Goal: Task Accomplishment & Management: Use online tool/utility

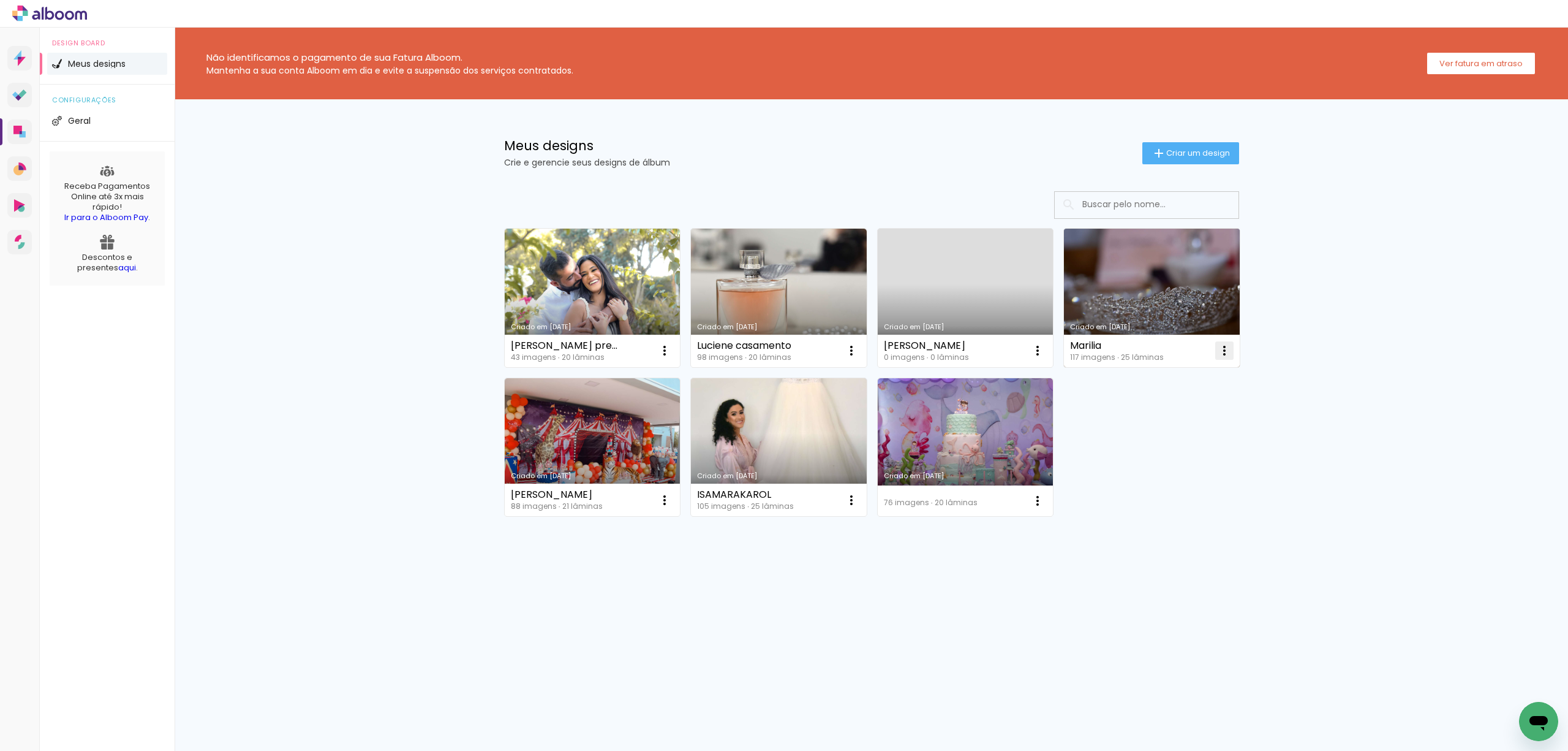
click at [1225, 347] on iron-icon at bounding box center [1224, 351] width 15 height 15
click at [1162, 424] on paper-item "Excluir" at bounding box center [1176, 431] width 121 height 25
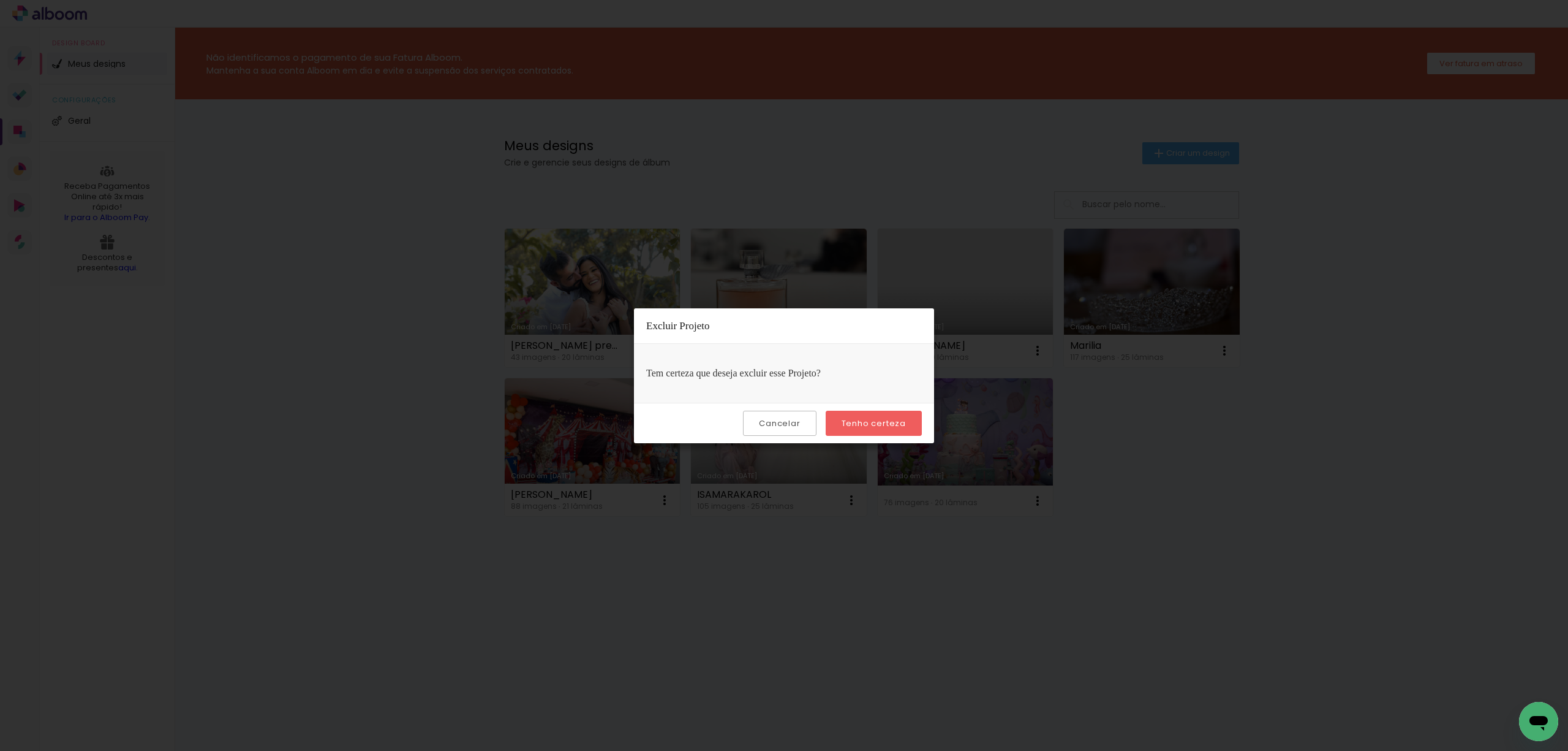
click at [0, 0] on slot "Tenho certeza" at bounding box center [0, 0] width 0 height 0
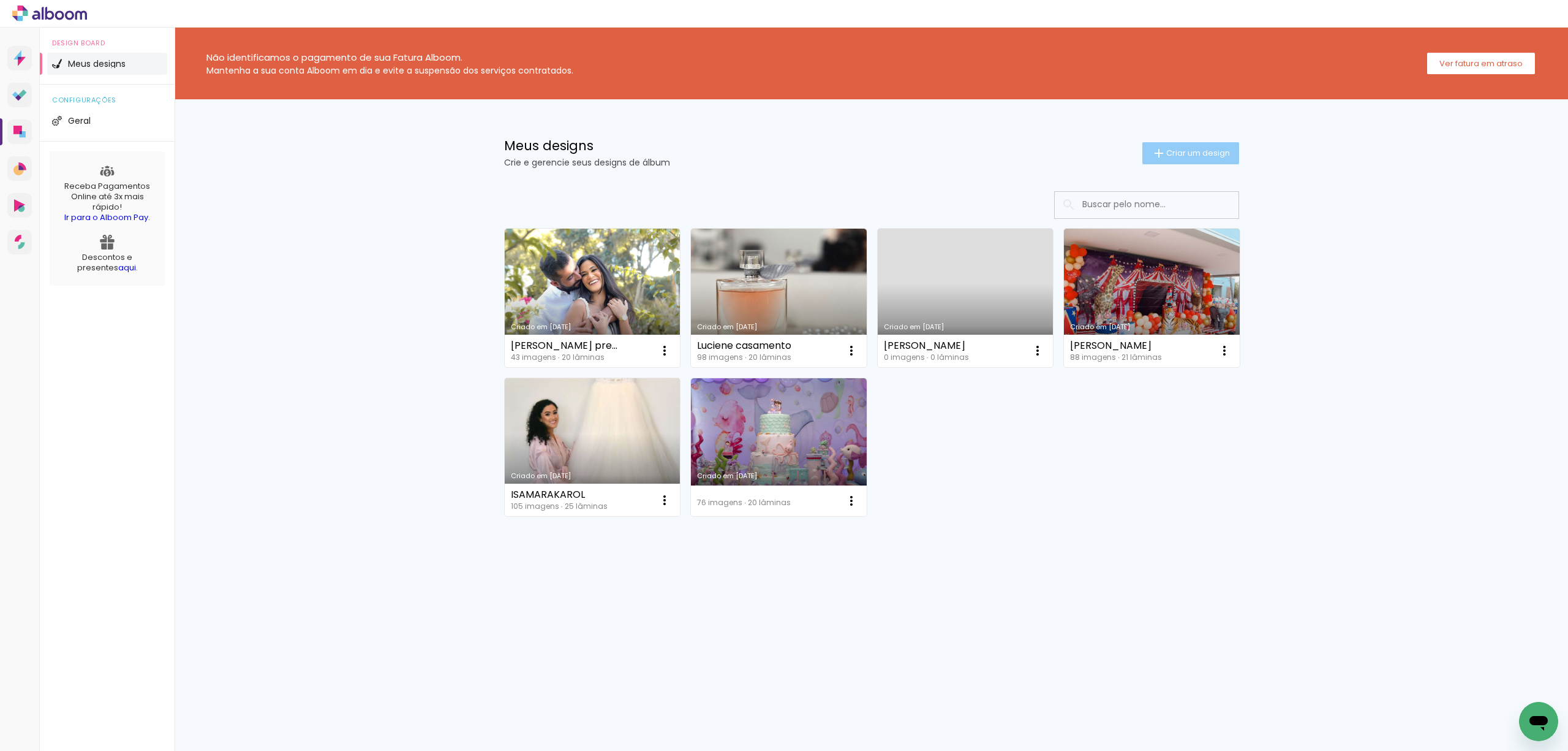
click at [1203, 141] on div "Meus designs Crie e gerencie seus designs de álbum Criar um design" at bounding box center [871, 138] width 796 height 80
click at [1176, 150] on span "Criar um design" at bounding box center [1197, 152] width 64 height 8
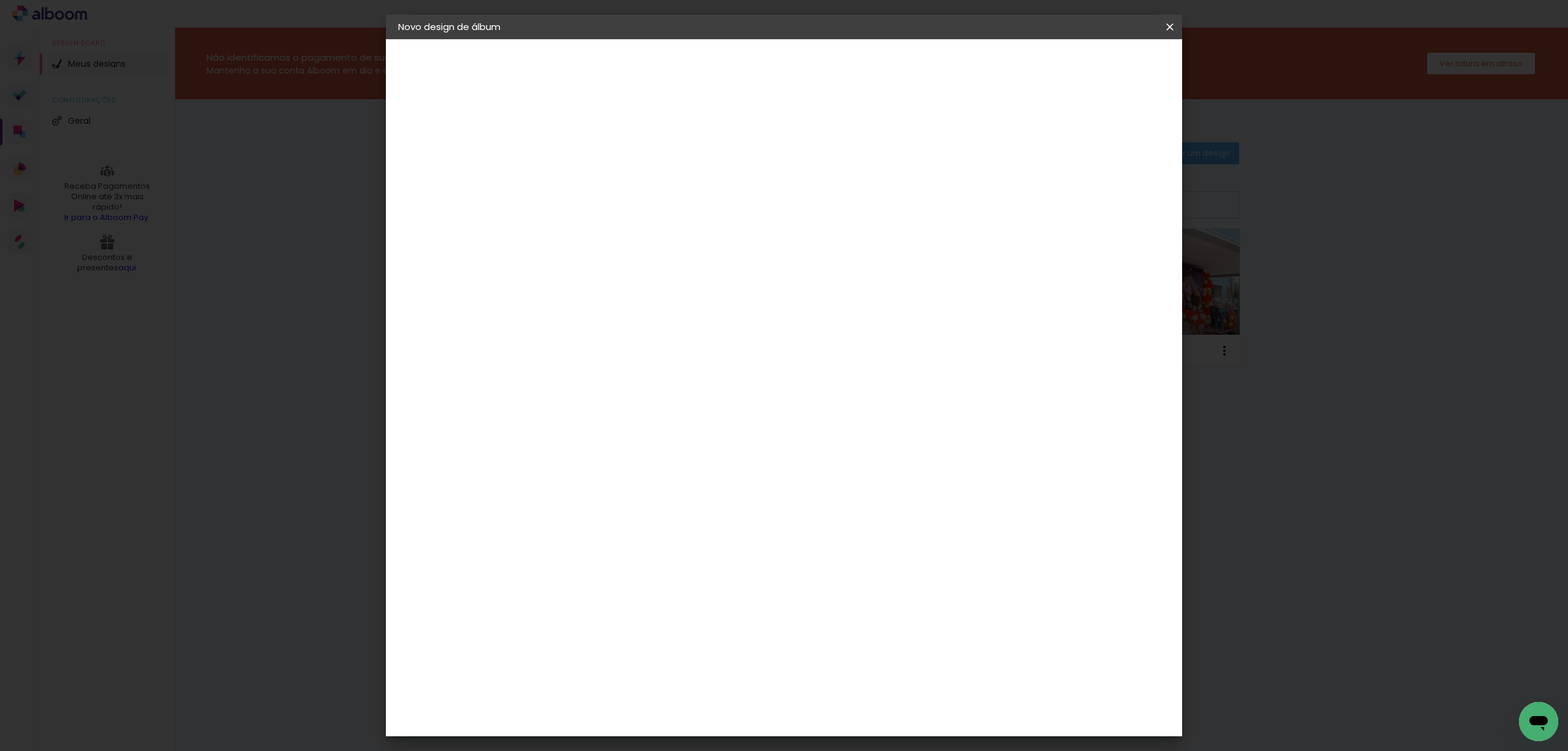
click at [598, 166] on input at bounding box center [598, 165] width 0 height 19
type input "[PERSON_NAME]"
type paper-input "[PERSON_NAME]"
drag, startPoint x: 1125, startPoint y: 55, endPoint x: 1123, endPoint y: 67, distance: 12.2
click at [724, 55] on paper-button "Avançar" at bounding box center [694, 65] width 60 height 21
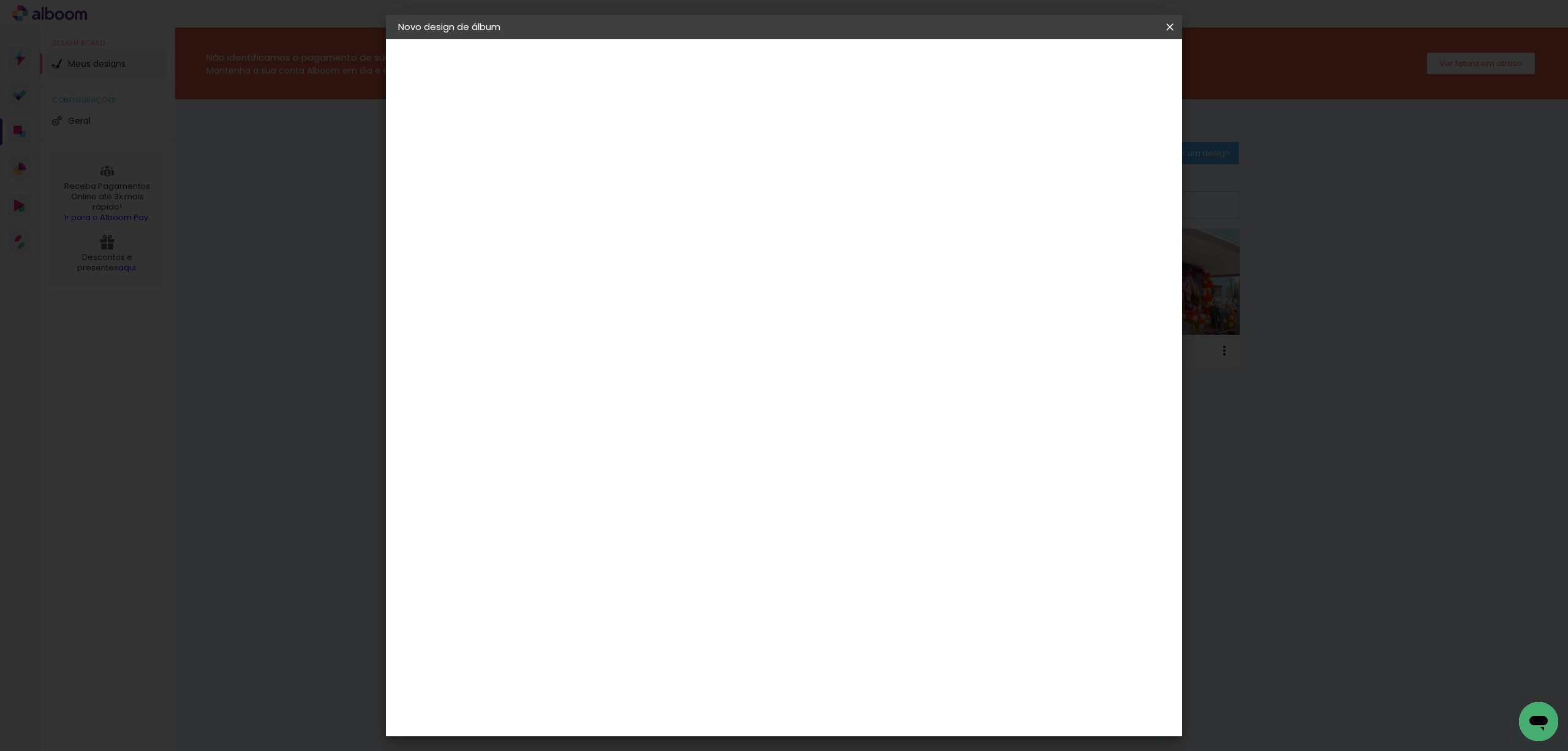
click at [691, 241] on input at bounding box center [629, 232] width 124 height 15
type input "inter"
type paper-input "inter"
click at [617, 289] on div "Inter Color" at bounding box center [604, 280] width 26 height 19
click at [0, 0] on slot "Avançar" at bounding box center [0, 0] width 0 height 0
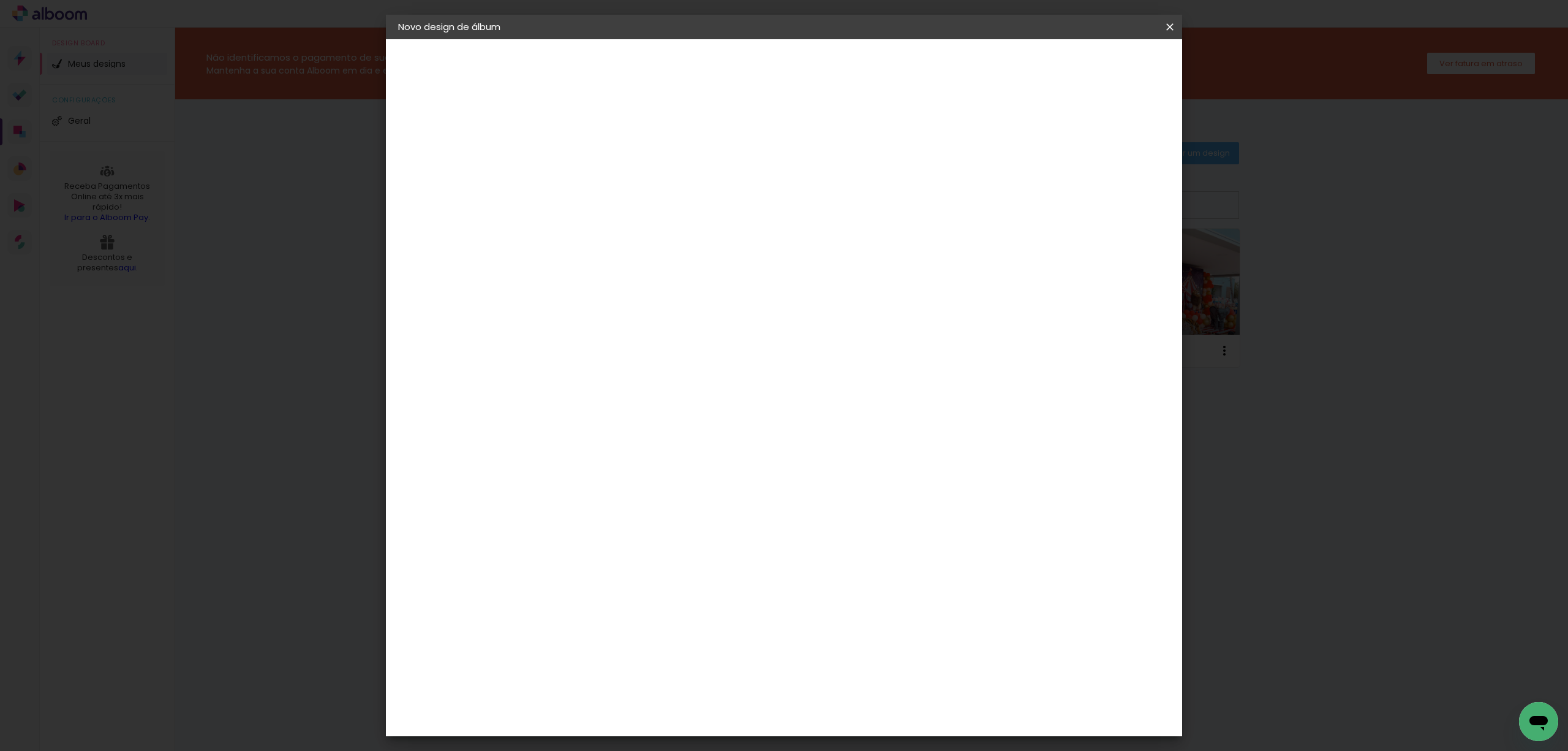
click at [682, 478] on span "25 × 25" at bounding box center [653, 491] width 57 height 25
click at [0, 0] on slot "Avançar" at bounding box center [0, 0] width 0 height 0
click at [1021, 138] on div at bounding box center [1015, 132] width 11 height 11
type paper-checkbox "on"
drag, startPoint x: 1140, startPoint y: 58, endPoint x: 1134, endPoint y: 67, distance: 10.8
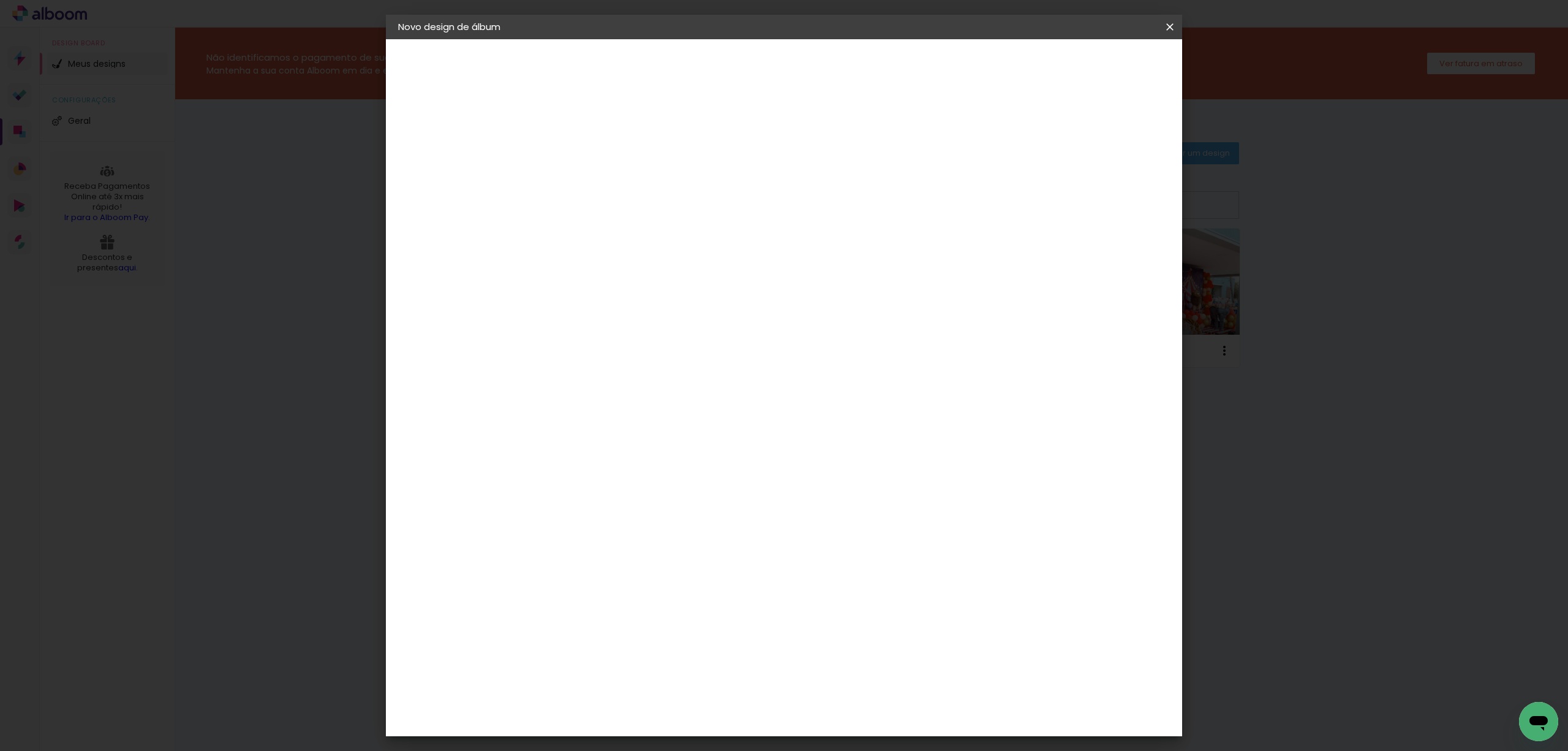
click at [1103, 58] on paper-button "Iniciar design" at bounding box center [1063, 65] width 81 height 21
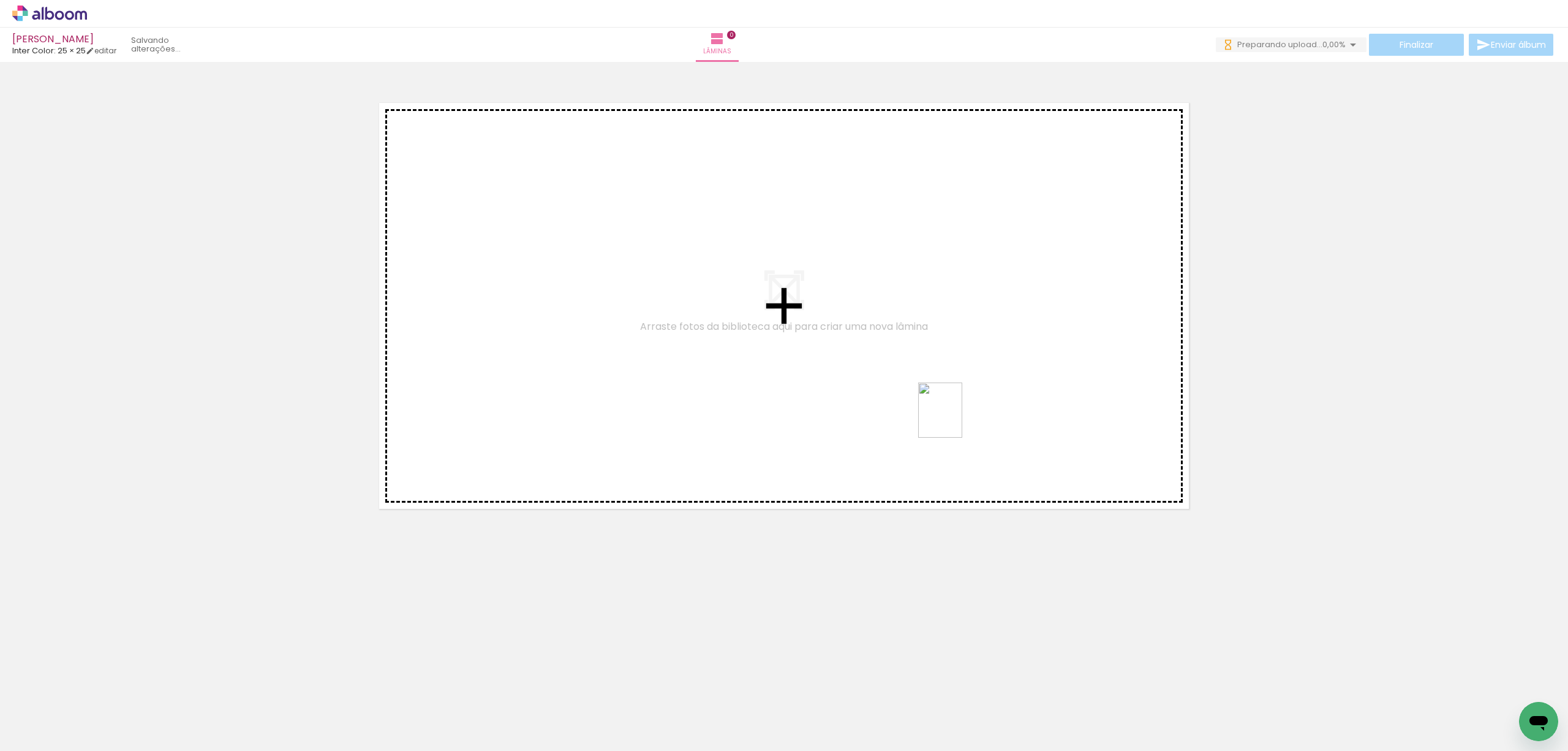
drag, startPoint x: 886, startPoint y: 726, endPoint x: 955, endPoint y: 419, distance: 314.7
click at [955, 419] on quentale-workspace at bounding box center [784, 375] width 1568 height 751
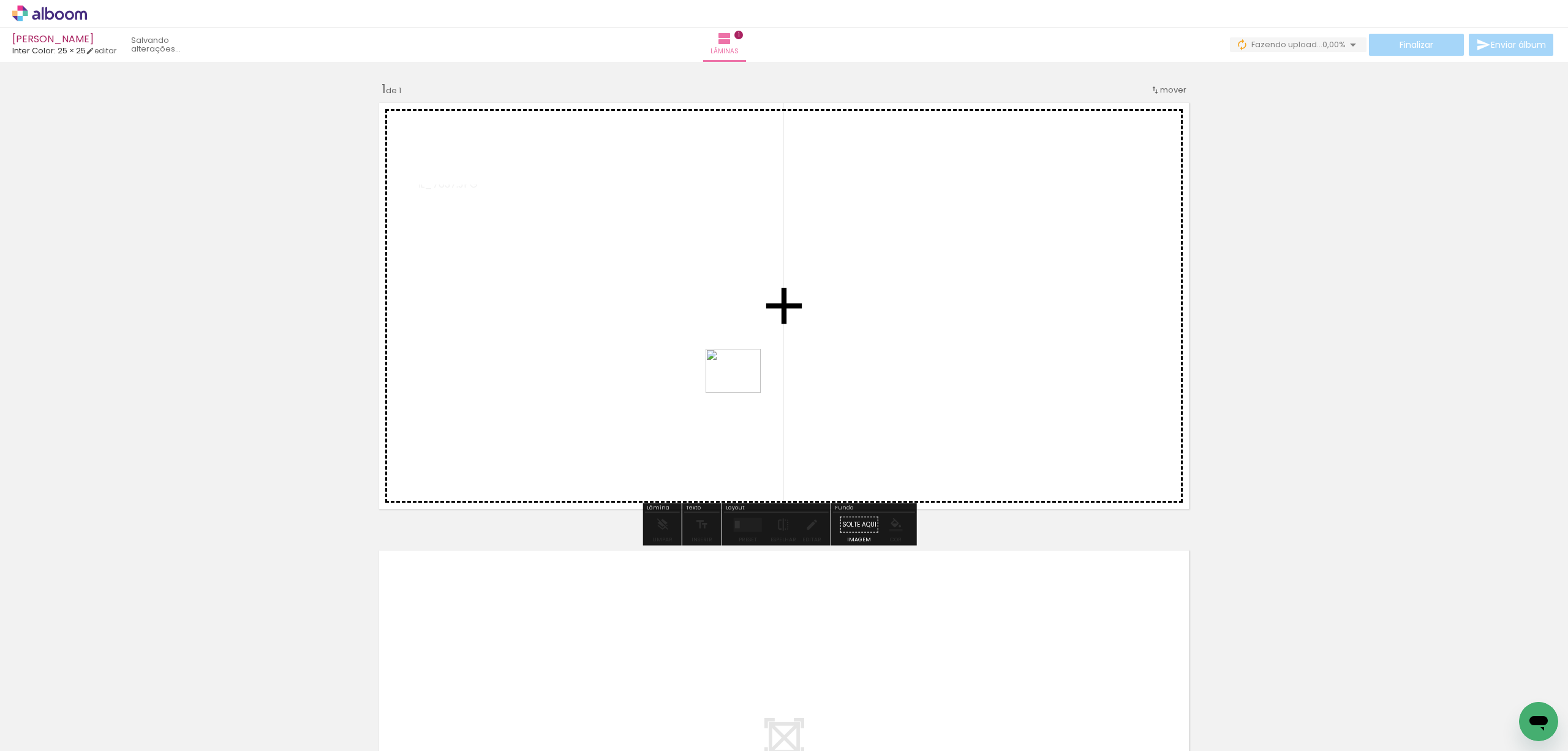
drag, startPoint x: 817, startPoint y: 712, endPoint x: 742, endPoint y: 386, distance: 334.5
click at [742, 386] on quentale-workspace at bounding box center [784, 375] width 1568 height 751
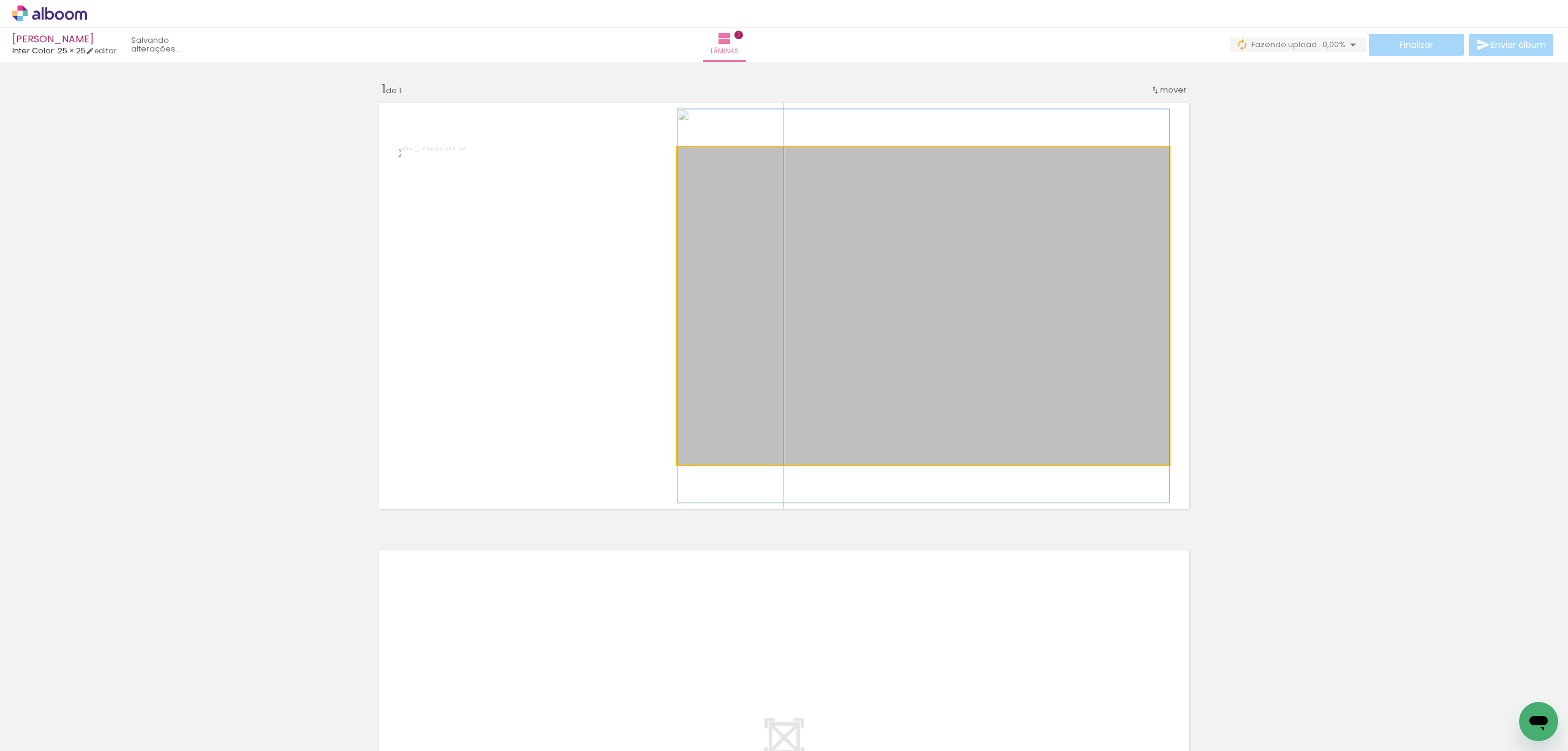
drag, startPoint x: 849, startPoint y: 365, endPoint x: 885, endPoint y: 365, distance: 36.0
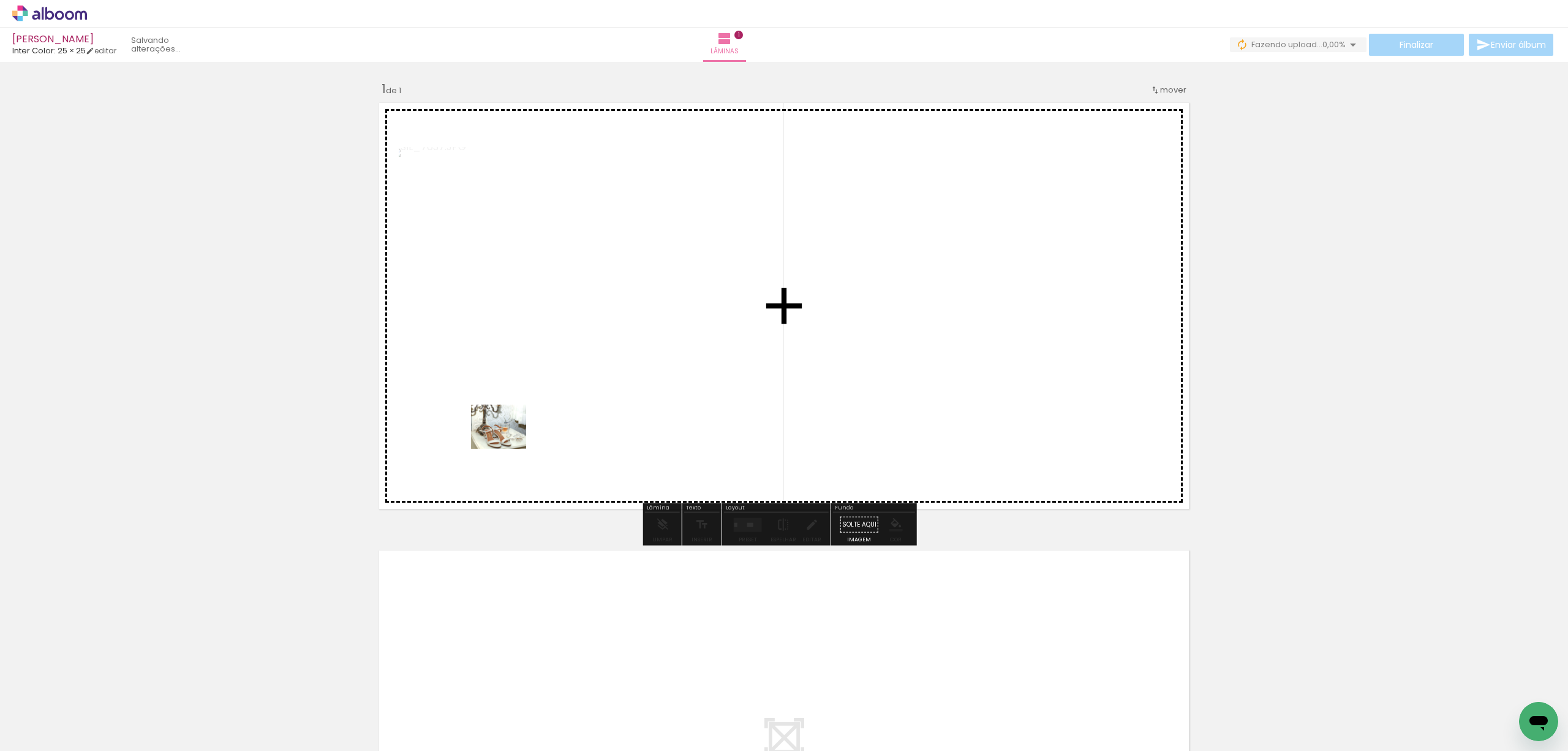
drag, startPoint x: 131, startPoint y: 712, endPoint x: 632, endPoint y: 404, distance: 588.1
click at [632, 404] on quentale-workspace at bounding box center [784, 375] width 1568 height 751
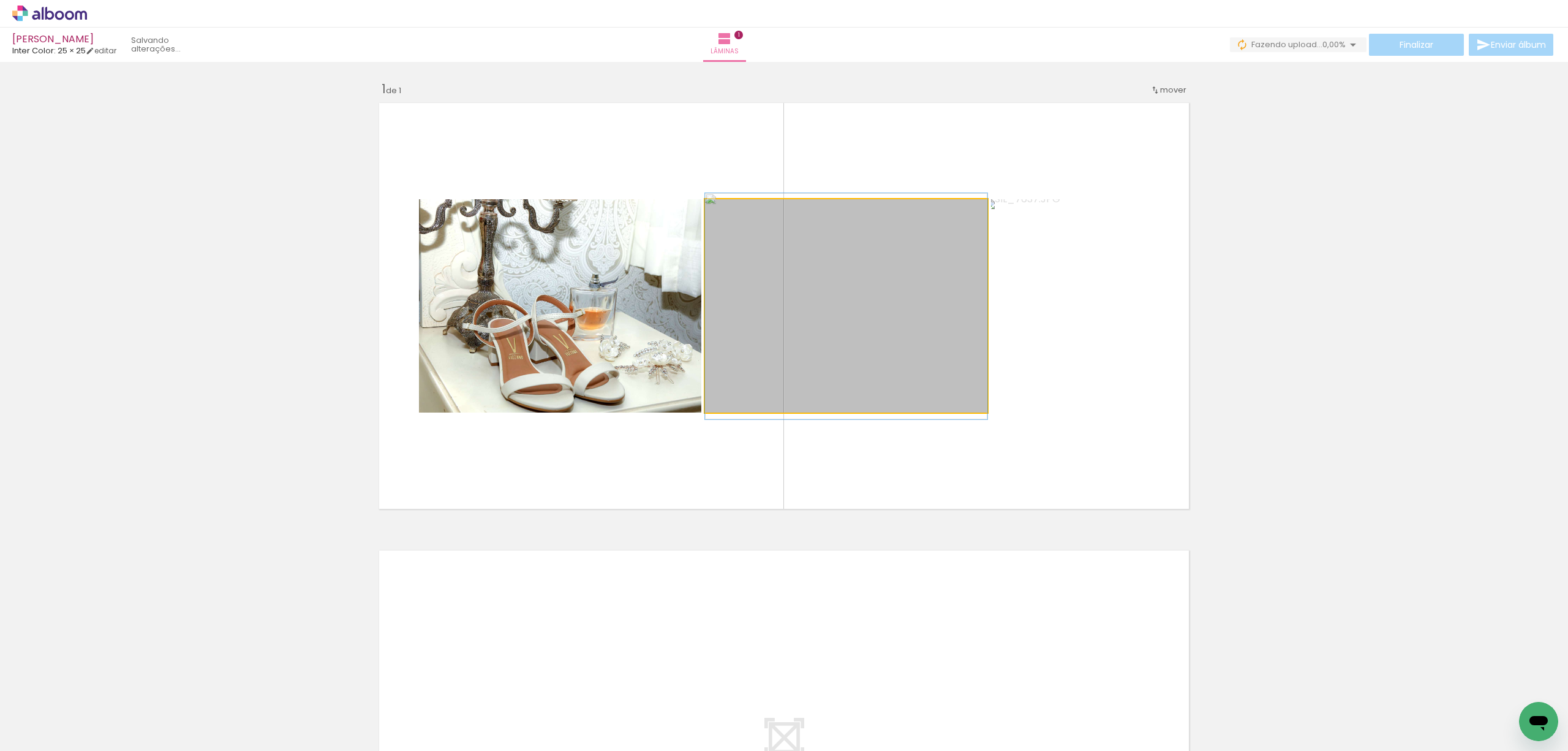
drag, startPoint x: 883, startPoint y: 337, endPoint x: 907, endPoint y: 338, distance: 24.0
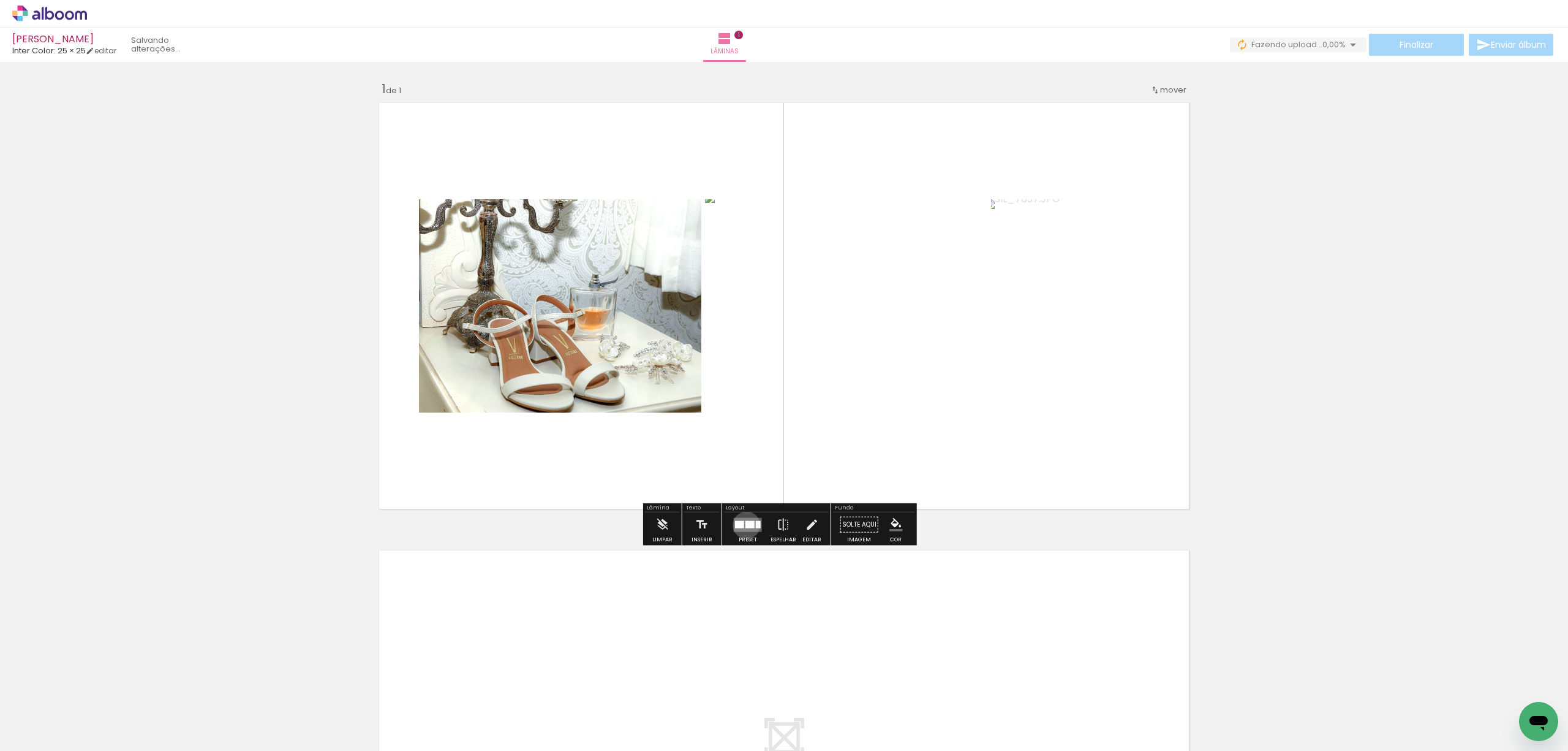
drag, startPoint x: 744, startPoint y: 525, endPoint x: 1249, endPoint y: 476, distance: 507.4
click at [745, 525] on div at bounding box center [750, 524] width 9 height 7
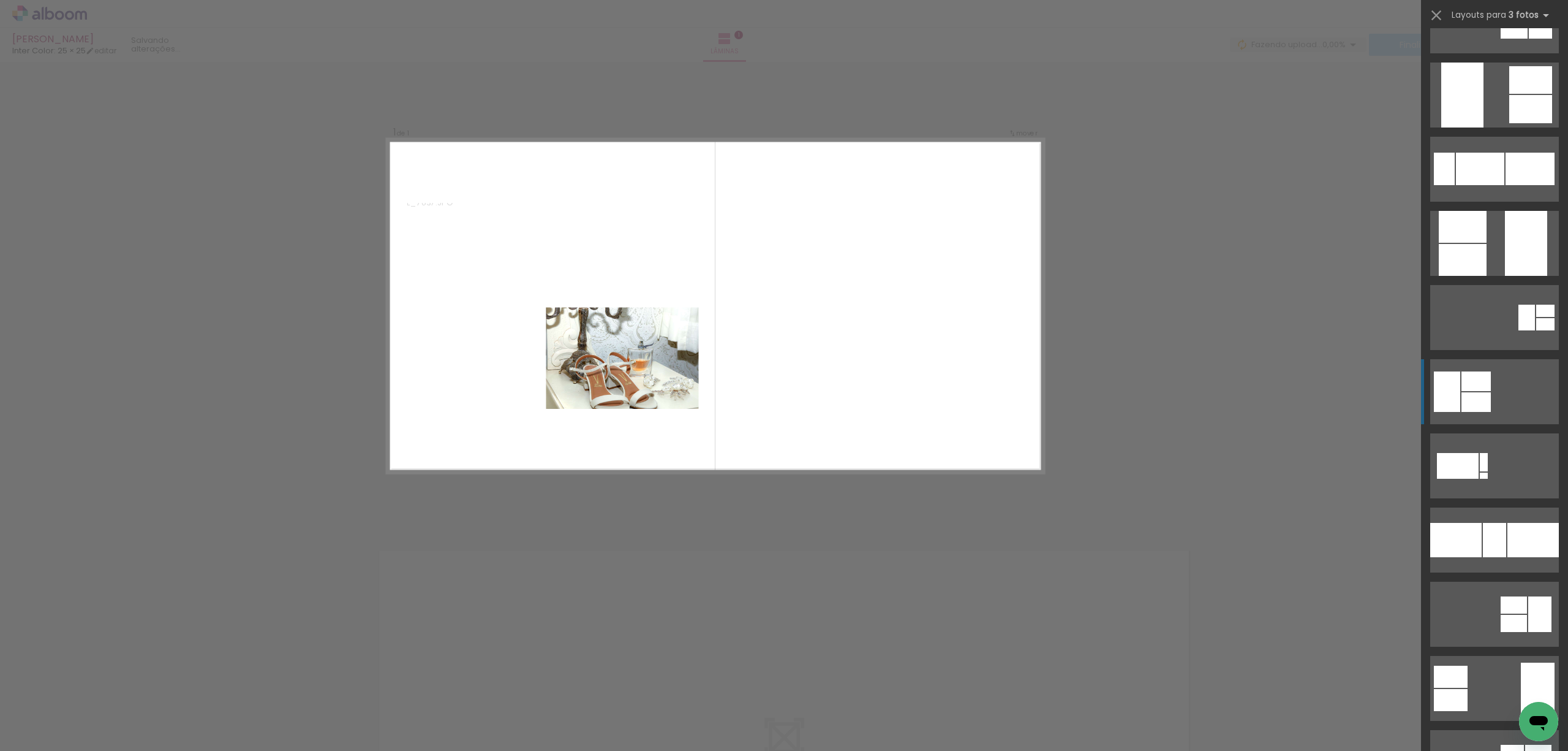
scroll to position [490, 0]
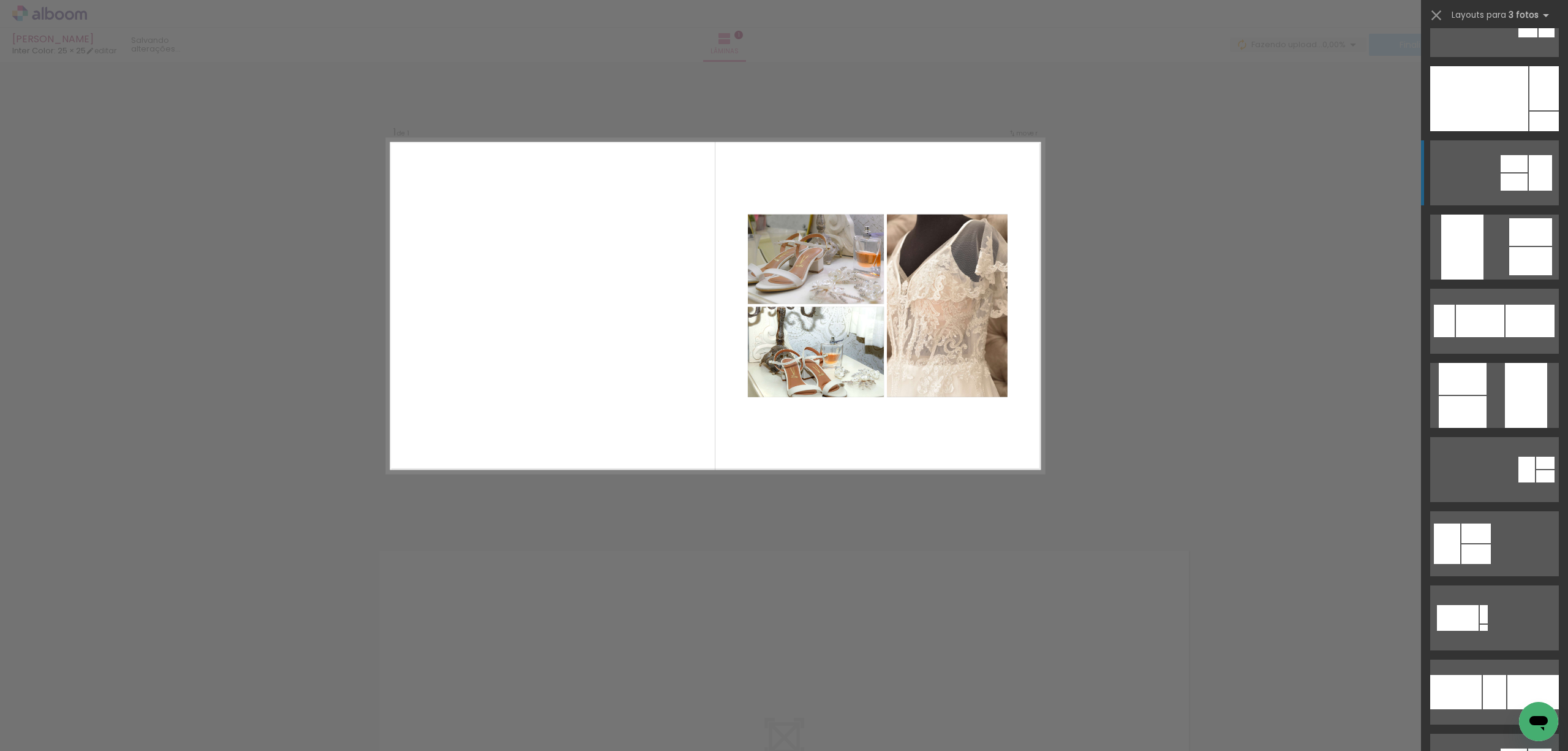
click at [1530, 172] on div at bounding box center [1540, 173] width 24 height 36
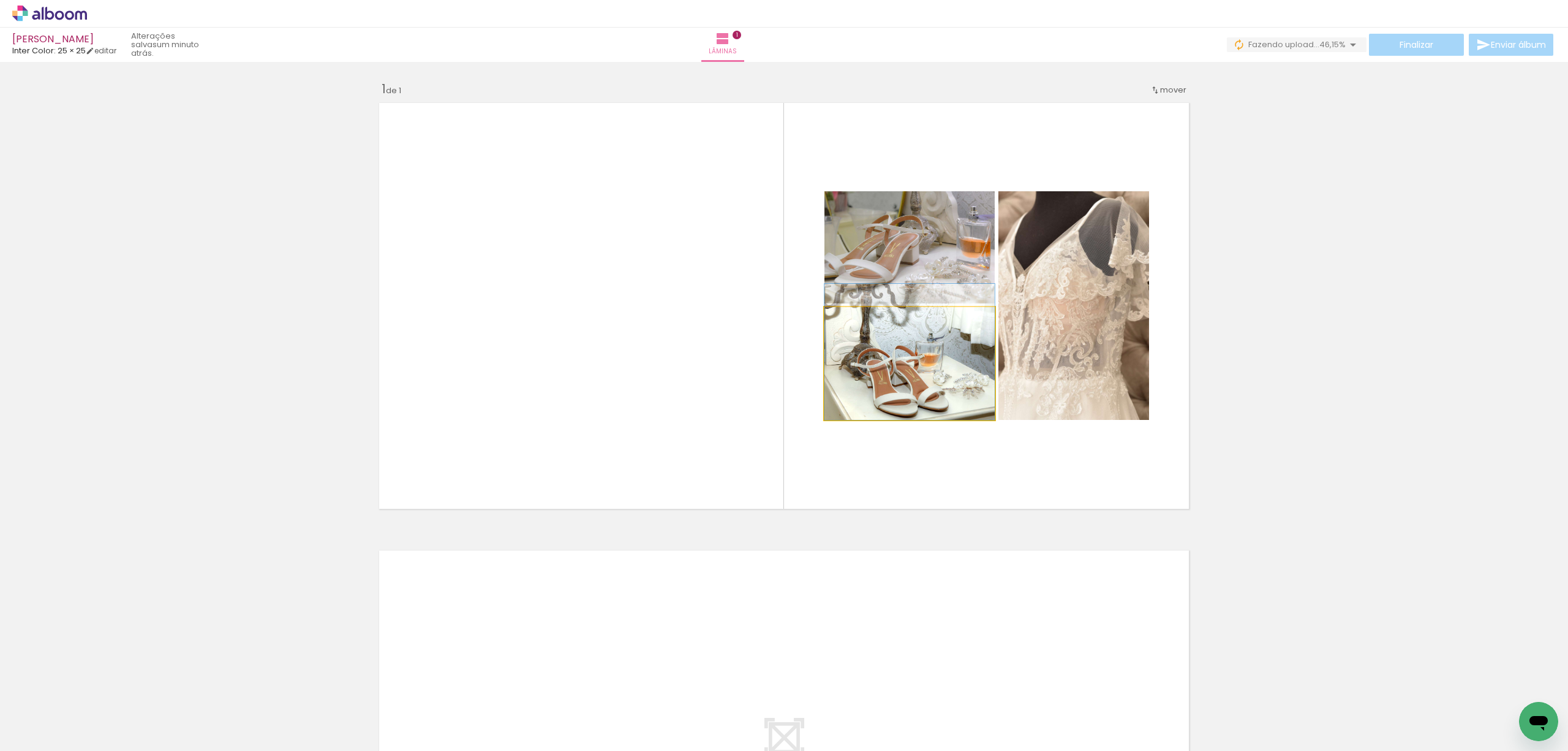
drag, startPoint x: 926, startPoint y: 382, endPoint x: 929, endPoint y: 360, distance: 22.2
click at [934, 252] on quentale-photo at bounding box center [909, 247] width 170 height 112
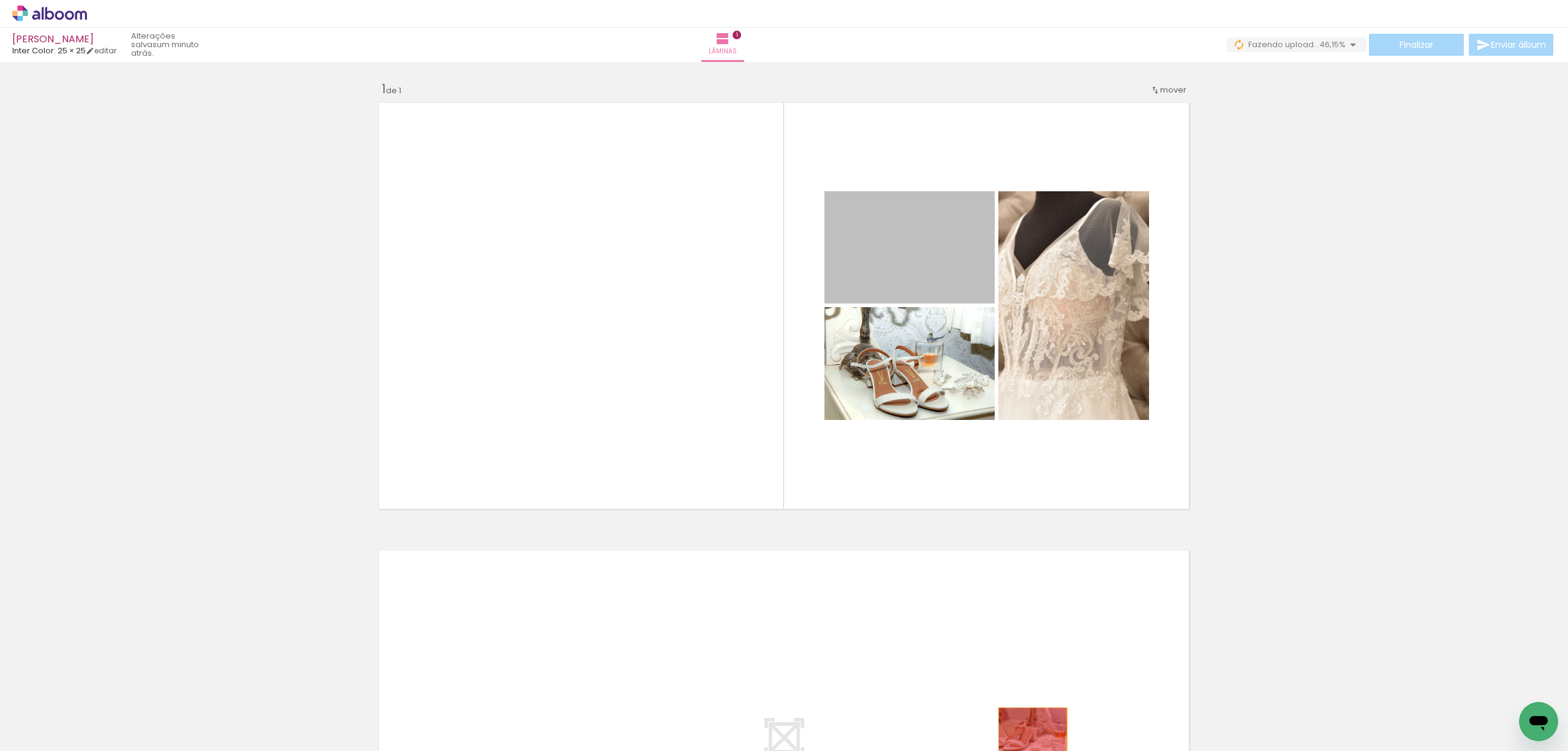
drag, startPoint x: 929, startPoint y: 244, endPoint x: 1029, endPoint y: 726, distance: 492.3
click at [1029, 726] on quentale-workspace at bounding box center [784, 375] width 1568 height 751
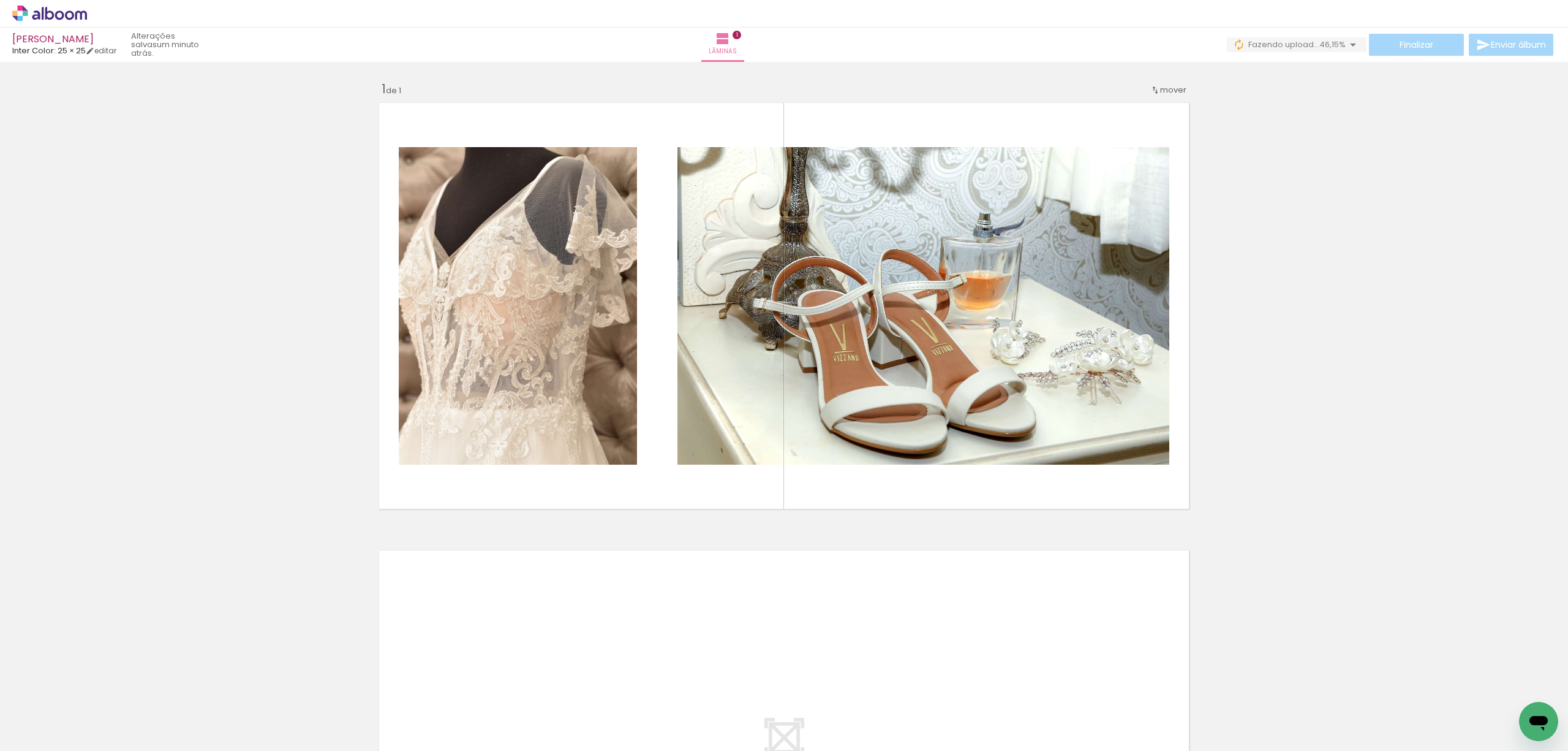
click at [787, 683] on iron-icon at bounding box center [781, 684] width 13 height 13
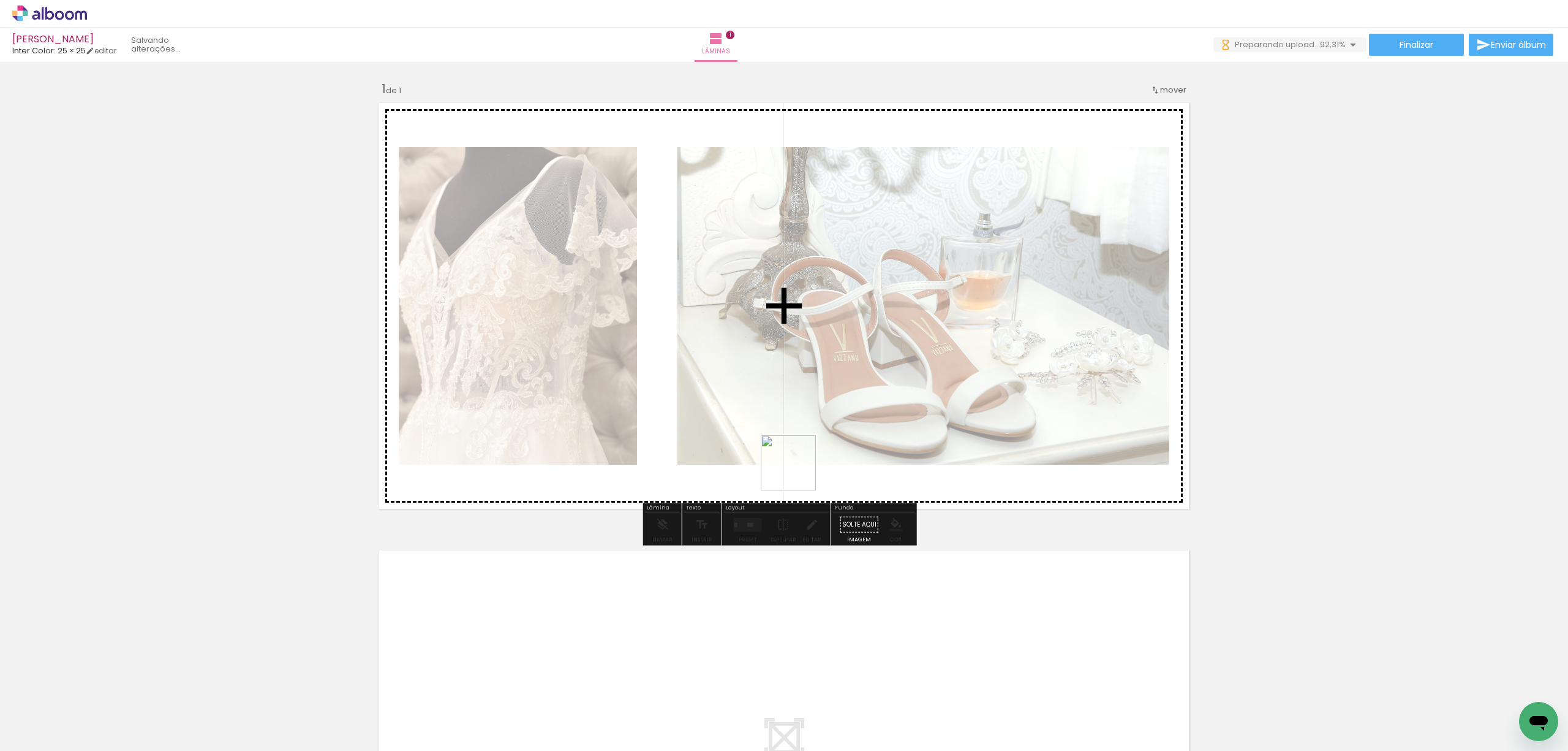
drag, startPoint x: 956, startPoint y: 709, endPoint x: 781, endPoint y: 416, distance: 341.3
click at [781, 416] on quentale-workspace at bounding box center [784, 375] width 1568 height 751
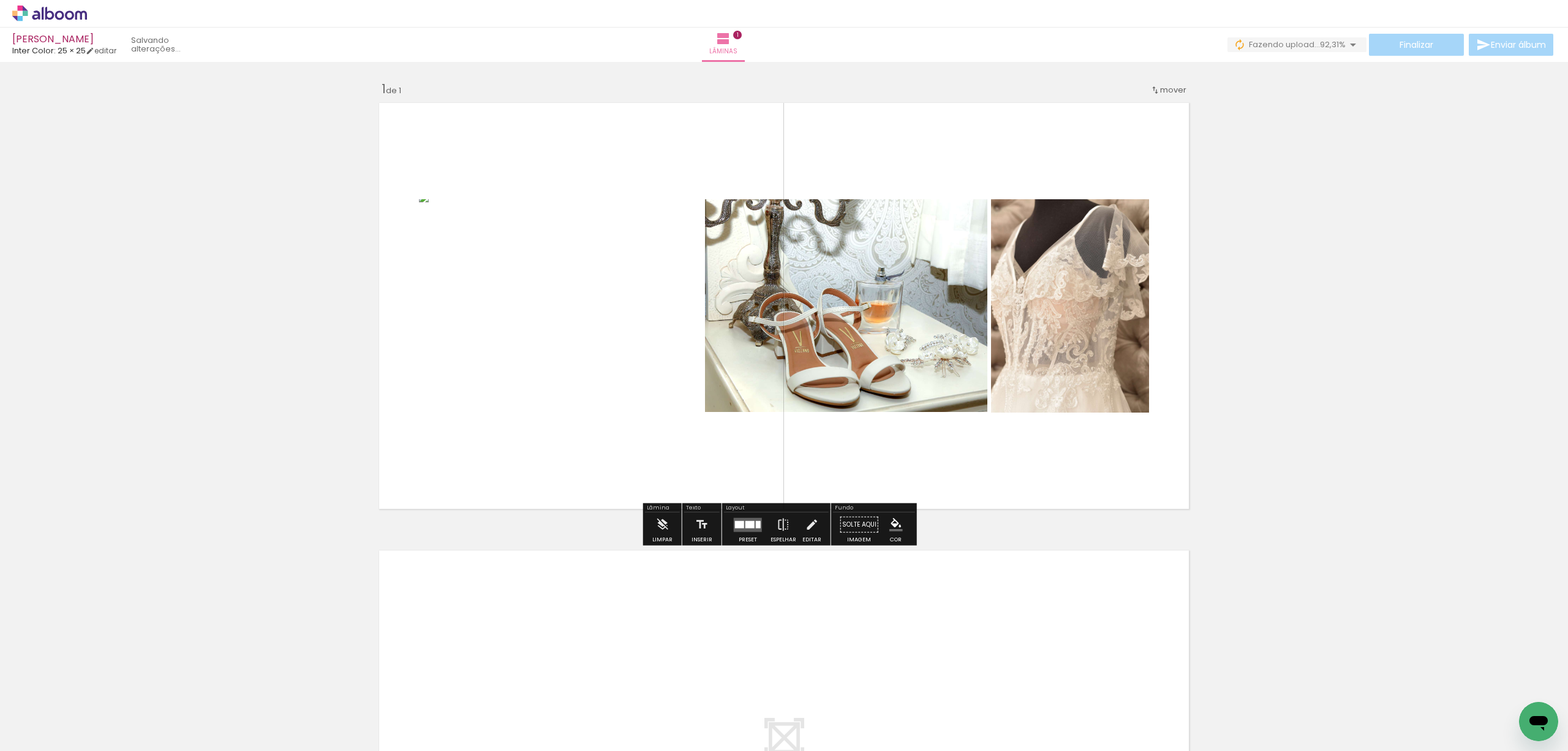
click at [745, 524] on div at bounding box center [750, 524] width 9 height 7
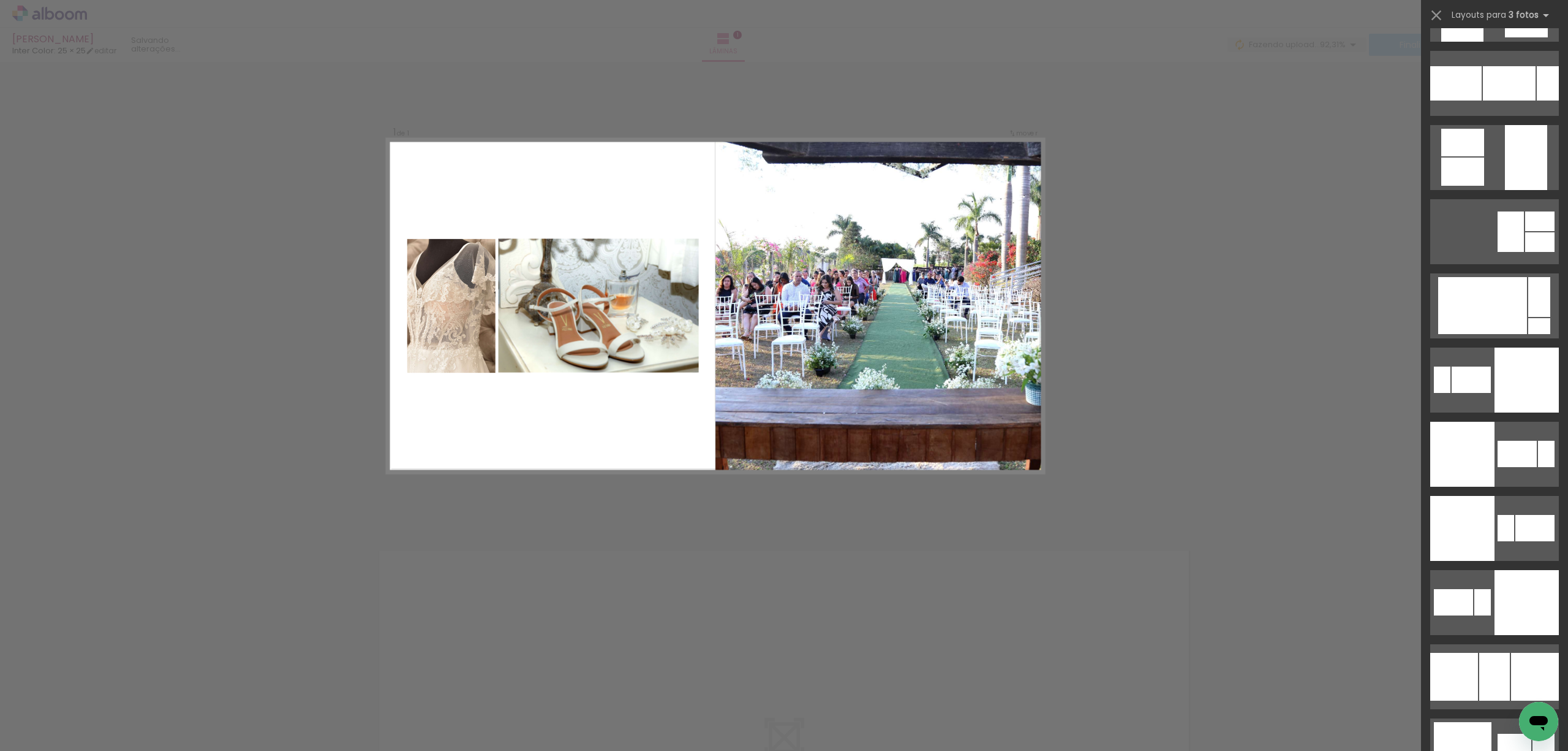
scroll to position [2042, 0]
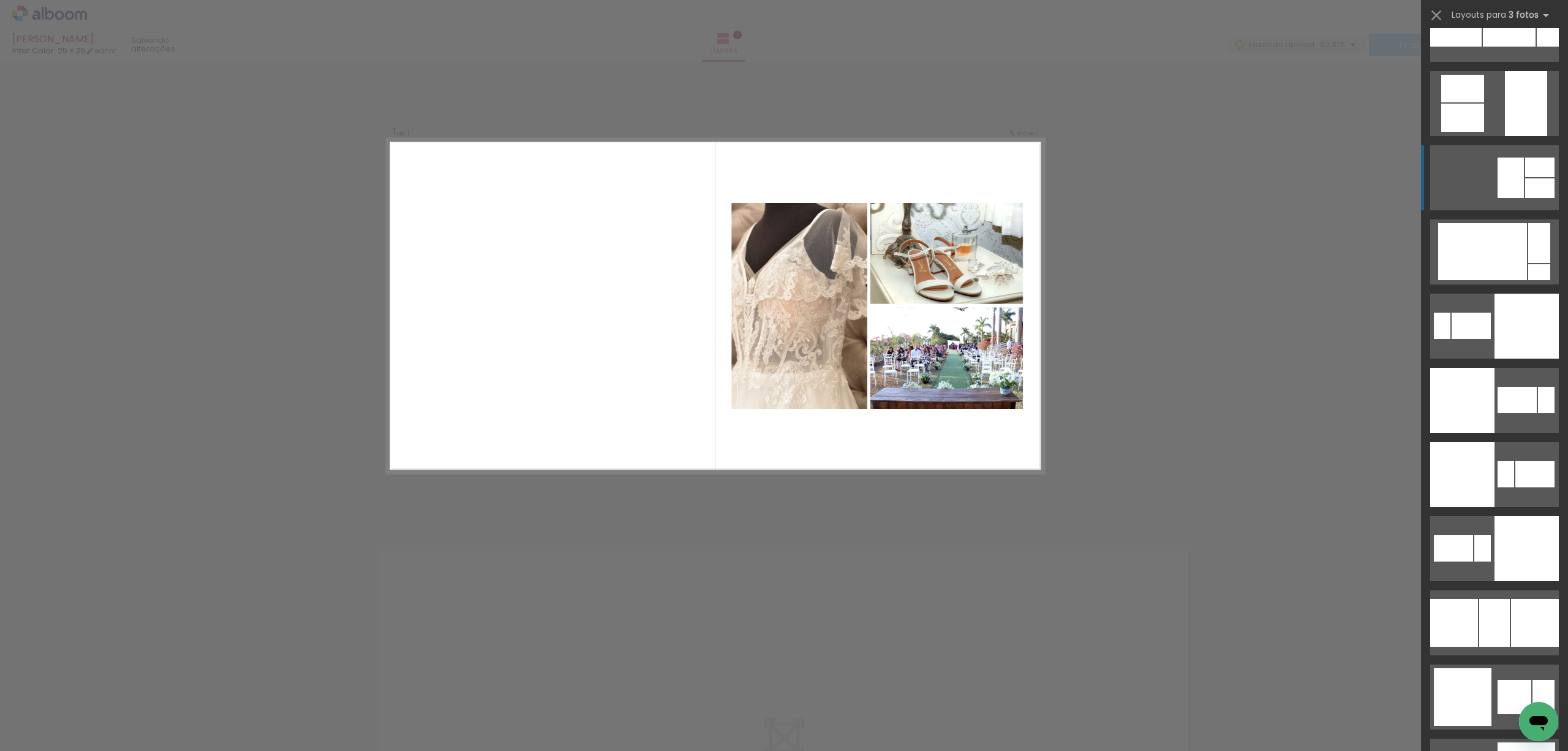
click at [1527, 187] on div at bounding box center [1540, 188] width 30 height 19
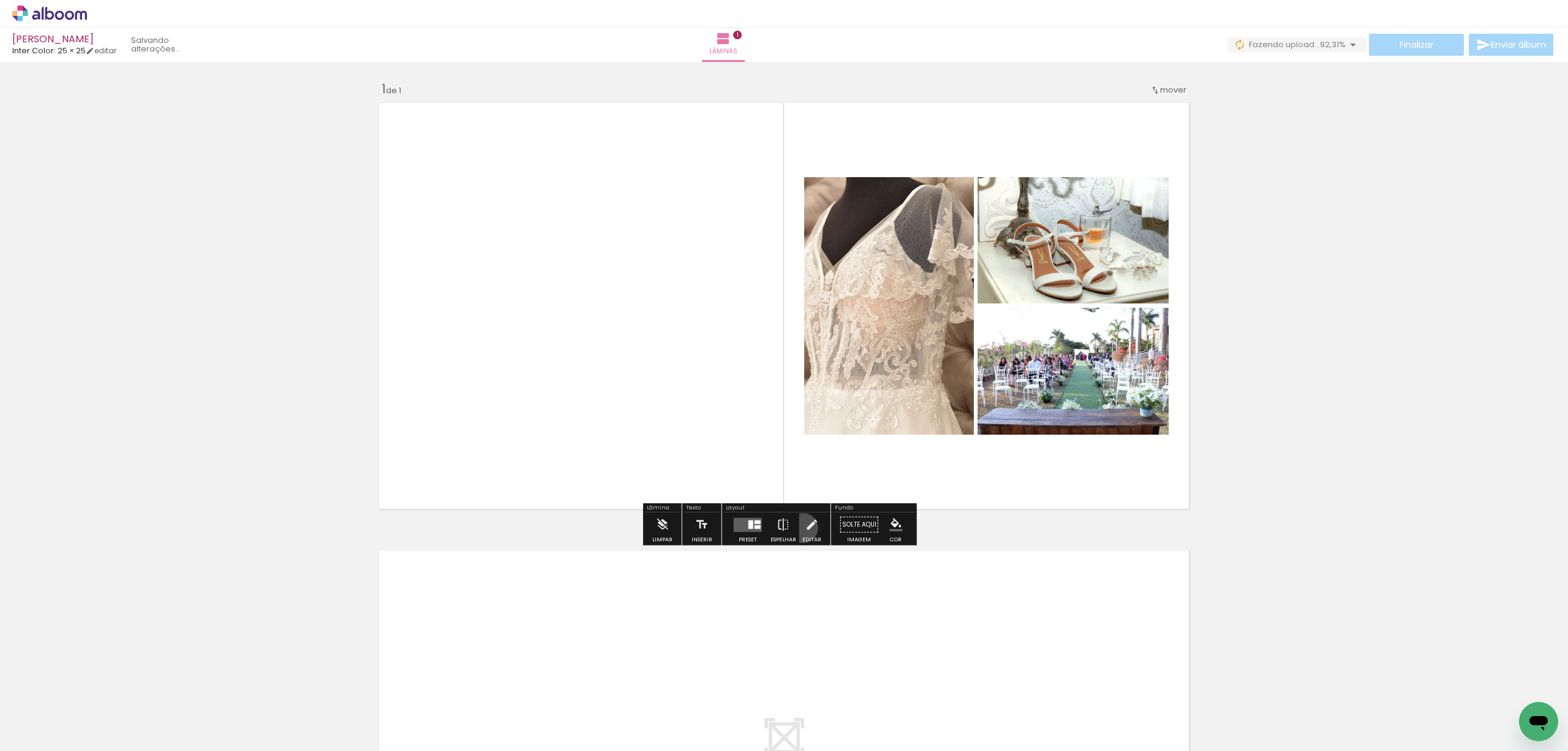
drag, startPoint x: 799, startPoint y: 528, endPoint x: 800, endPoint y: 496, distance: 32.0
click at [800, 528] on paper-button "Editar" at bounding box center [811, 528] width 25 height 32
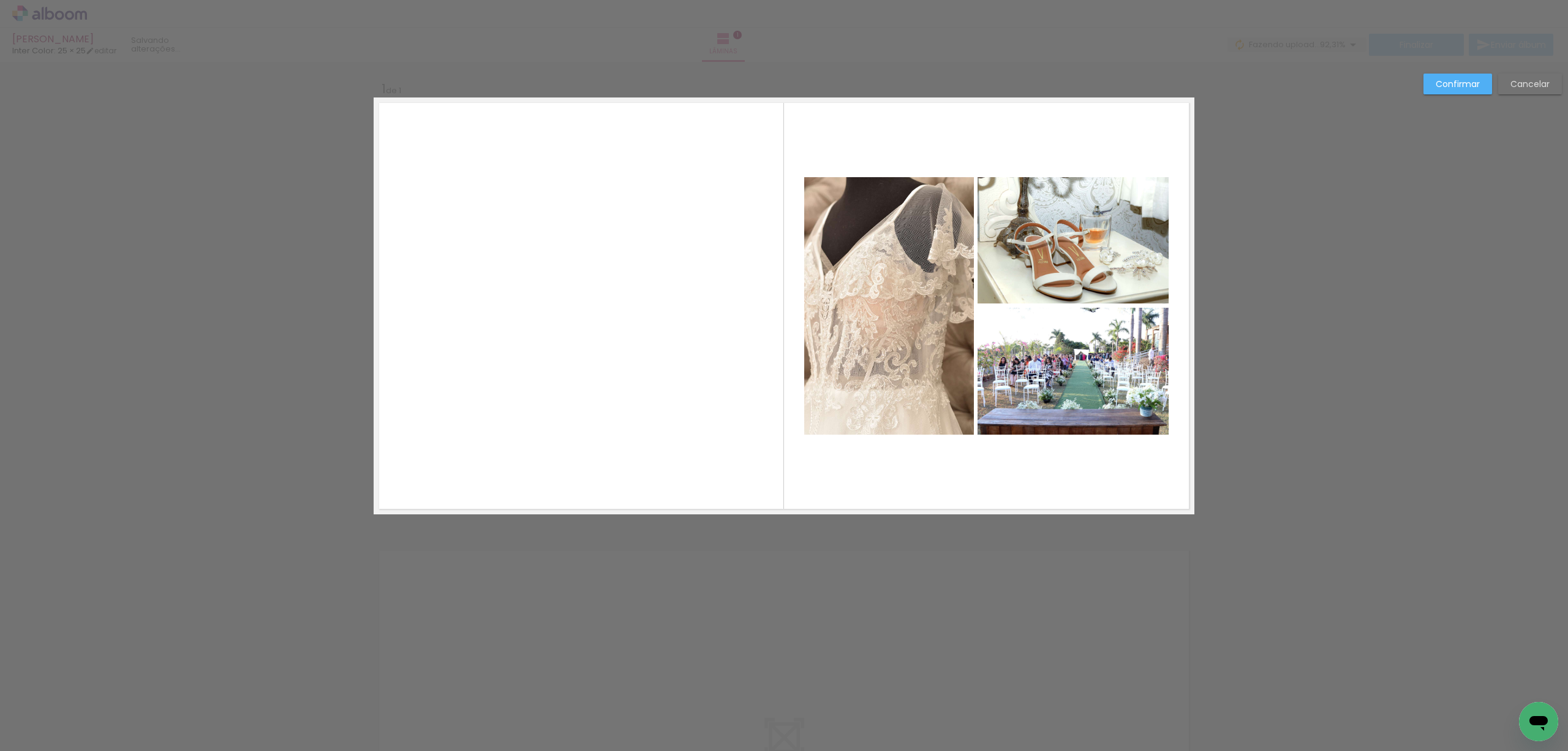
click at [828, 345] on quentale-photo at bounding box center [889, 306] width 170 height 258
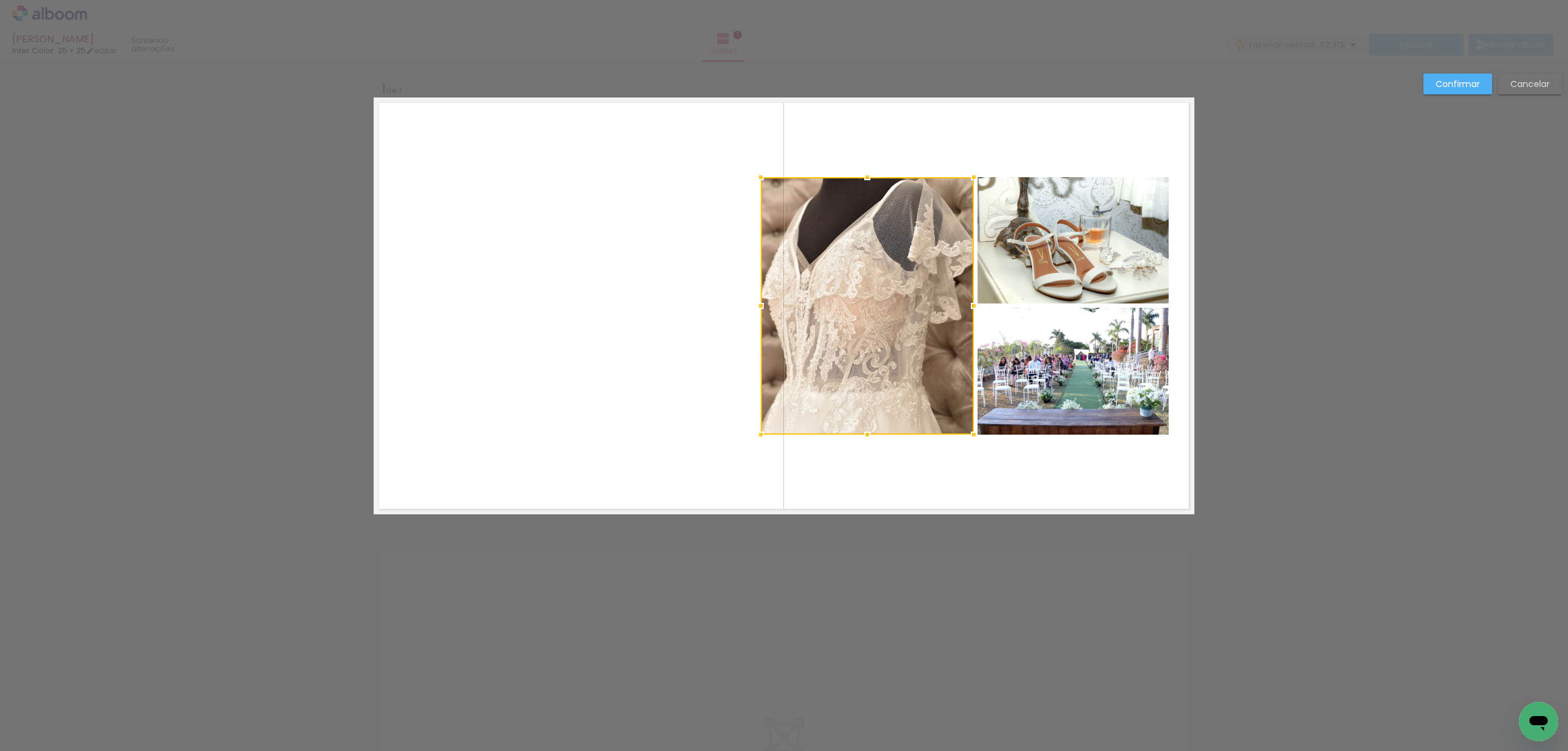
drag, startPoint x: 802, startPoint y: 308, endPoint x: 758, endPoint y: 307, distance: 44.0
click at [758, 307] on div at bounding box center [760, 306] width 25 height 25
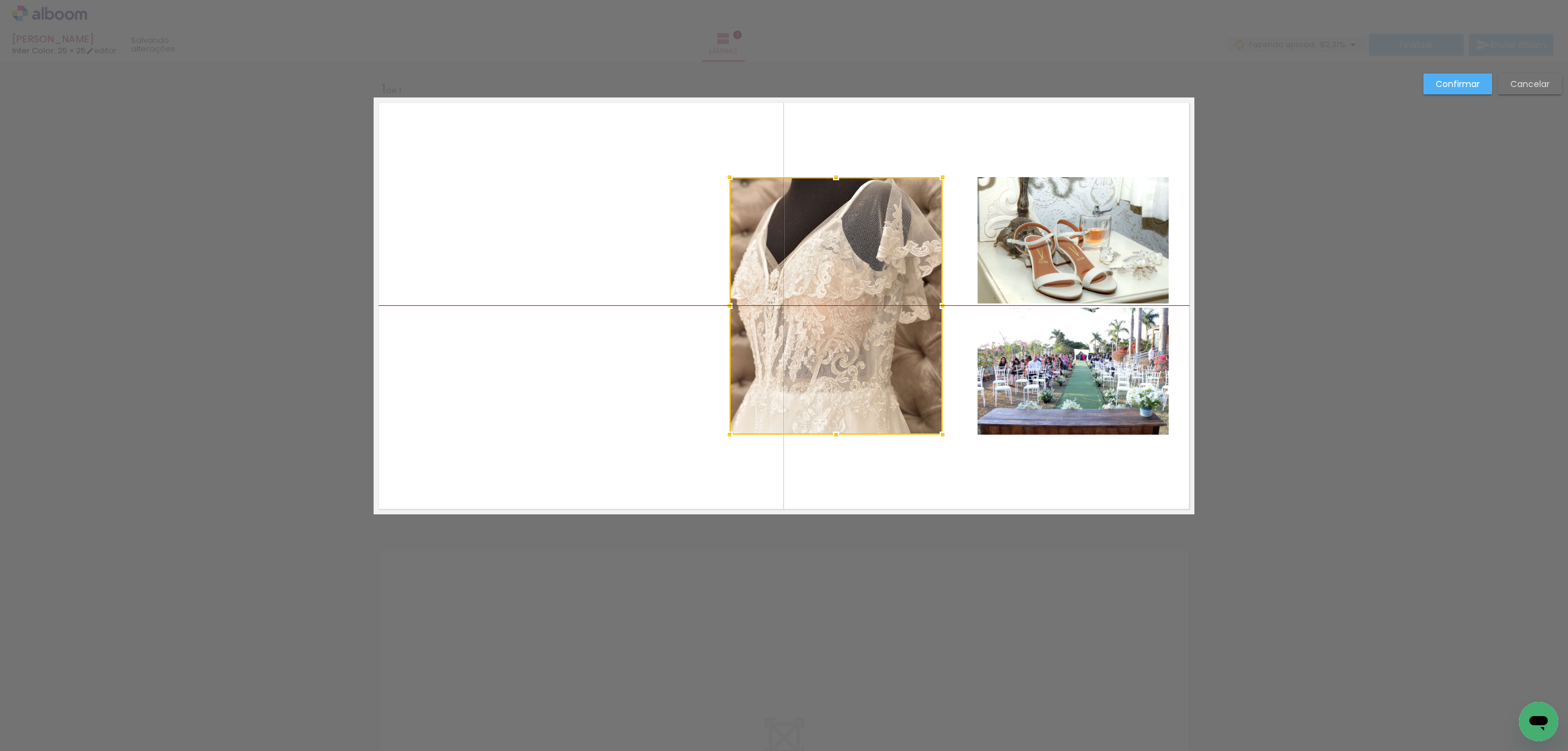
drag, startPoint x: 848, startPoint y: 287, endPoint x: 816, endPoint y: 281, distance: 32.6
click at [816, 281] on div at bounding box center [836, 306] width 213 height 258
click at [994, 241] on quentale-photo at bounding box center [1073, 240] width 191 height 127
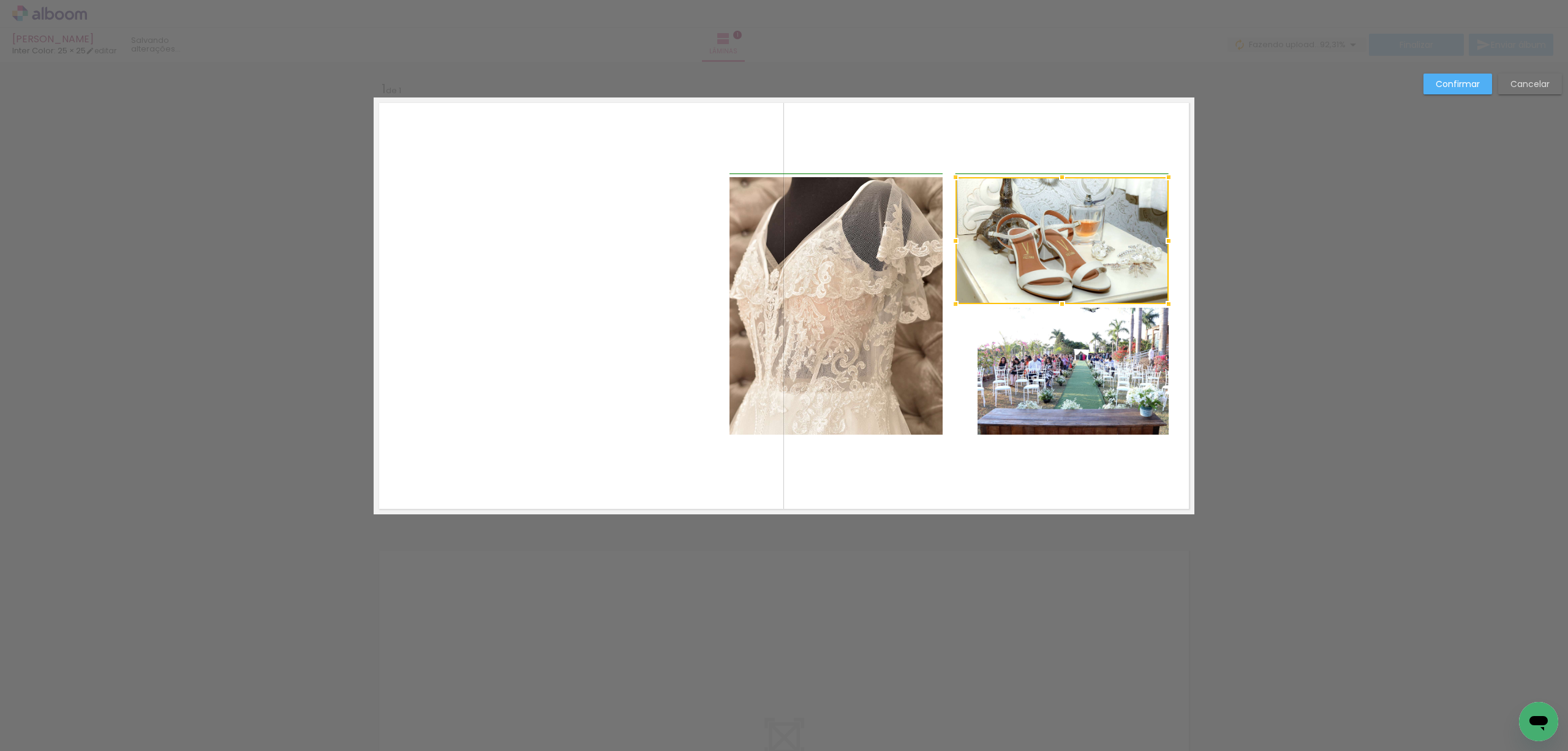
drag, startPoint x: 976, startPoint y: 241, endPoint x: 991, endPoint y: 219, distance: 26.6
click at [950, 240] on div at bounding box center [956, 241] width 25 height 25
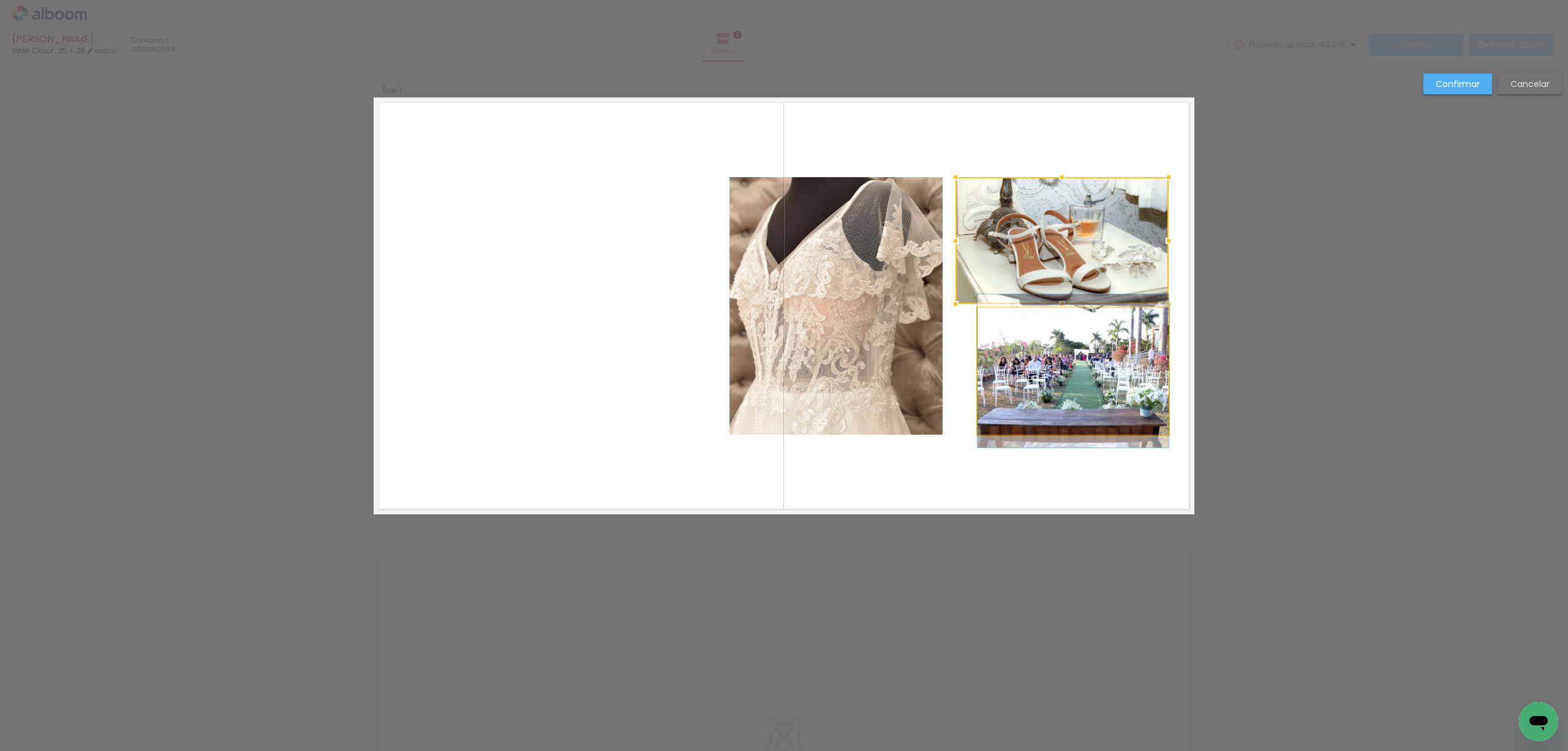
click at [1043, 356] on quentale-photo at bounding box center [1073, 371] width 191 height 127
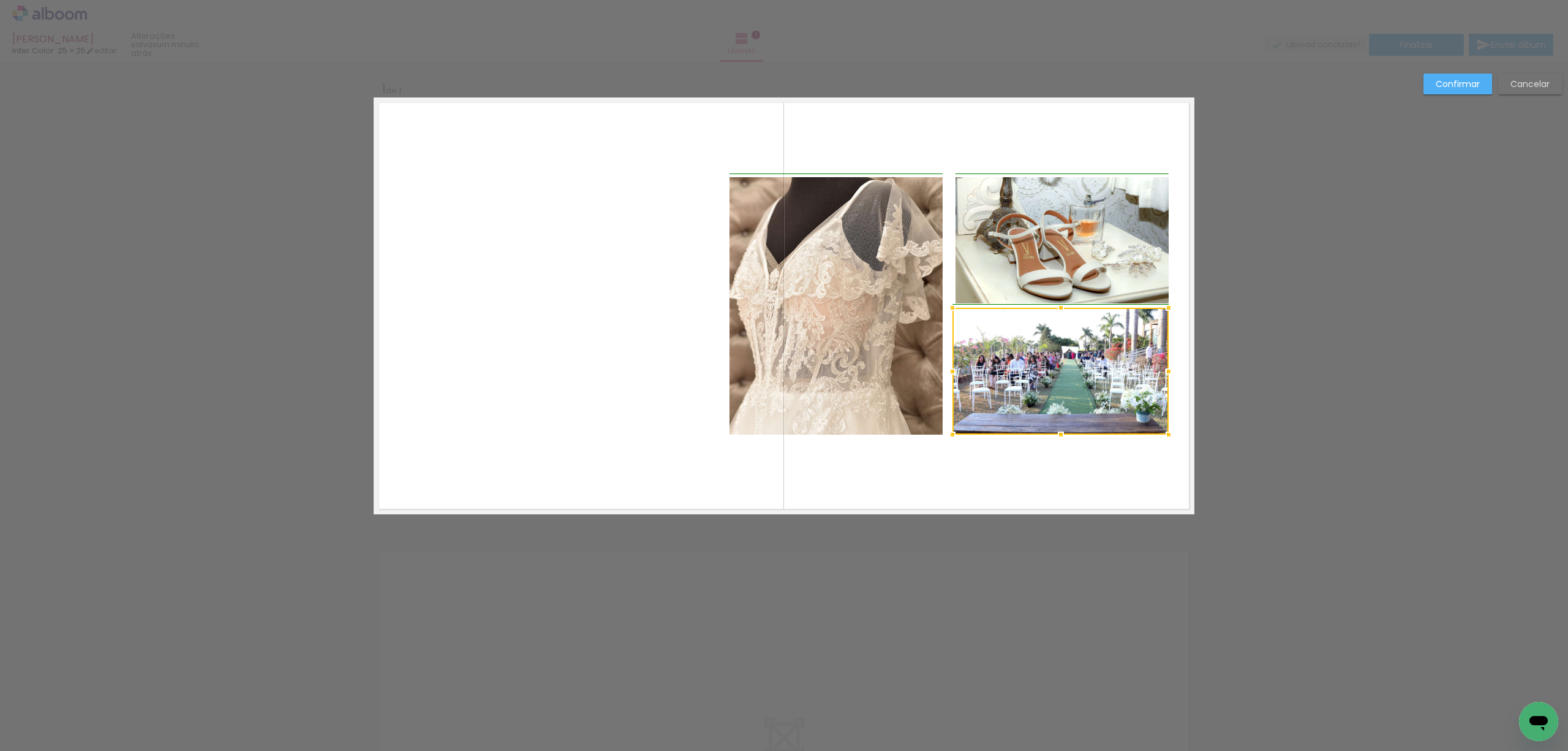
drag, startPoint x: 971, startPoint y: 371, endPoint x: 951, endPoint y: 372, distance: 20.0
click at [951, 372] on div at bounding box center [952, 372] width 25 height 25
click at [1444, 92] on paper-button "Confirmar" at bounding box center [1458, 84] width 68 height 21
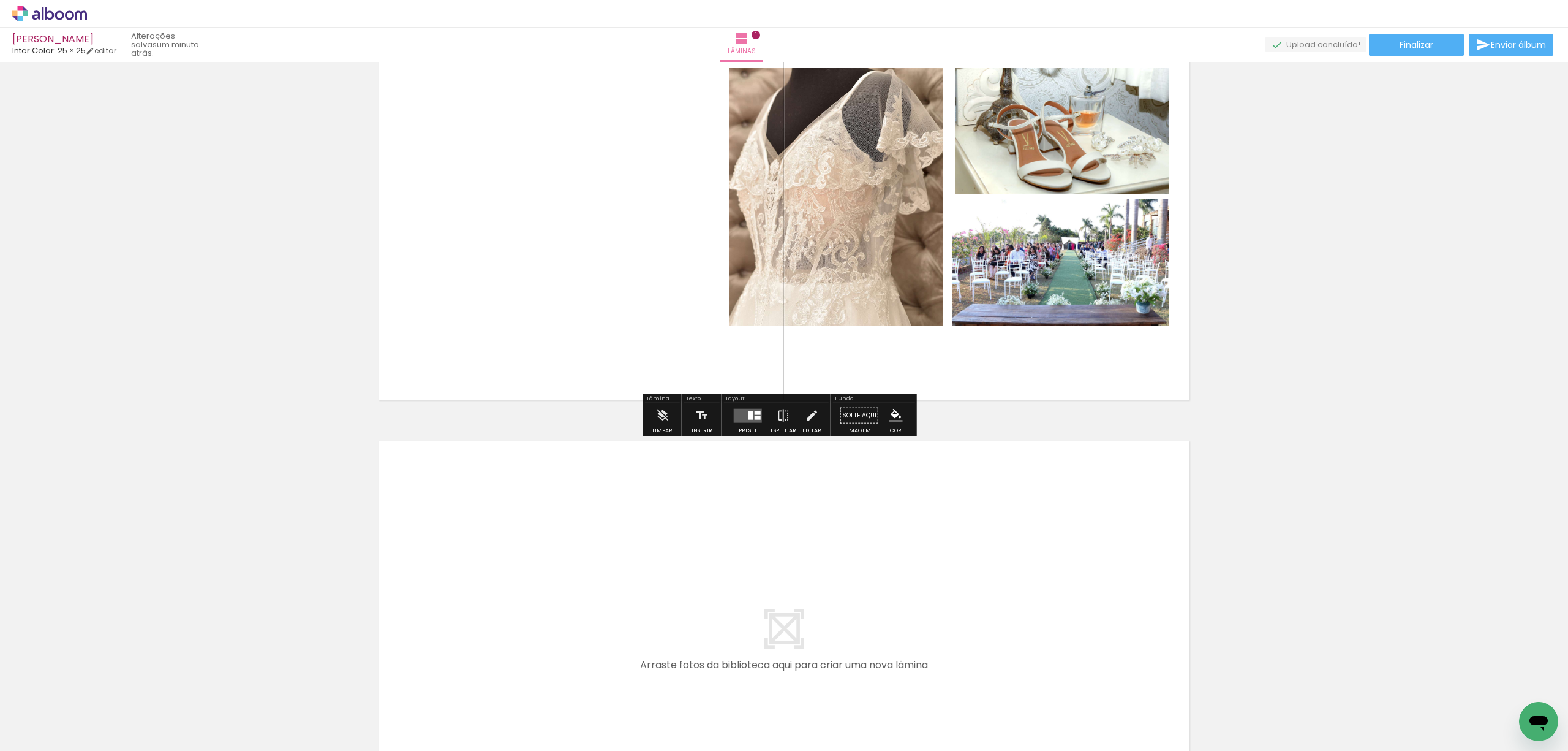
scroll to position [163, 0]
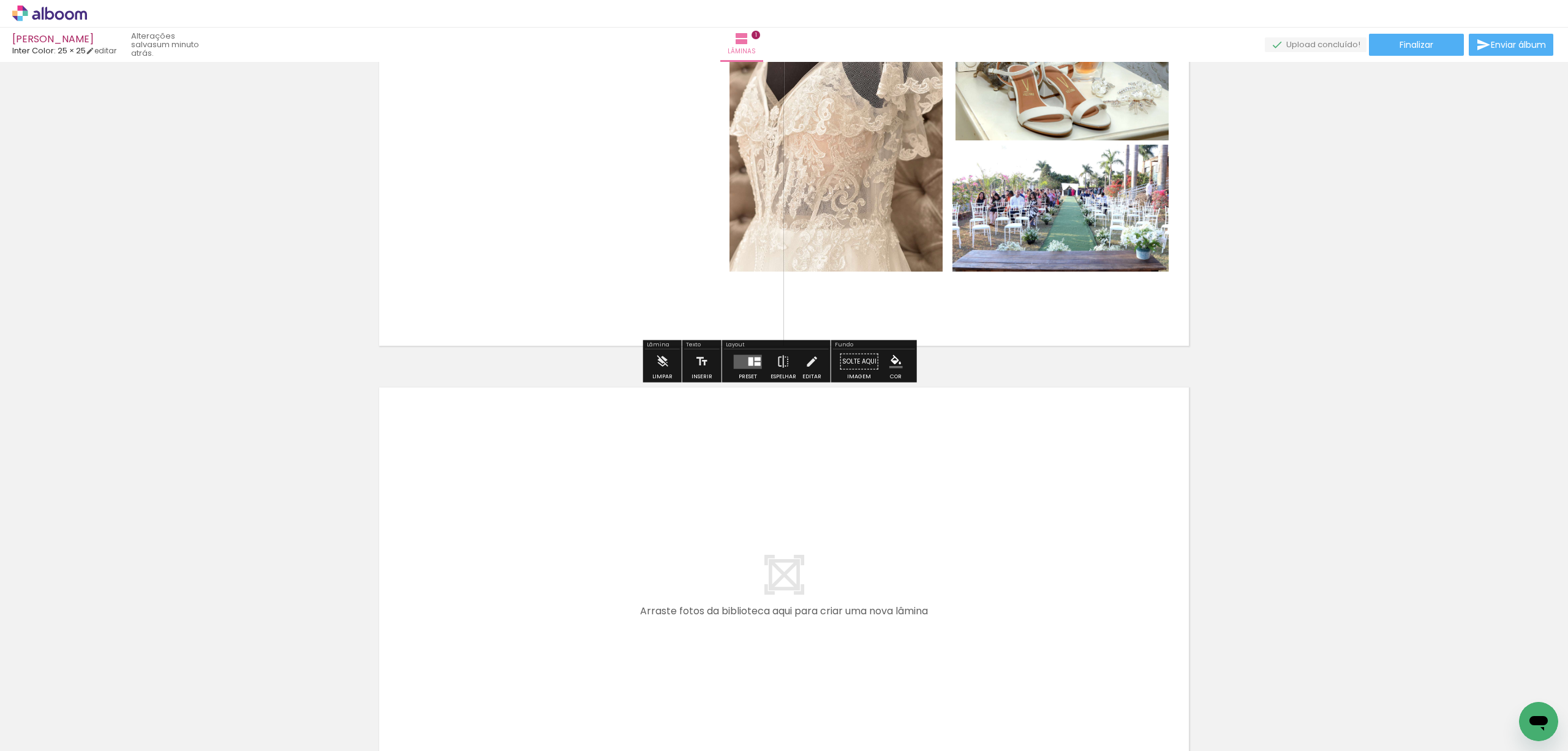
click at [1310, 330] on div "Inserir lâmina 1 de 1" at bounding box center [784, 351] width 1568 height 896
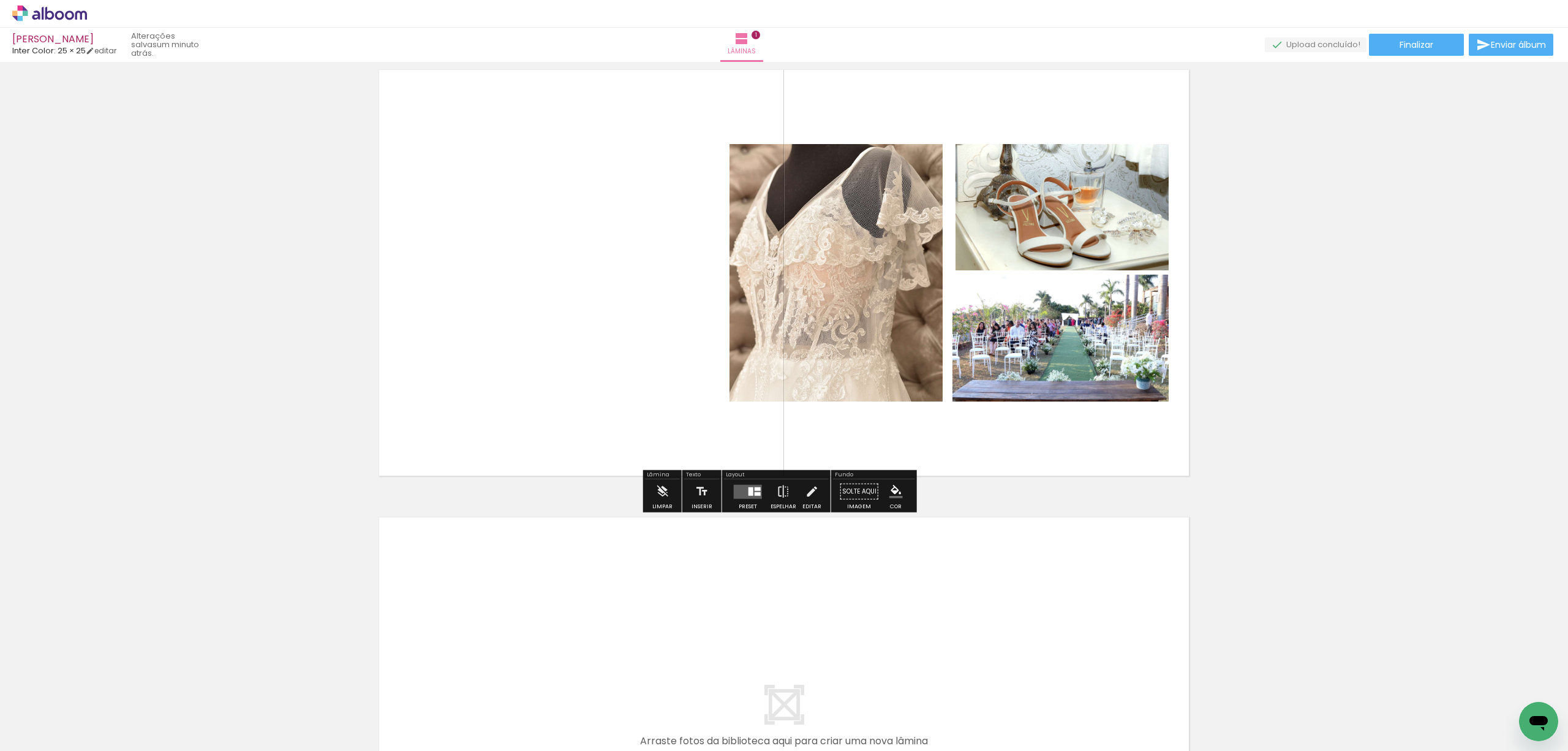
scroll to position [0, 0]
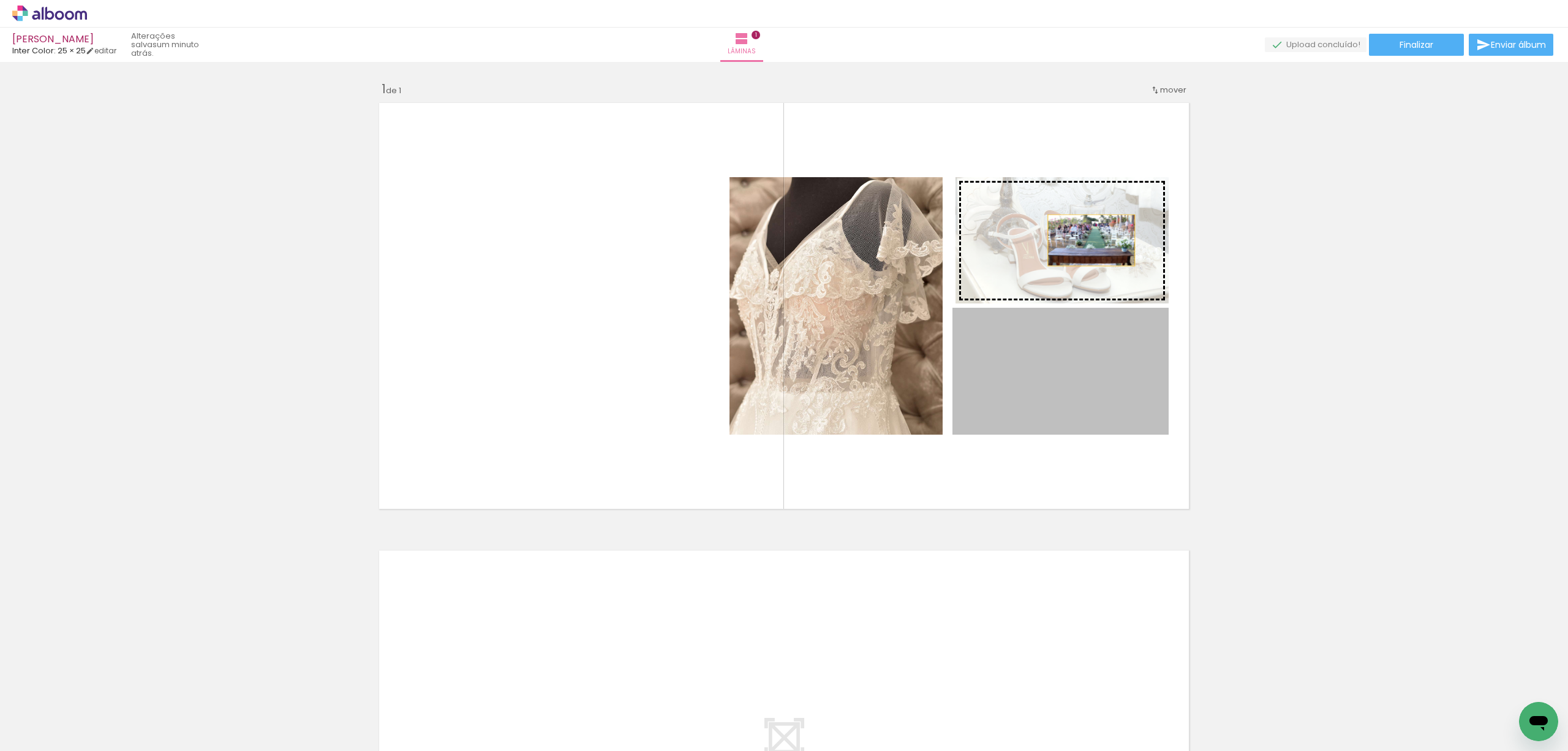
drag, startPoint x: 1083, startPoint y: 362, endPoint x: 1085, endPoint y: 240, distance: 122.0
click at [0, 0] on slot at bounding box center [0, 0] width 0 height 0
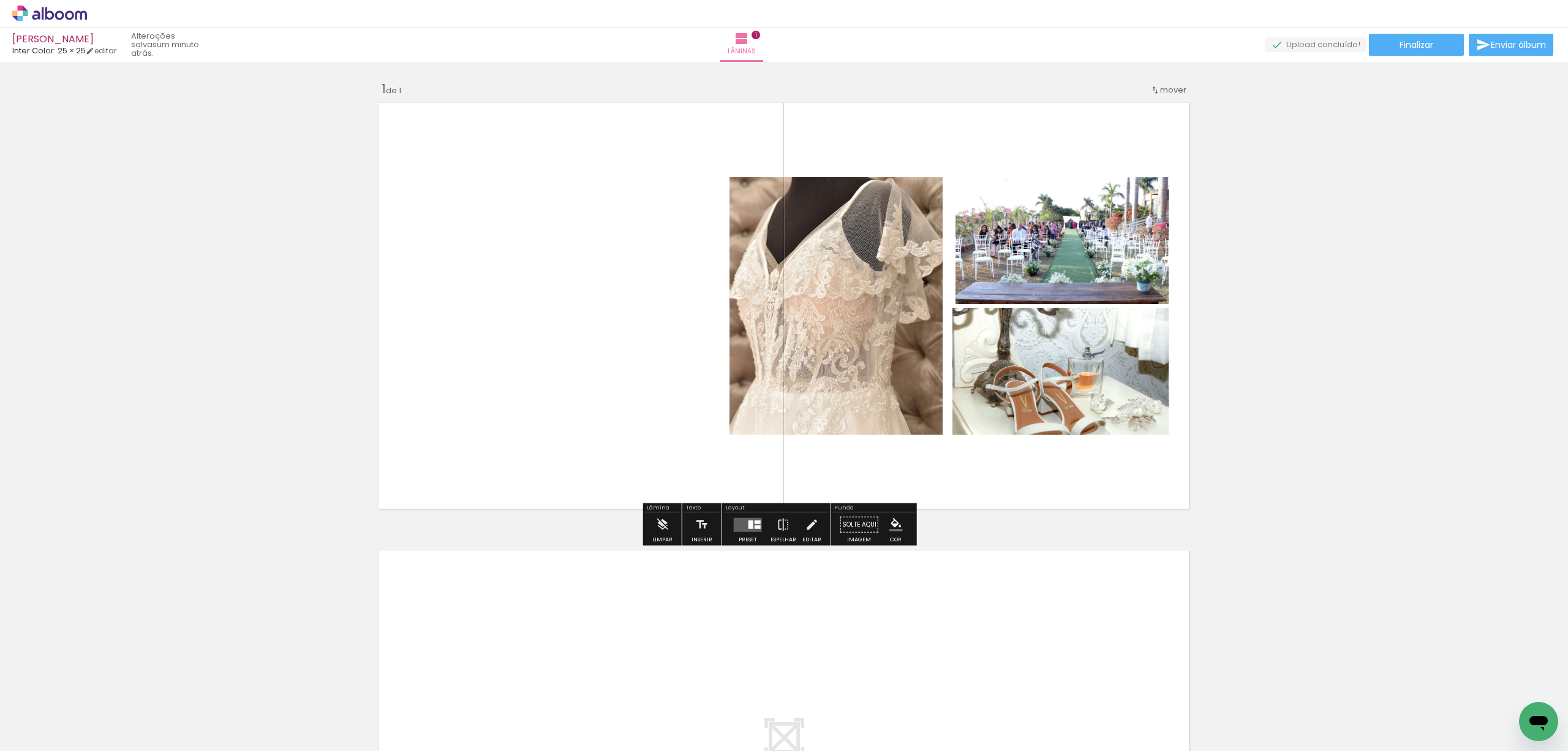
click at [1288, 345] on div "Inserir lâmina 1 de 1" at bounding box center [784, 514] width 1568 height 896
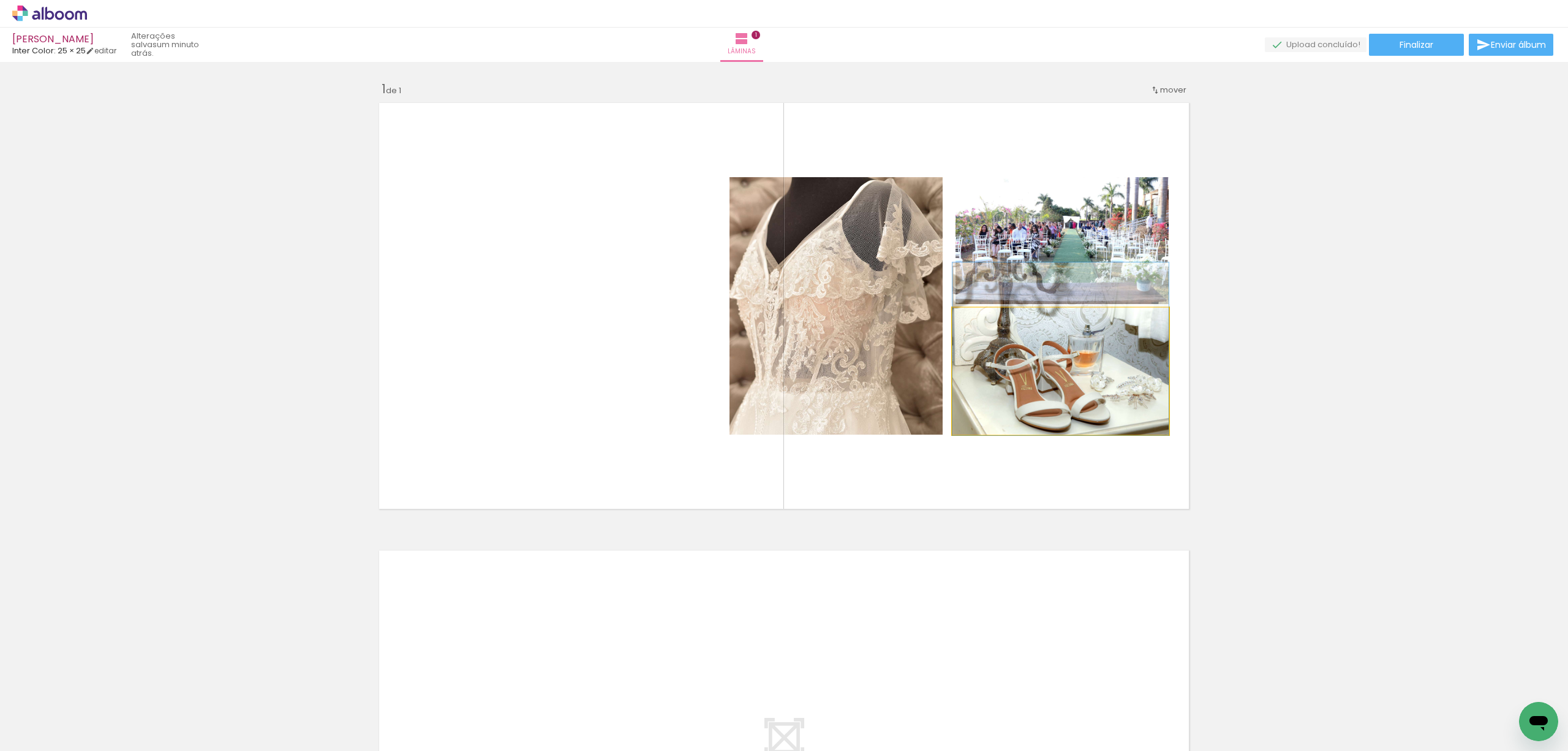
drag, startPoint x: 1083, startPoint y: 374, endPoint x: 1083, endPoint y: 351, distance: 23.0
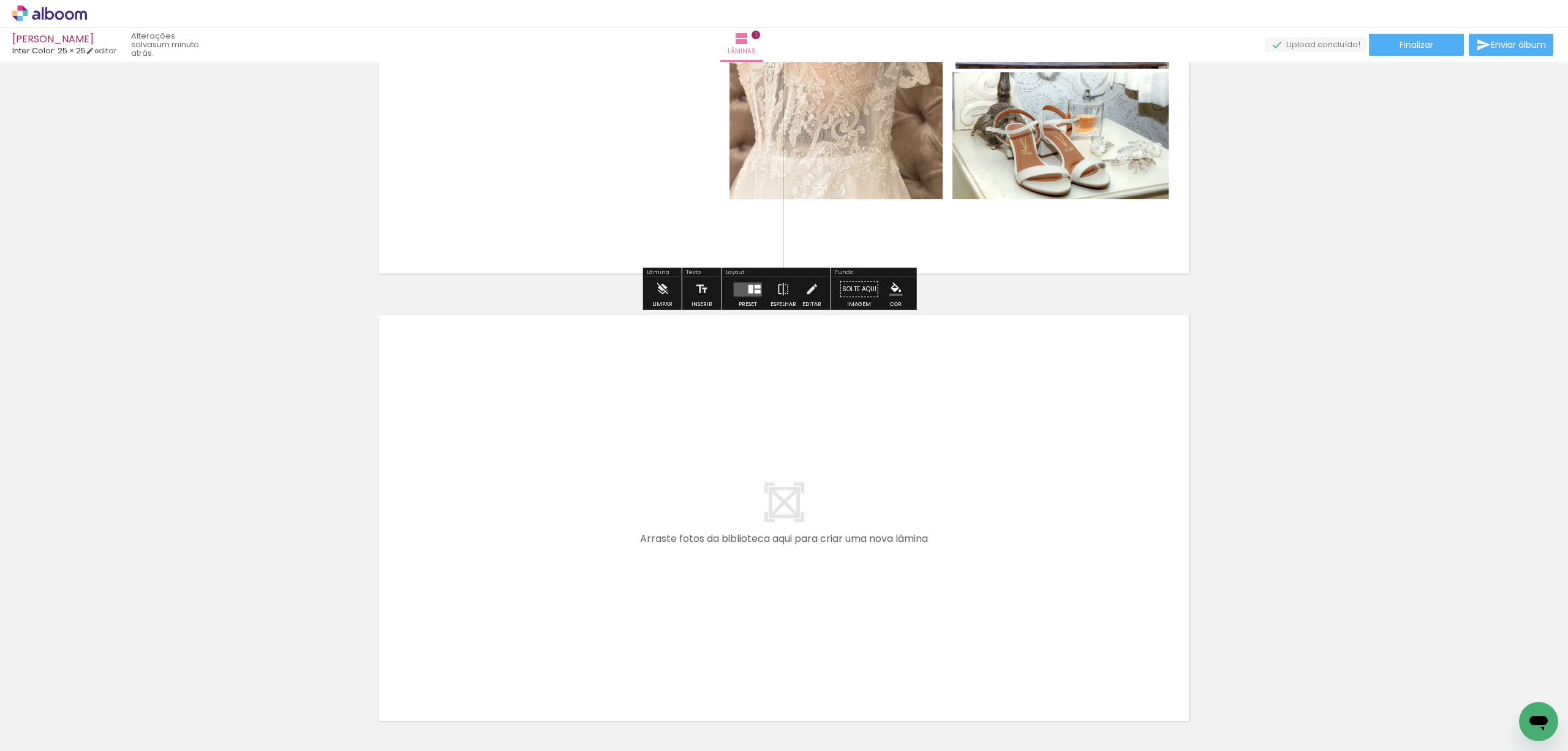
scroll to position [329, 0]
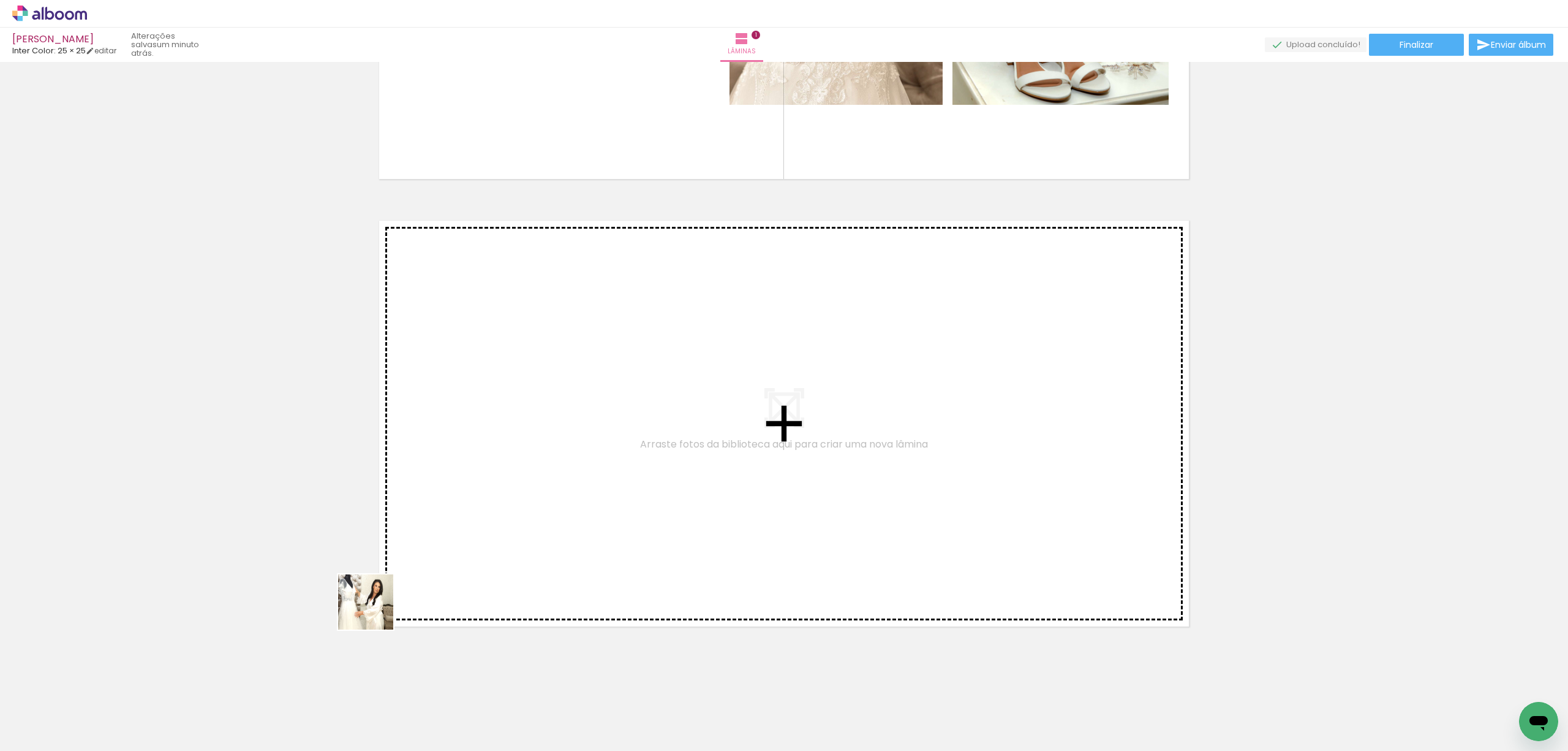
drag, startPoint x: 266, startPoint y: 712, endPoint x: 470, endPoint y: 553, distance: 258.6
click at [470, 553] on quentale-workspace at bounding box center [784, 375] width 1568 height 751
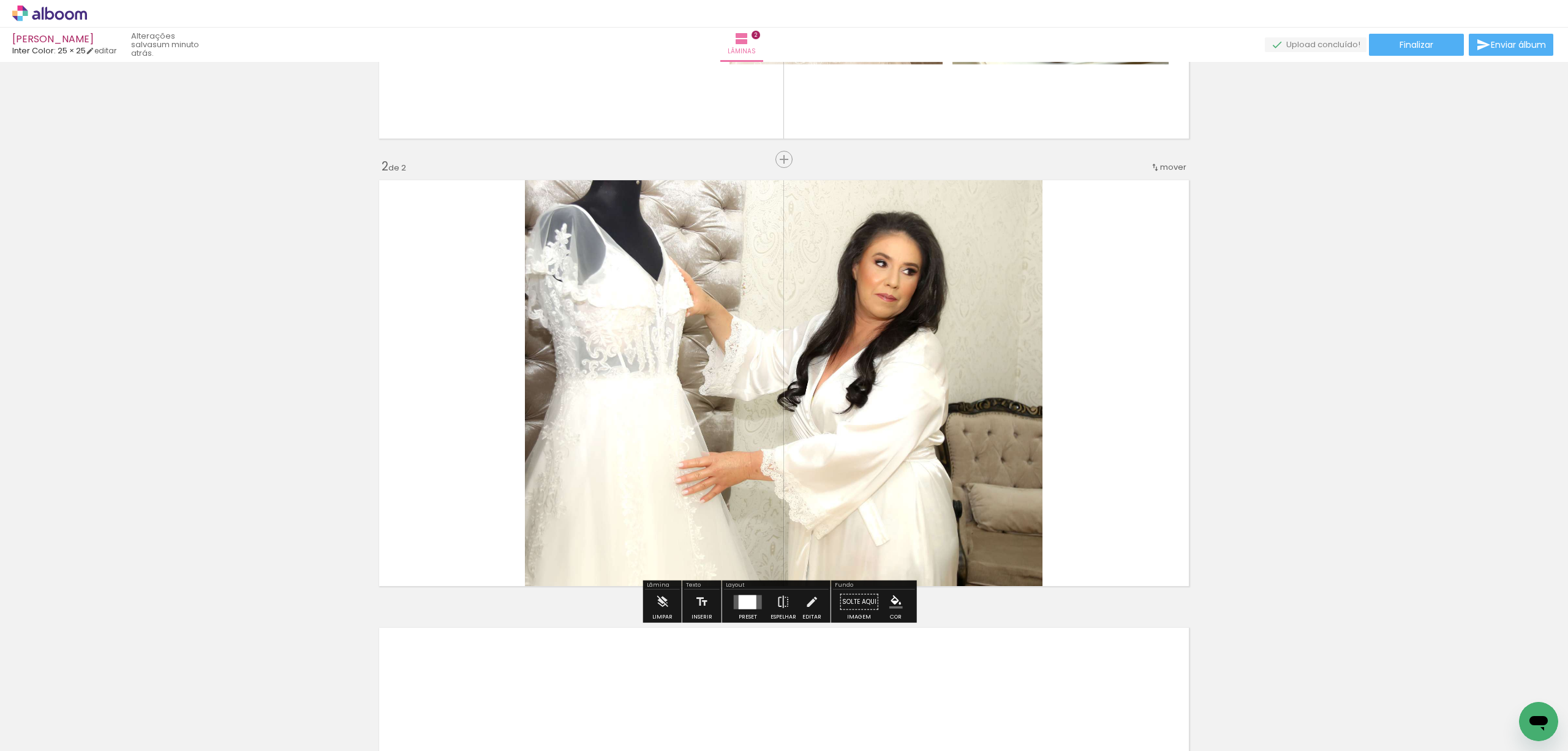
scroll to position [385, 0]
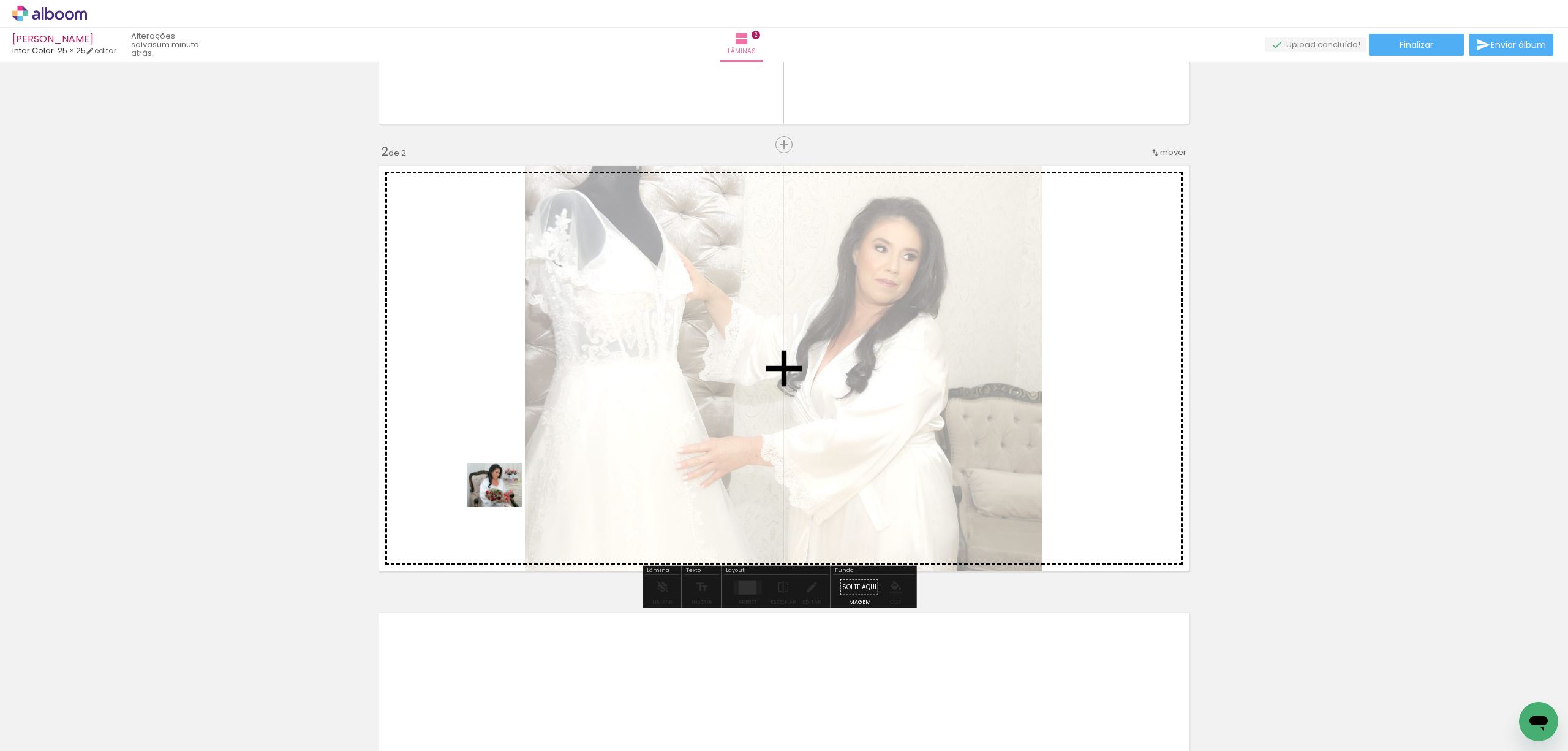
drag, startPoint x: 249, startPoint y: 670, endPoint x: 504, endPoint y: 499, distance: 307.0
click at [504, 499] on quentale-workspace at bounding box center [784, 375] width 1568 height 751
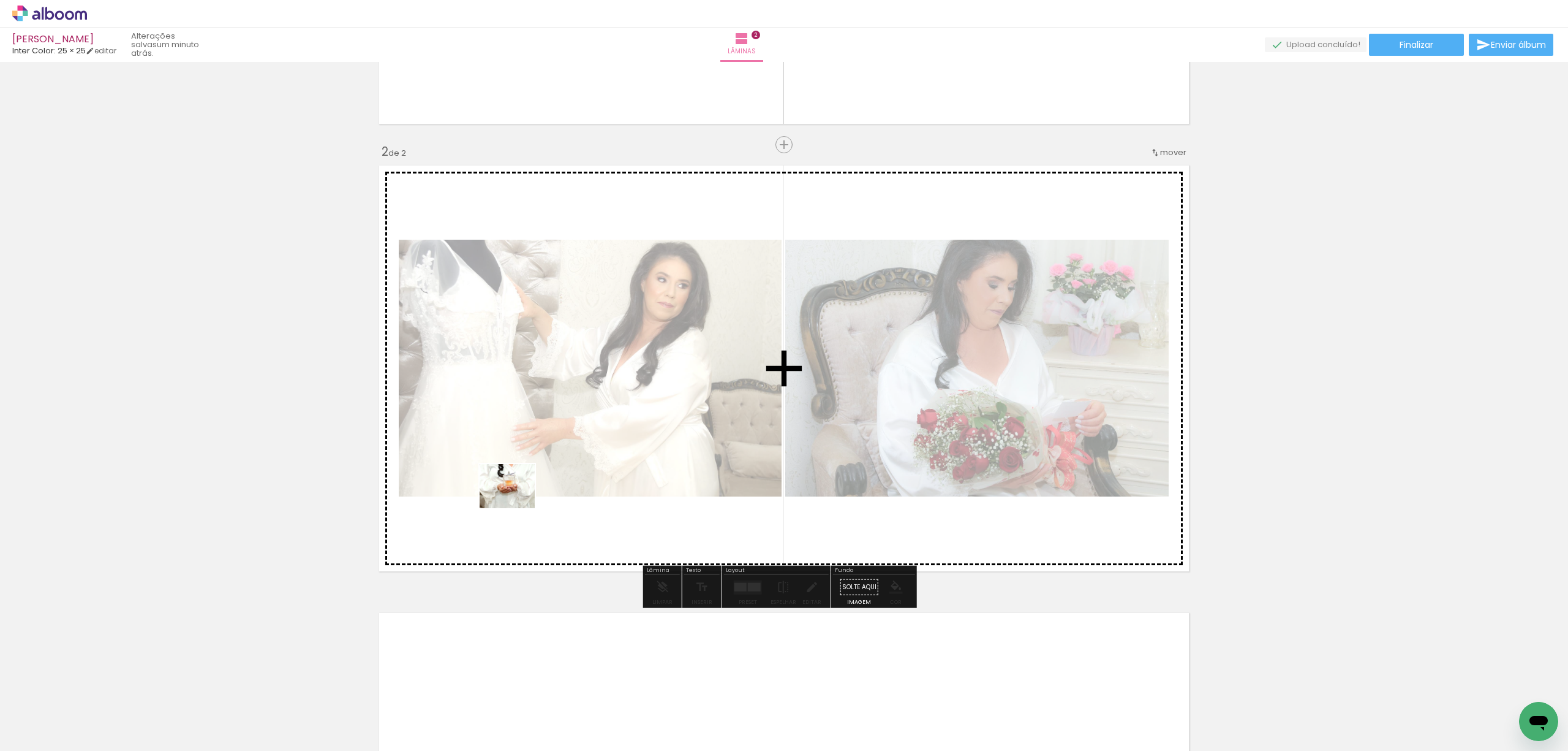
drag, startPoint x: 402, startPoint y: 630, endPoint x: 518, endPoint y: 499, distance: 175.0
click at [518, 499] on quentale-workspace at bounding box center [784, 375] width 1568 height 751
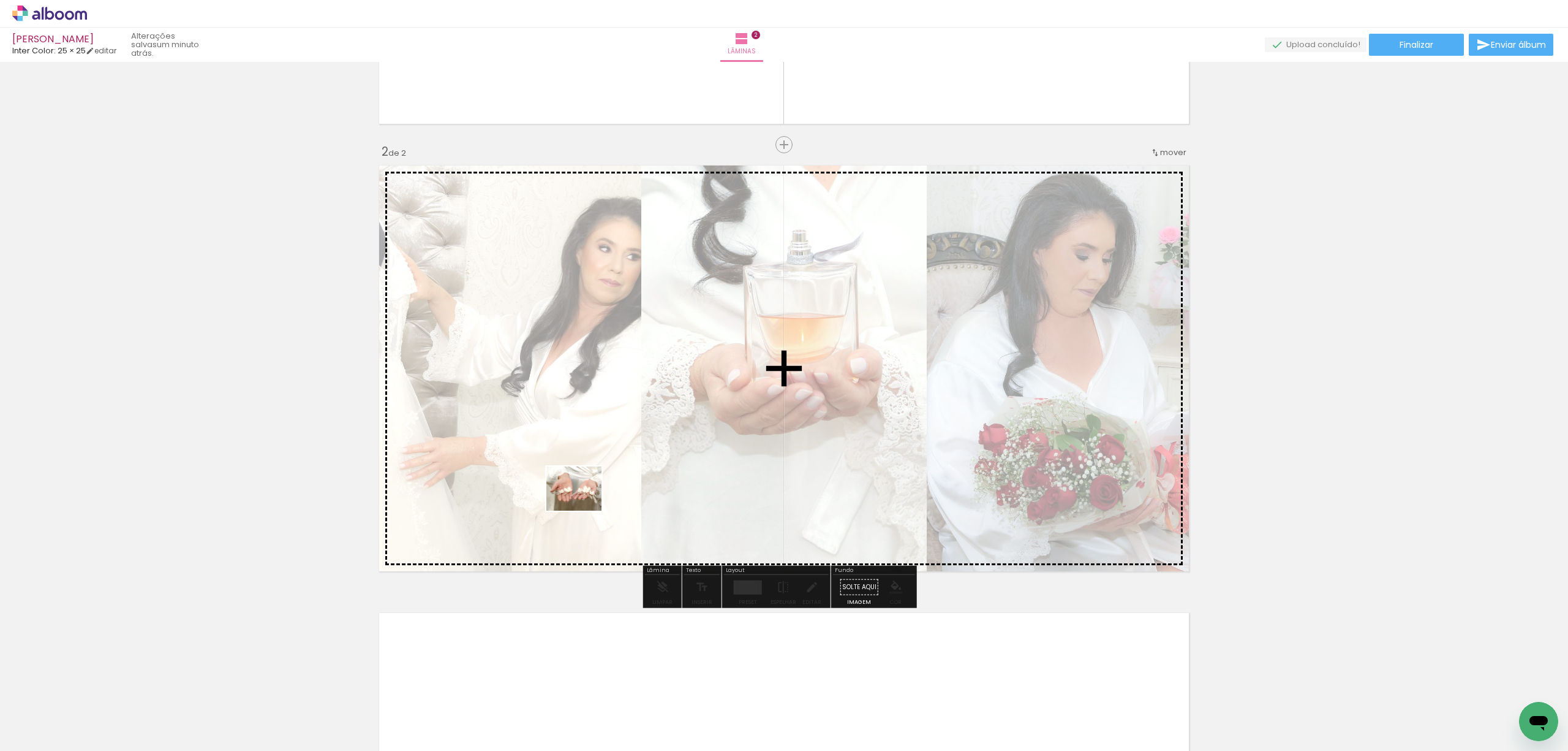
drag, startPoint x: 390, startPoint y: 724, endPoint x: 583, endPoint y: 503, distance: 293.4
click at [583, 503] on quentale-workspace at bounding box center [784, 375] width 1568 height 751
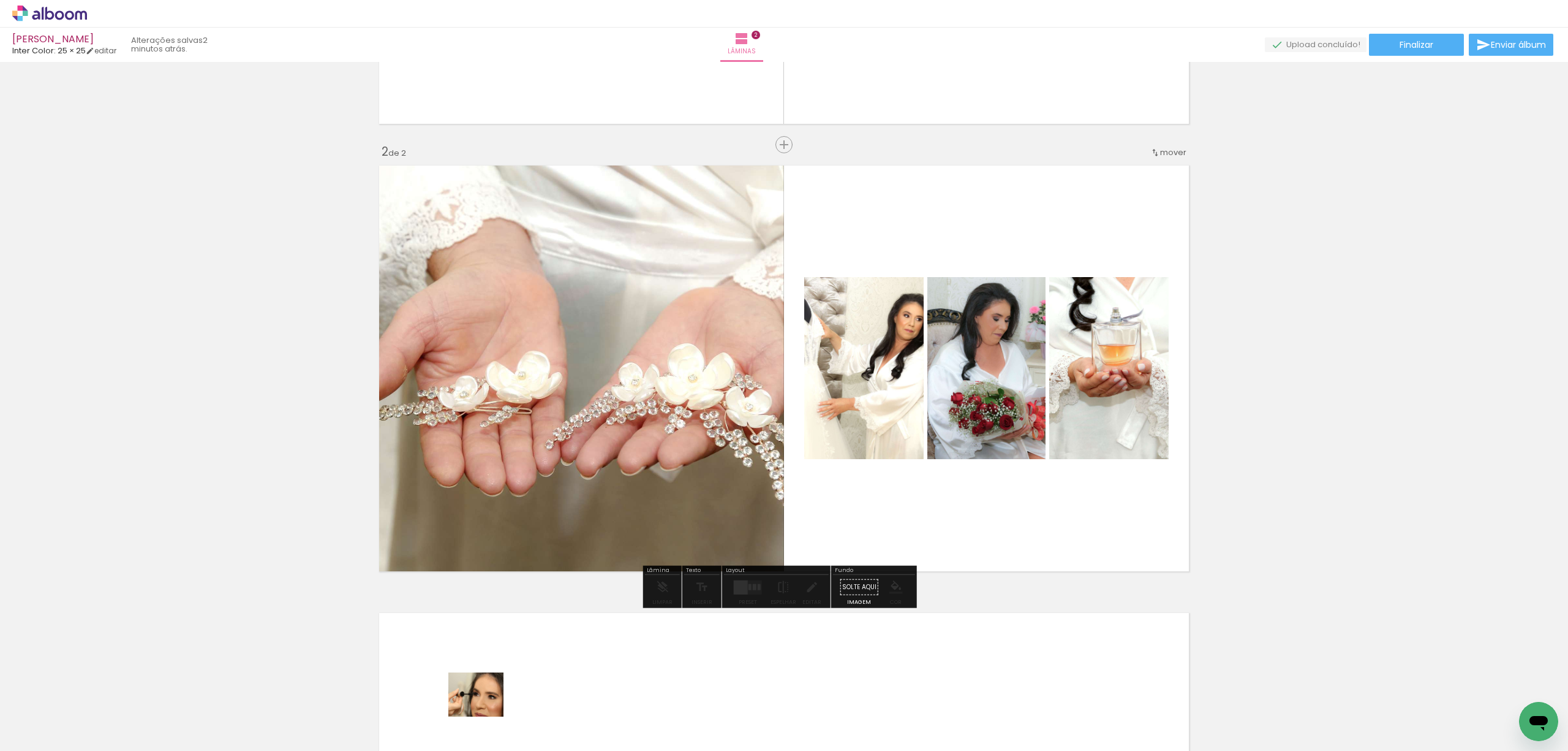
click at [485, 709] on div at bounding box center [465, 709] width 60 height 48
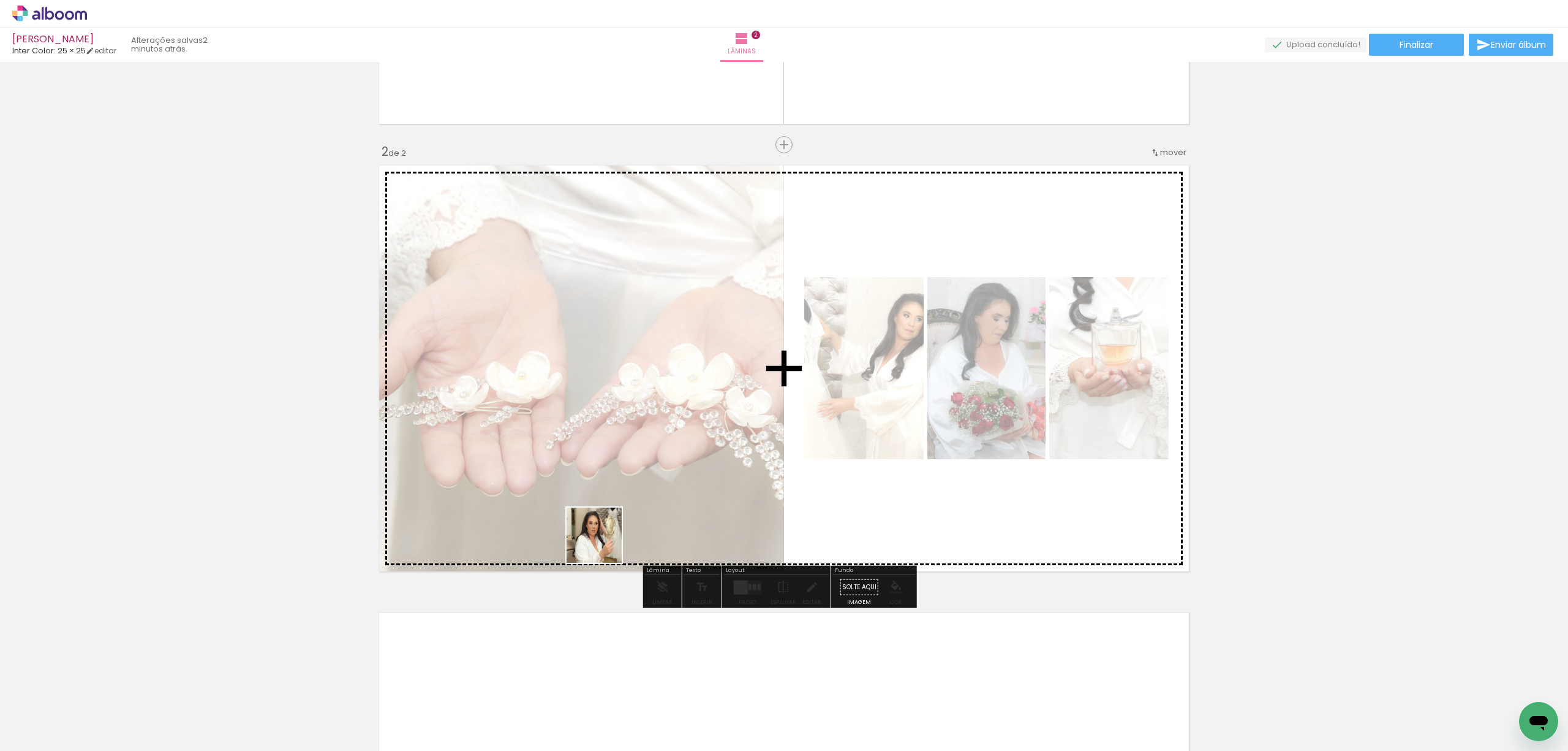
drag, startPoint x: 539, startPoint y: 720, endPoint x: 636, endPoint y: 498, distance: 242.3
click at [636, 498] on quentale-workspace at bounding box center [784, 375] width 1568 height 751
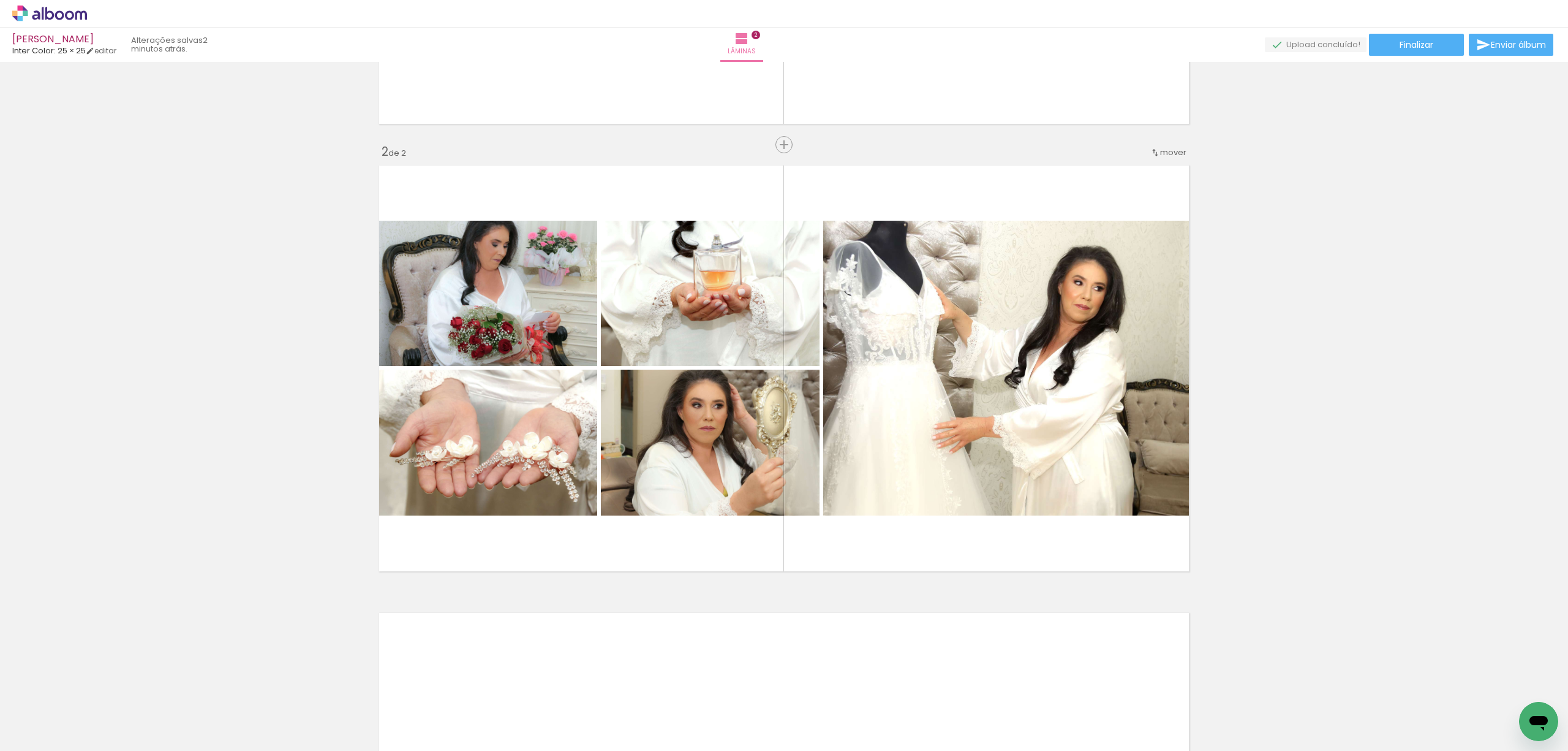
click at [63, 711] on iron-icon at bounding box center [62, 713] width 10 height 10
click at [62, 711] on paper-item "Não utilizadas" at bounding box center [39, 711] width 63 height 11
type input "Não utilizadas"
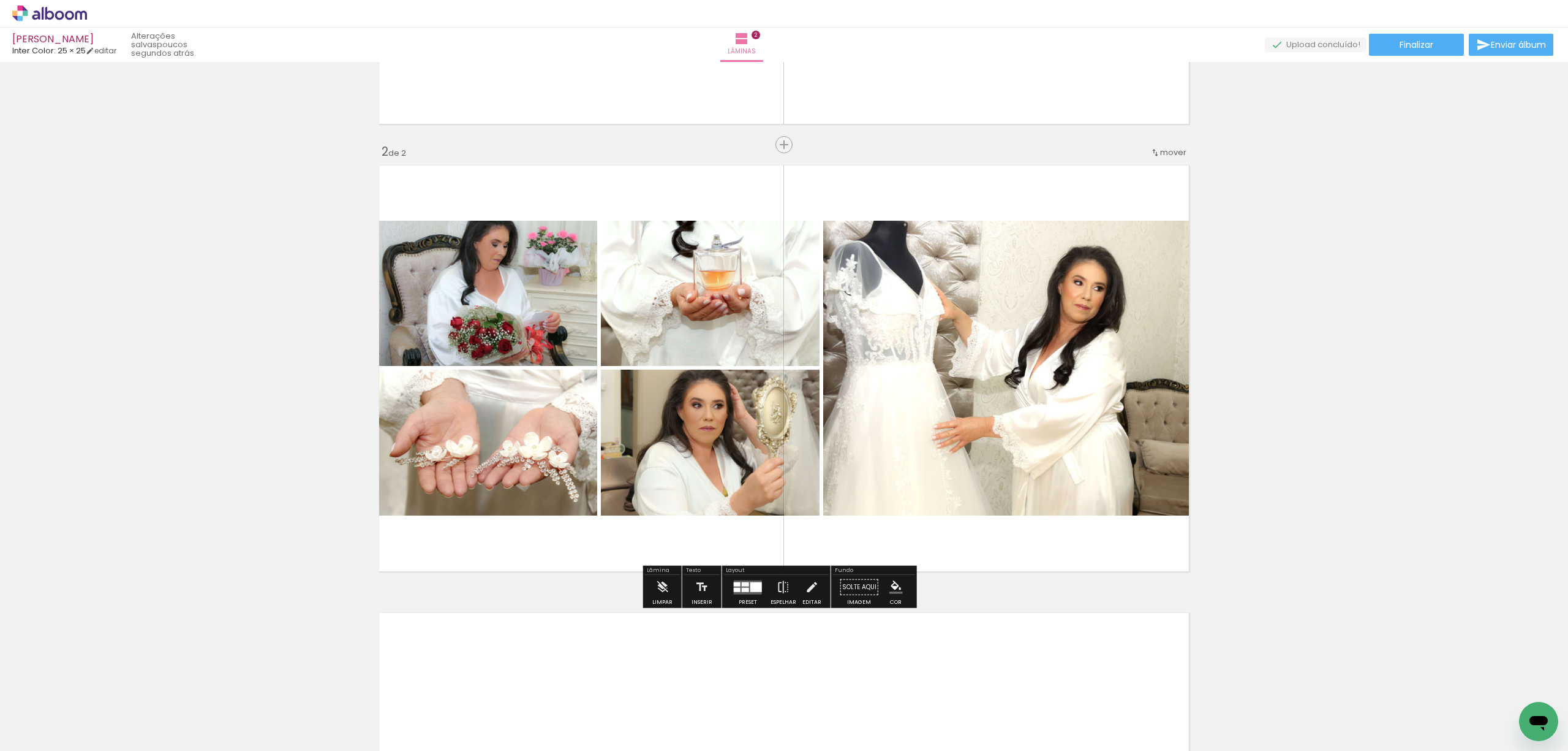
click at [742, 585] on quentale-layouter at bounding box center [748, 586] width 28 height 14
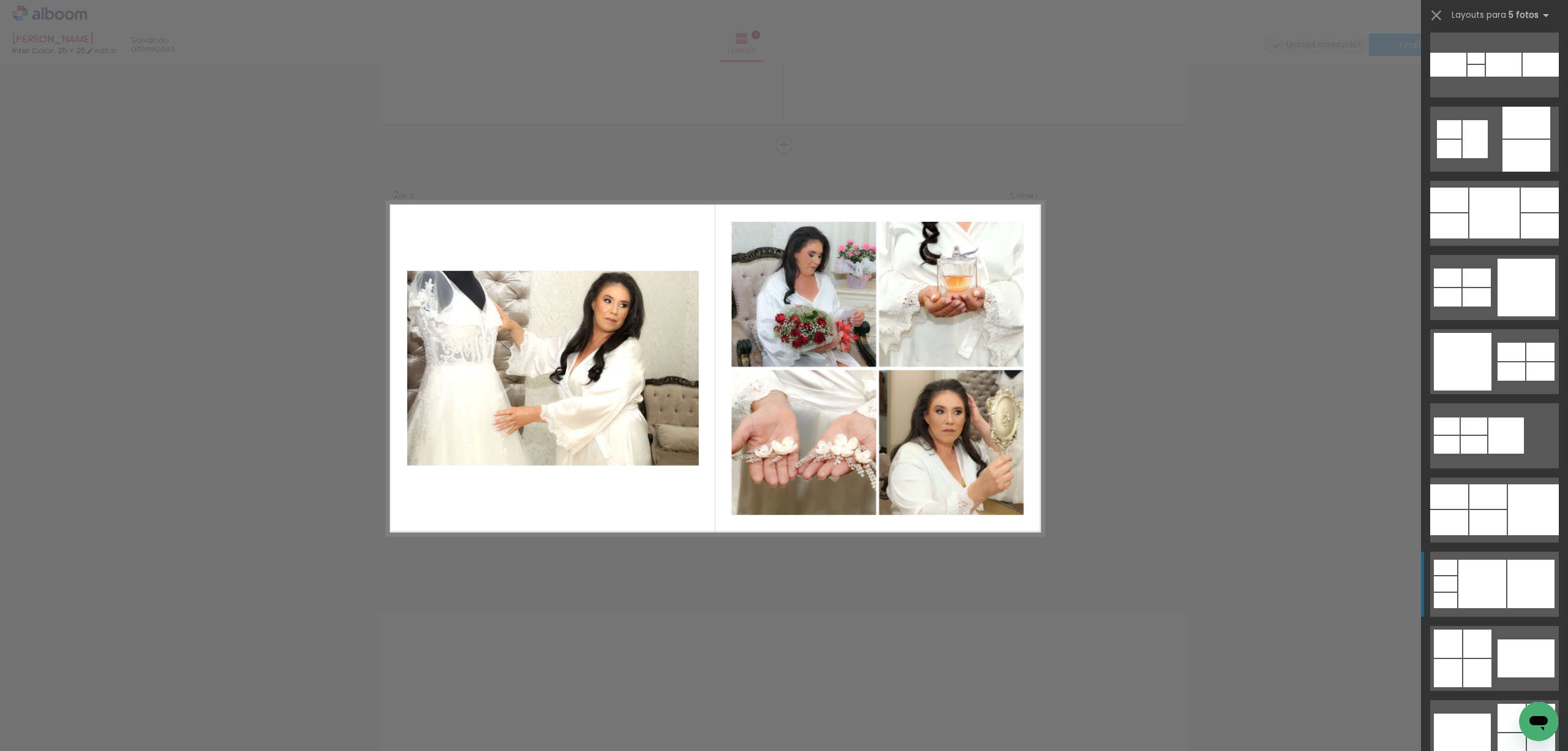
scroll to position [7598, 0]
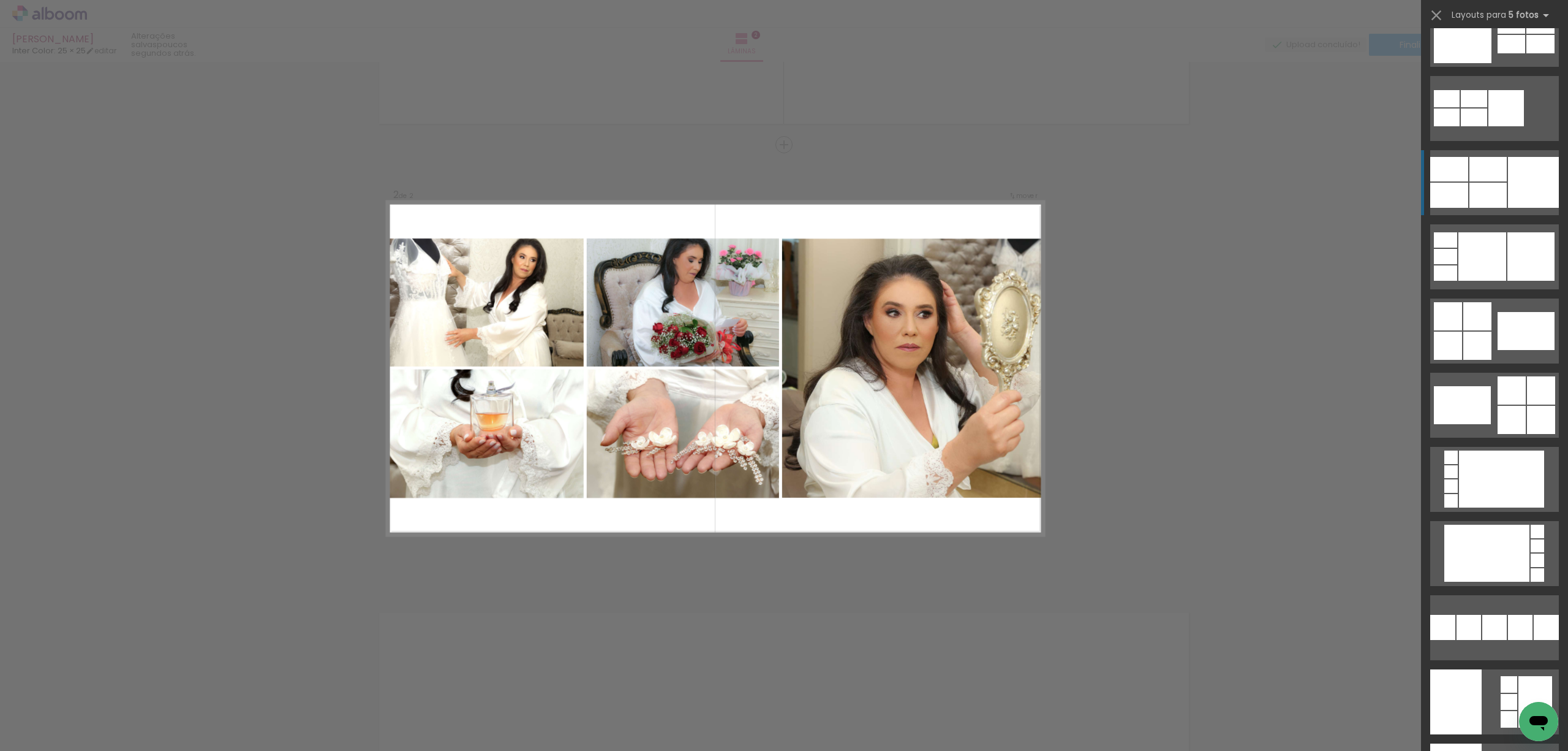
click at [1508, 178] on div at bounding box center [1533, 182] width 51 height 51
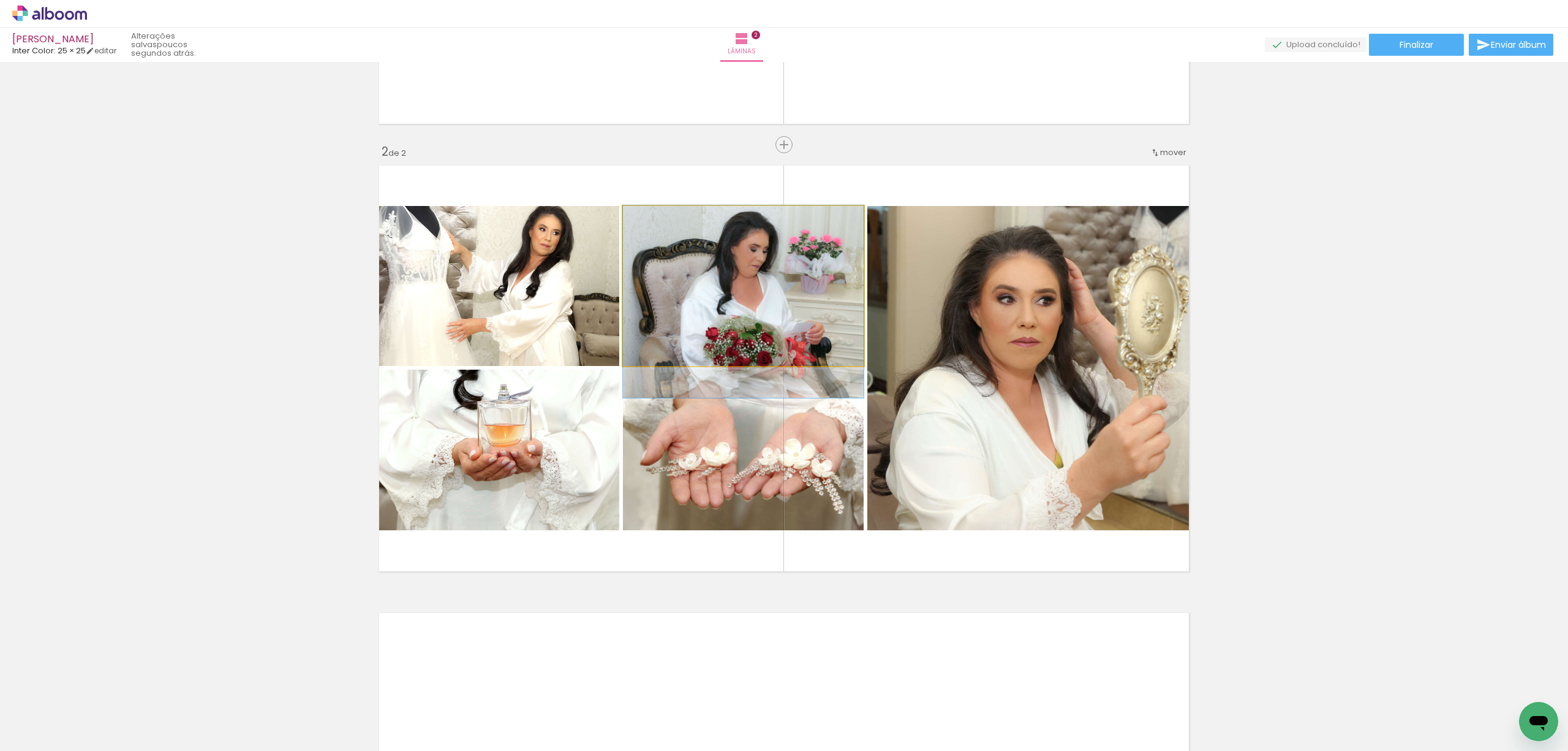
drag, startPoint x: 787, startPoint y: 308, endPoint x: 788, endPoint y: 323, distance: 15.0
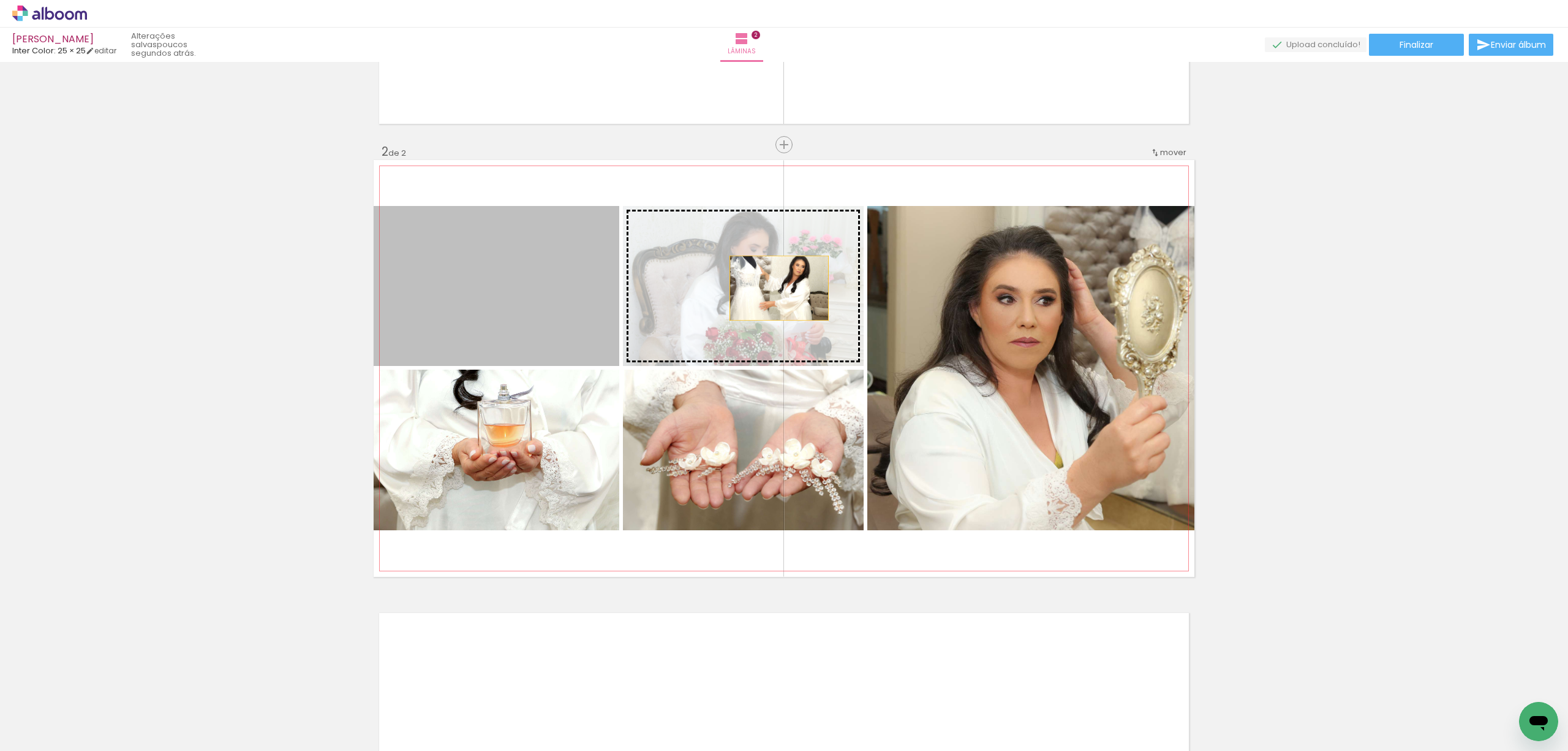
drag, startPoint x: 507, startPoint y: 288, endPoint x: 773, endPoint y: 288, distance: 266.0
click at [0, 0] on slot at bounding box center [0, 0] width 0 height 0
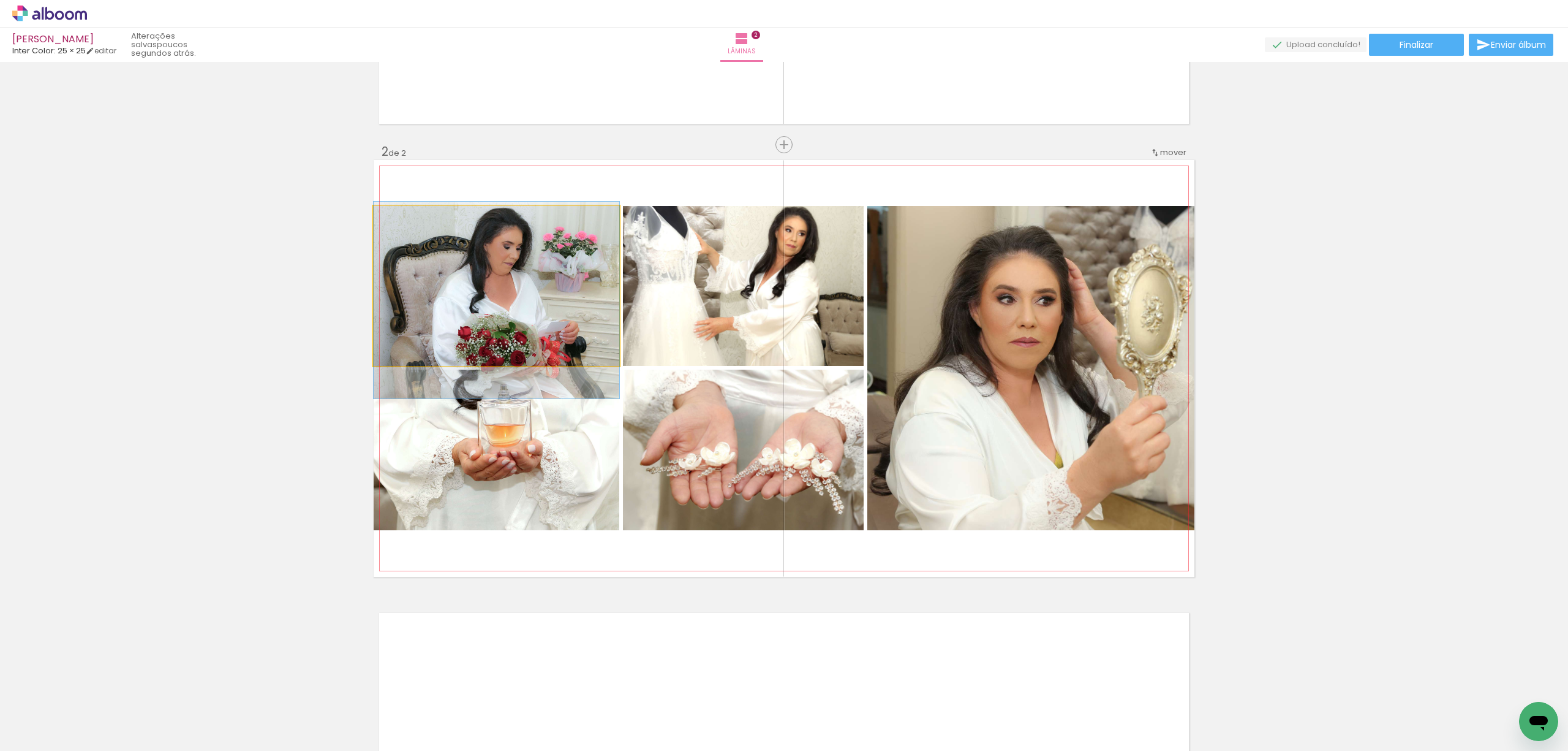
drag, startPoint x: 547, startPoint y: 268, endPoint x: 545, endPoint y: 278, distance: 10.2
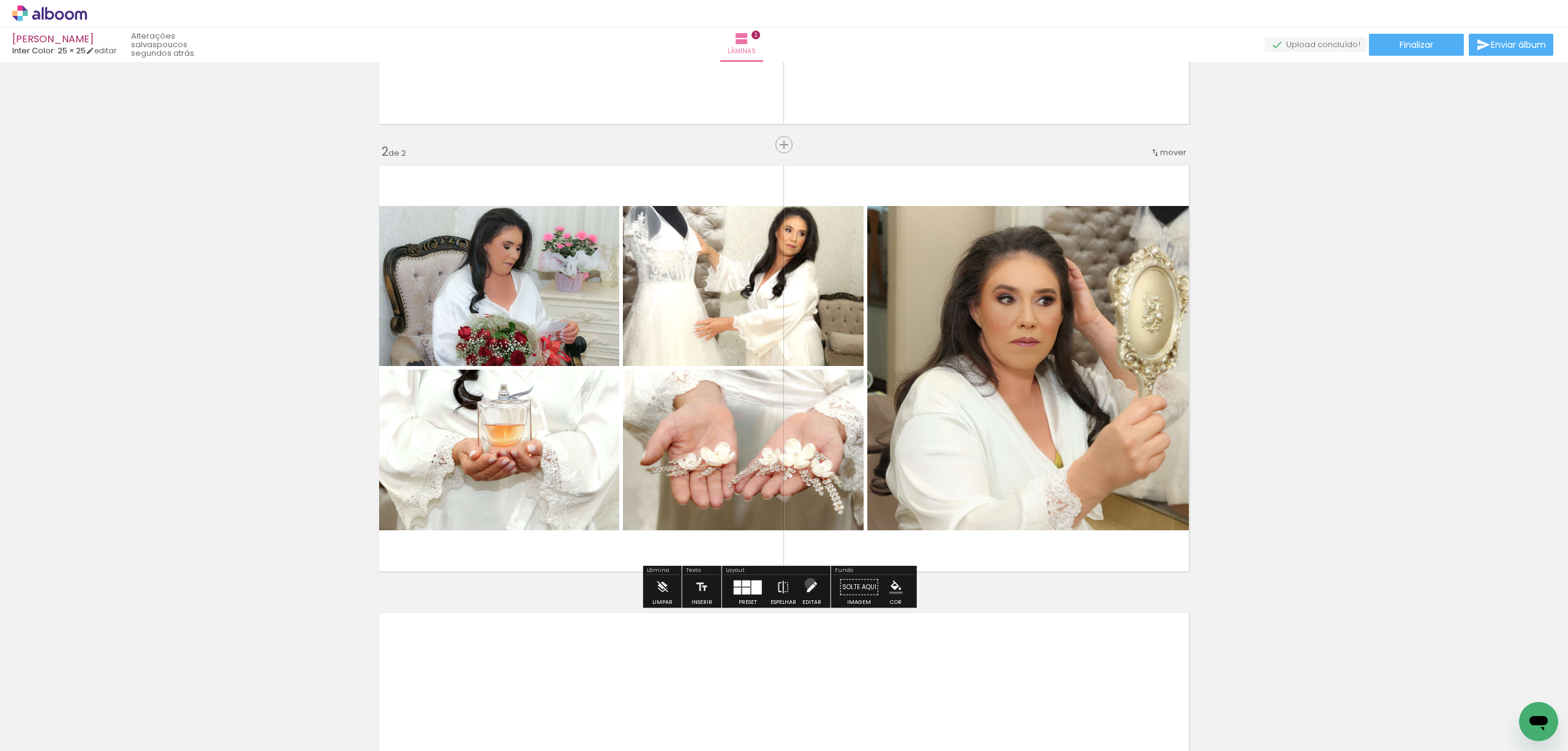
click at [808, 584] on iron-icon at bounding box center [811, 587] width 13 height 25
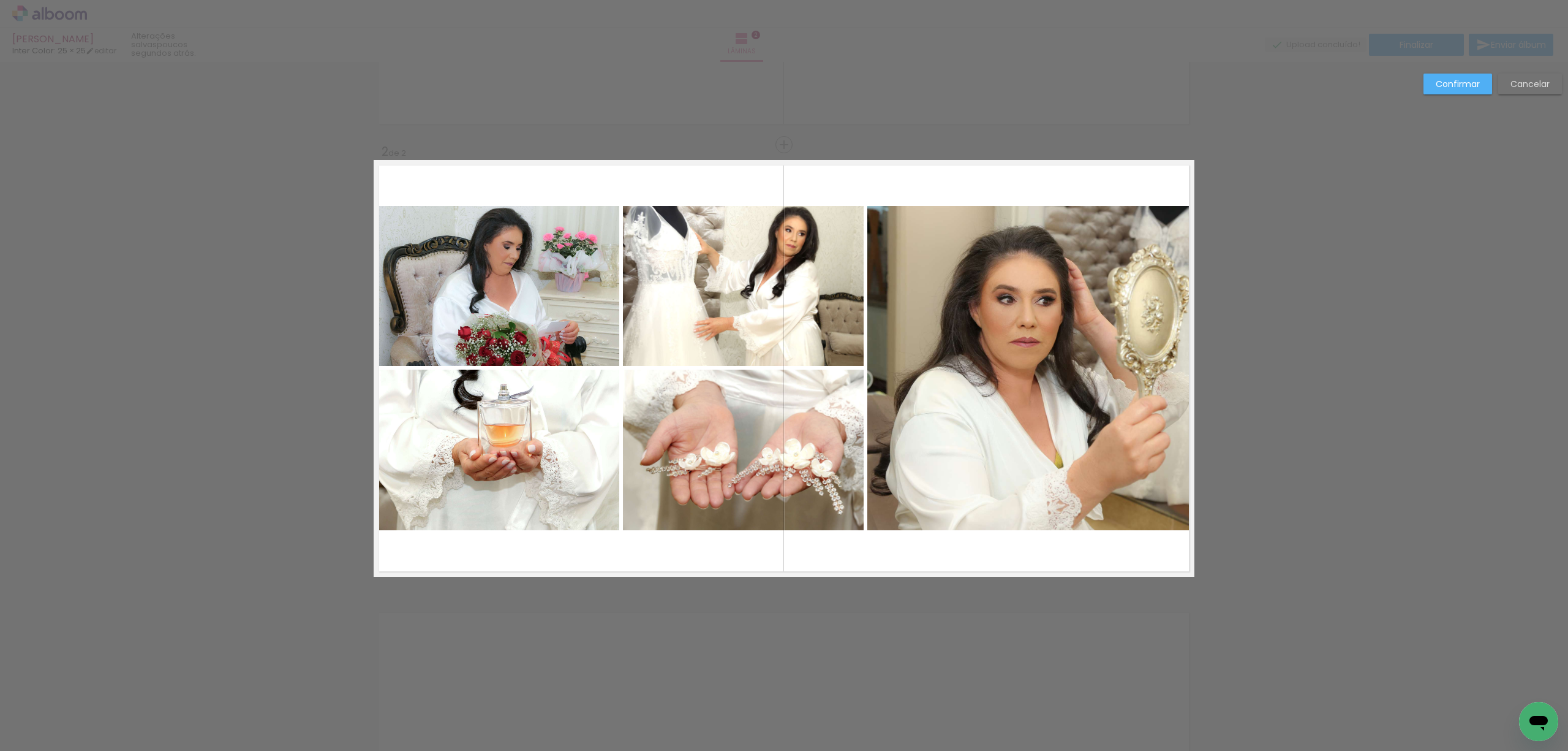
scroll to position [385, 0]
click at [519, 307] on quentale-photo at bounding box center [497, 286] width 245 height 159
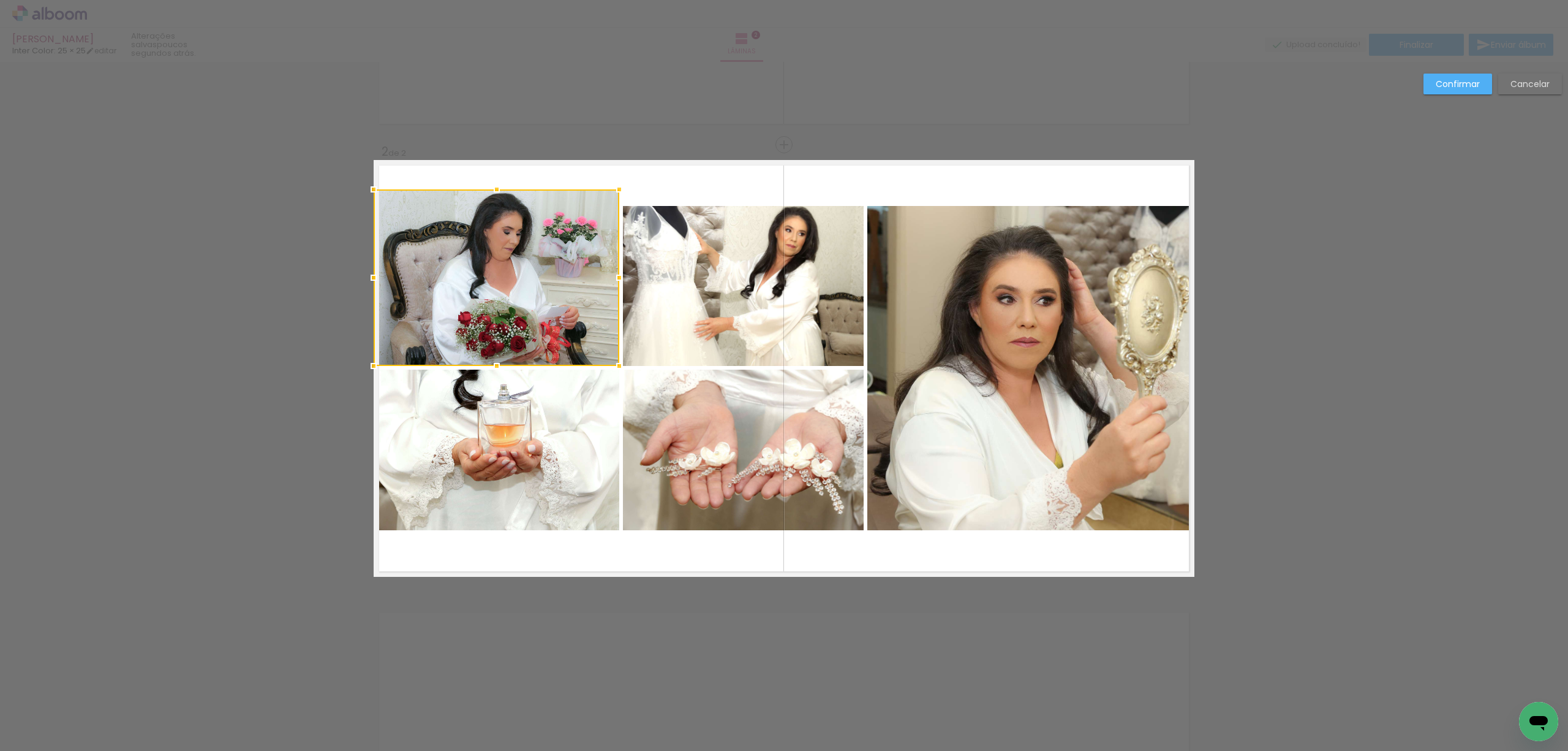
drag, startPoint x: 490, startPoint y: 202, endPoint x: 495, endPoint y: 187, distance: 15.8
click at [495, 187] on div at bounding box center [497, 189] width 25 height 25
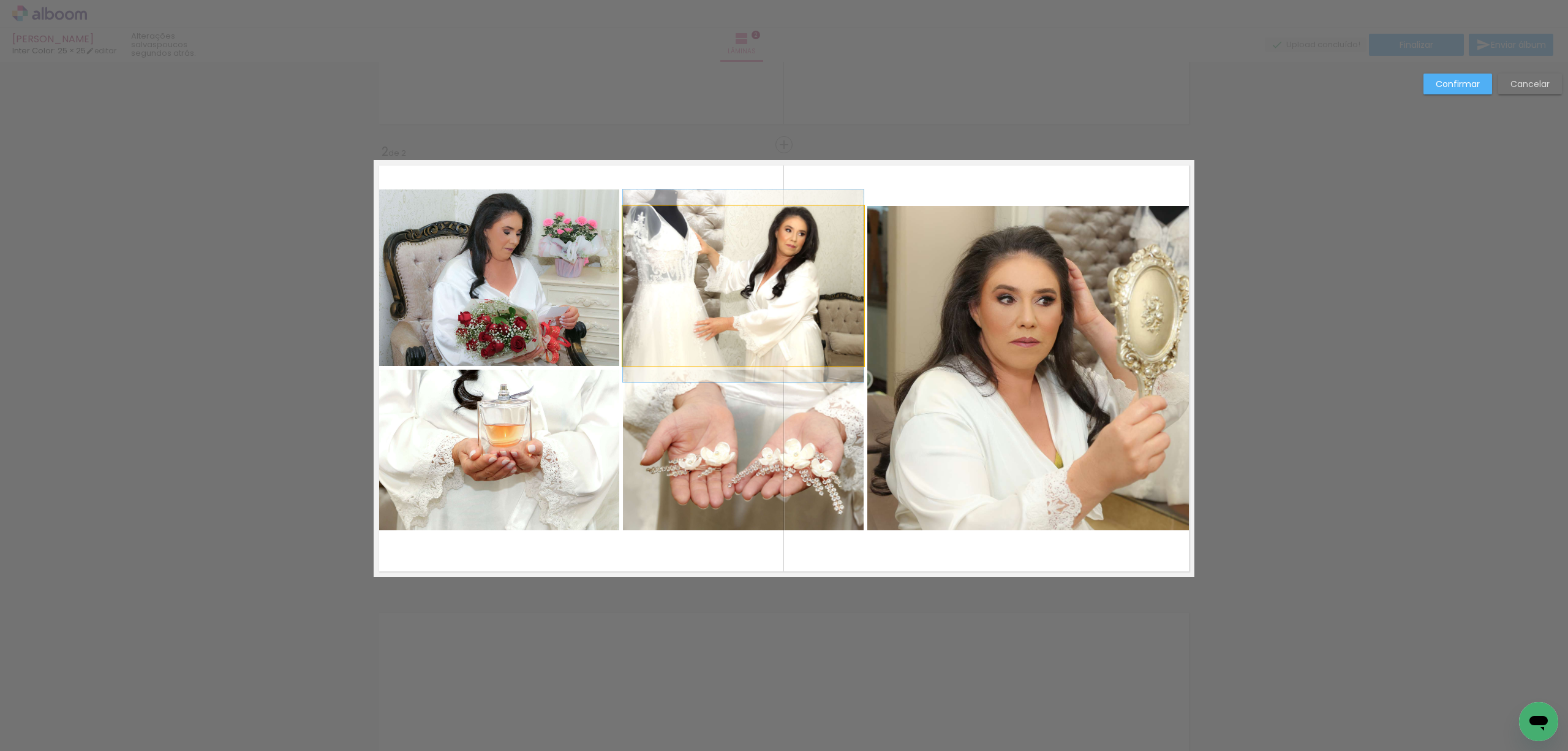
drag, startPoint x: 777, startPoint y: 241, endPoint x: 771, endPoint y: 230, distance: 12.5
click at [777, 240] on quentale-photo at bounding box center [743, 286] width 241 height 159
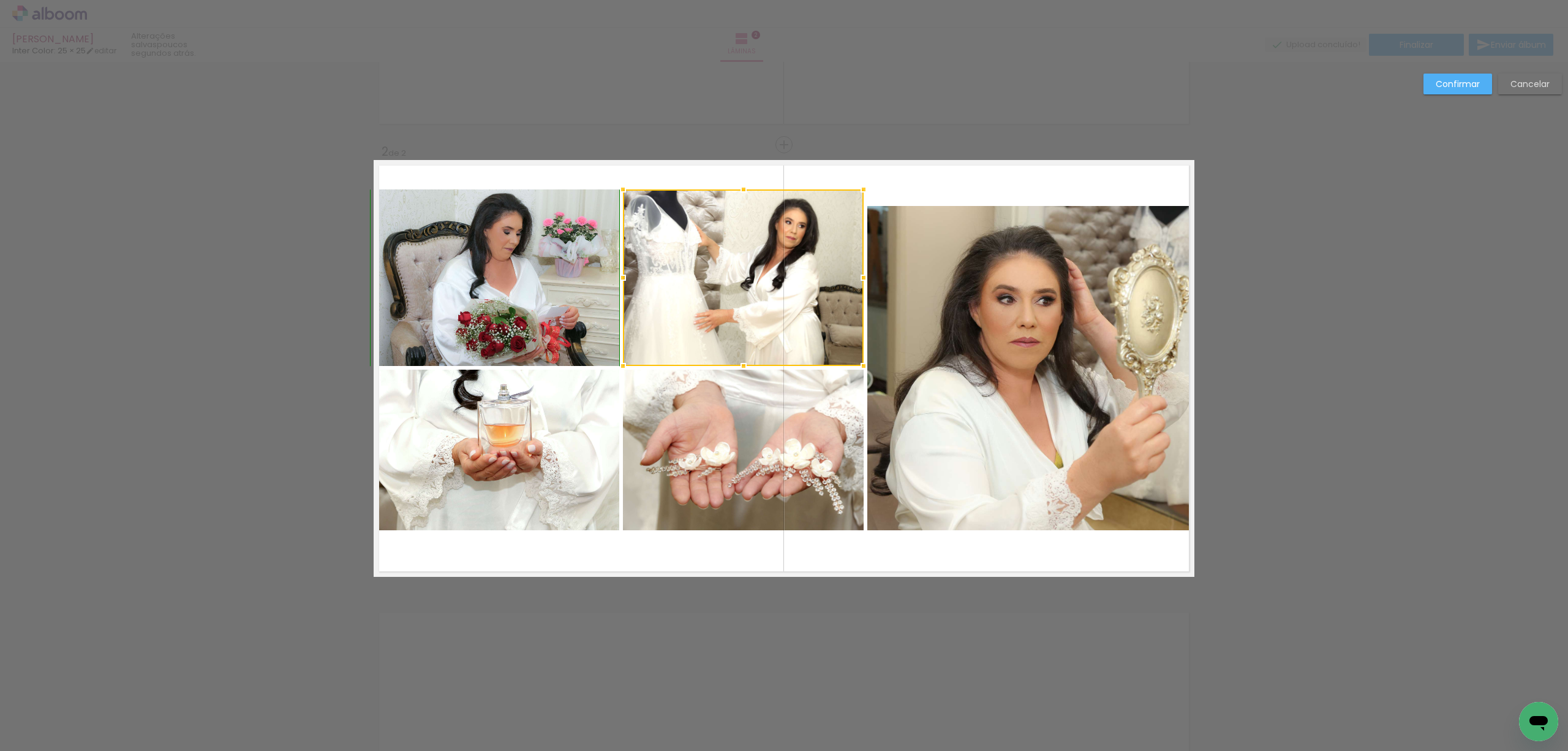
drag, startPoint x: 741, startPoint y: 205, endPoint x: 747, endPoint y: 194, distance: 12.5
click at [747, 194] on div at bounding box center [744, 189] width 25 height 25
click at [904, 182] on quentale-layouter at bounding box center [784, 367] width 821 height 416
click at [748, 447] on quentale-photo at bounding box center [743, 450] width 241 height 160
click at [943, 181] on quentale-layouter at bounding box center [784, 367] width 821 height 416
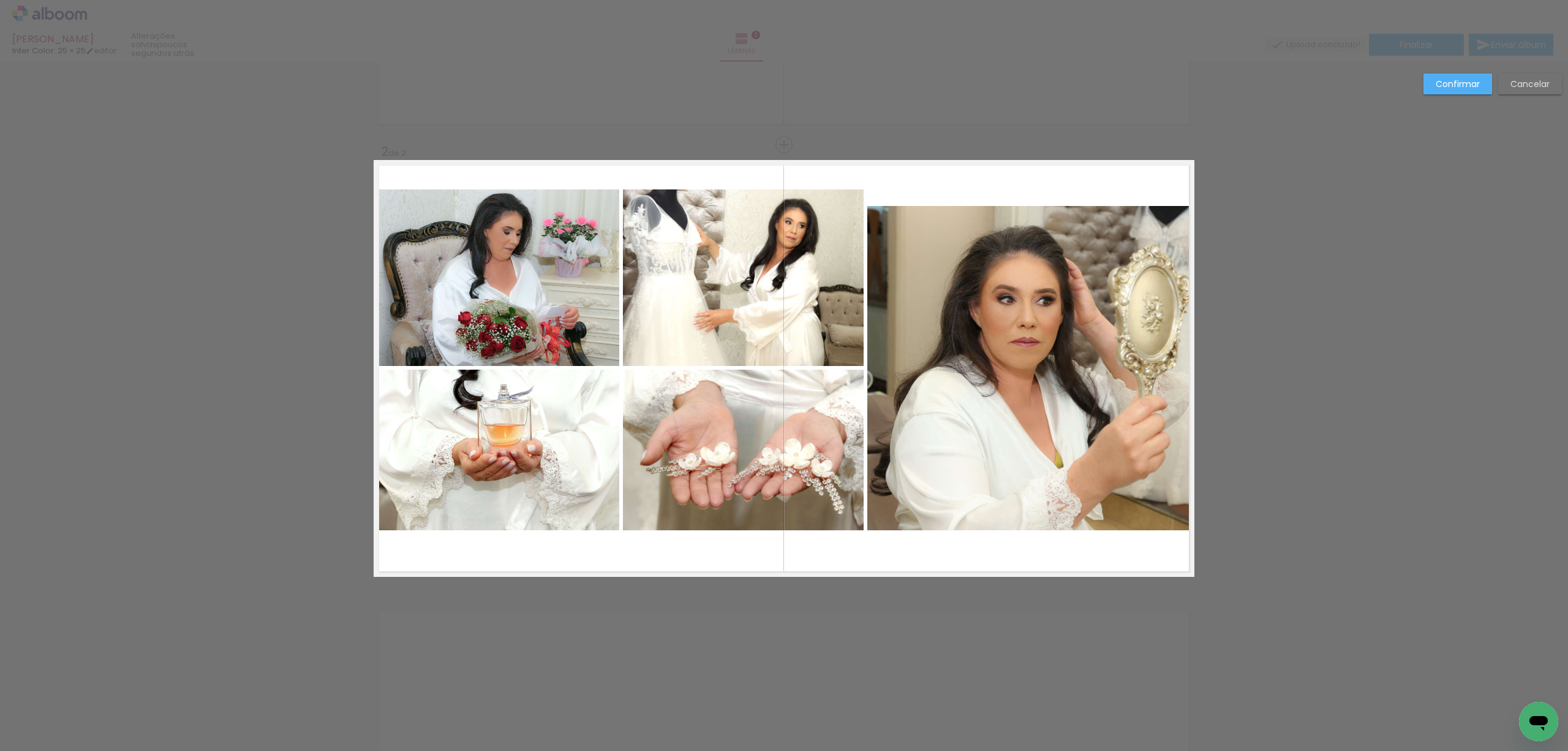
click at [966, 247] on quentale-photo at bounding box center [1030, 368] width 327 height 324
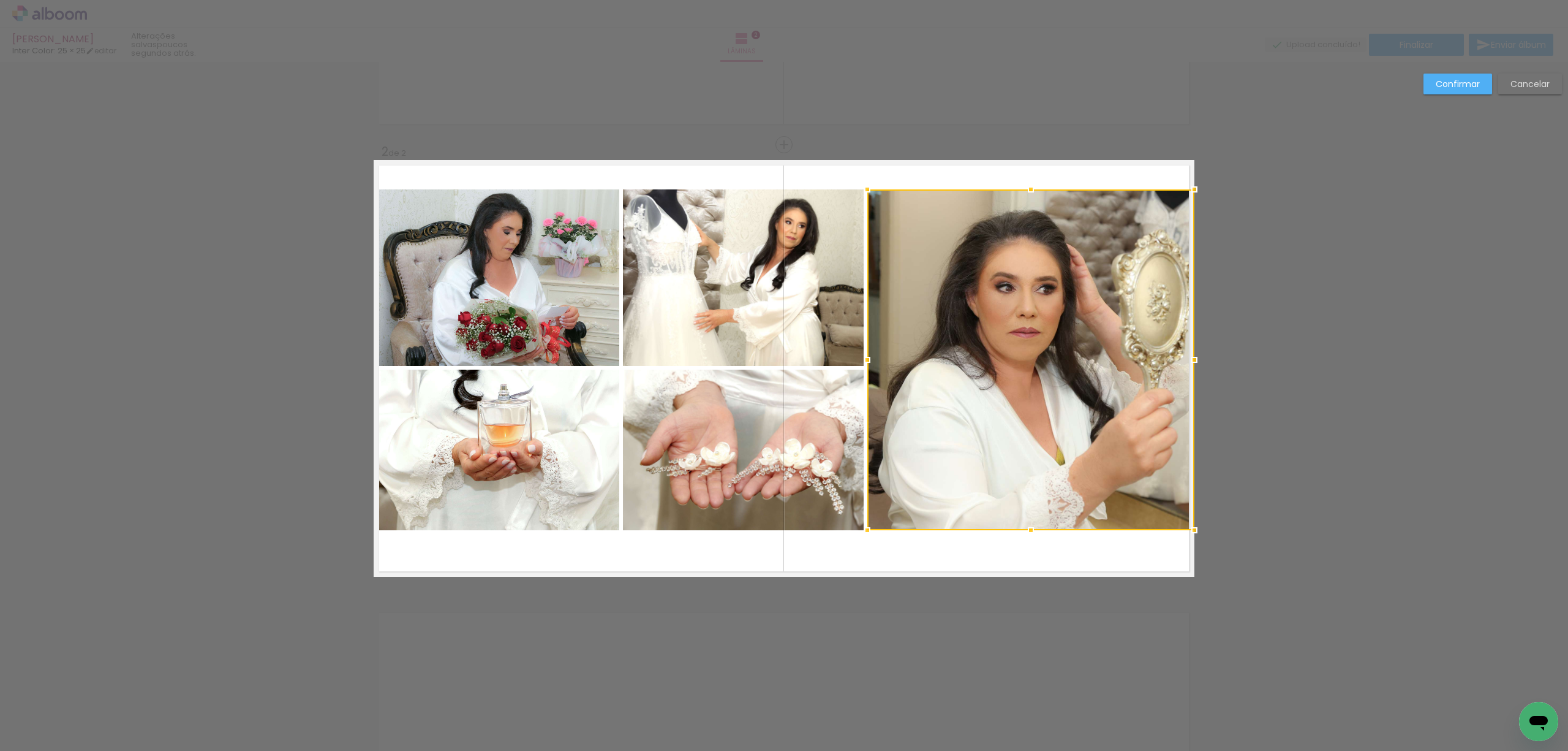
drag, startPoint x: 1025, startPoint y: 202, endPoint x: 1030, endPoint y: 182, distance: 20.6
click at [1030, 182] on div at bounding box center [1031, 189] width 25 height 25
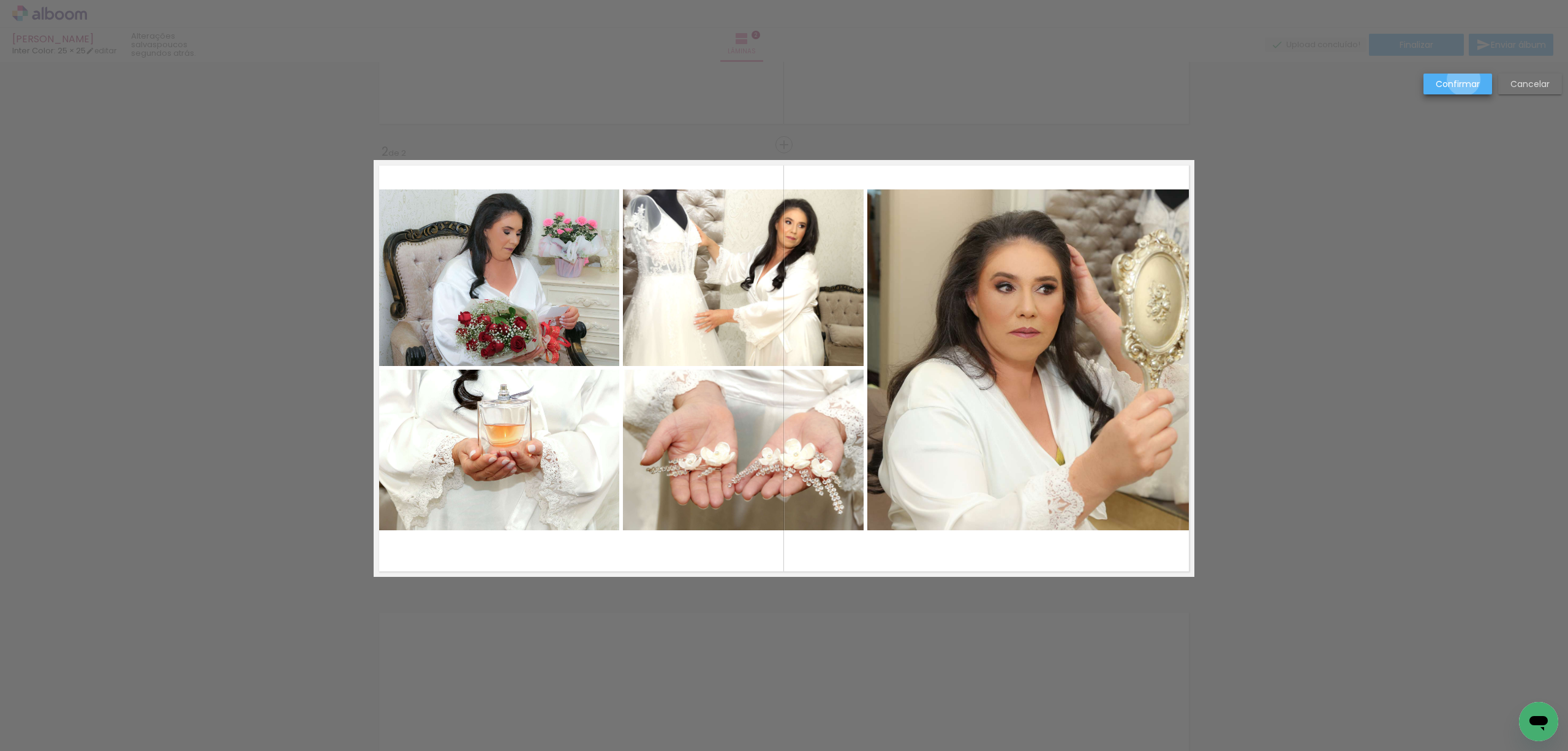
click at [0, 0] on slot "Confirmar" at bounding box center [0, 0] width 0 height 0
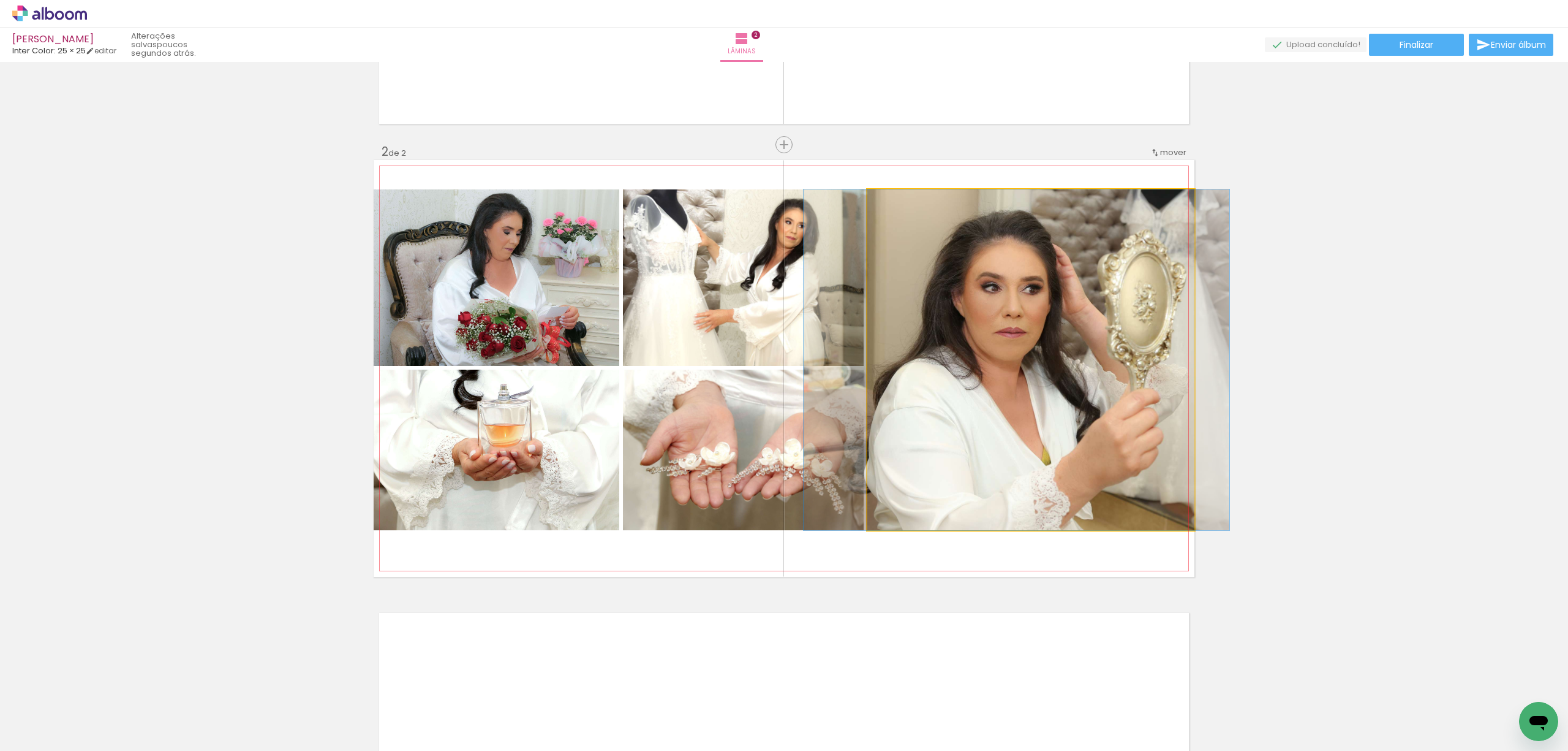
drag, startPoint x: 1078, startPoint y: 418, endPoint x: 1064, endPoint y: 419, distance: 14.0
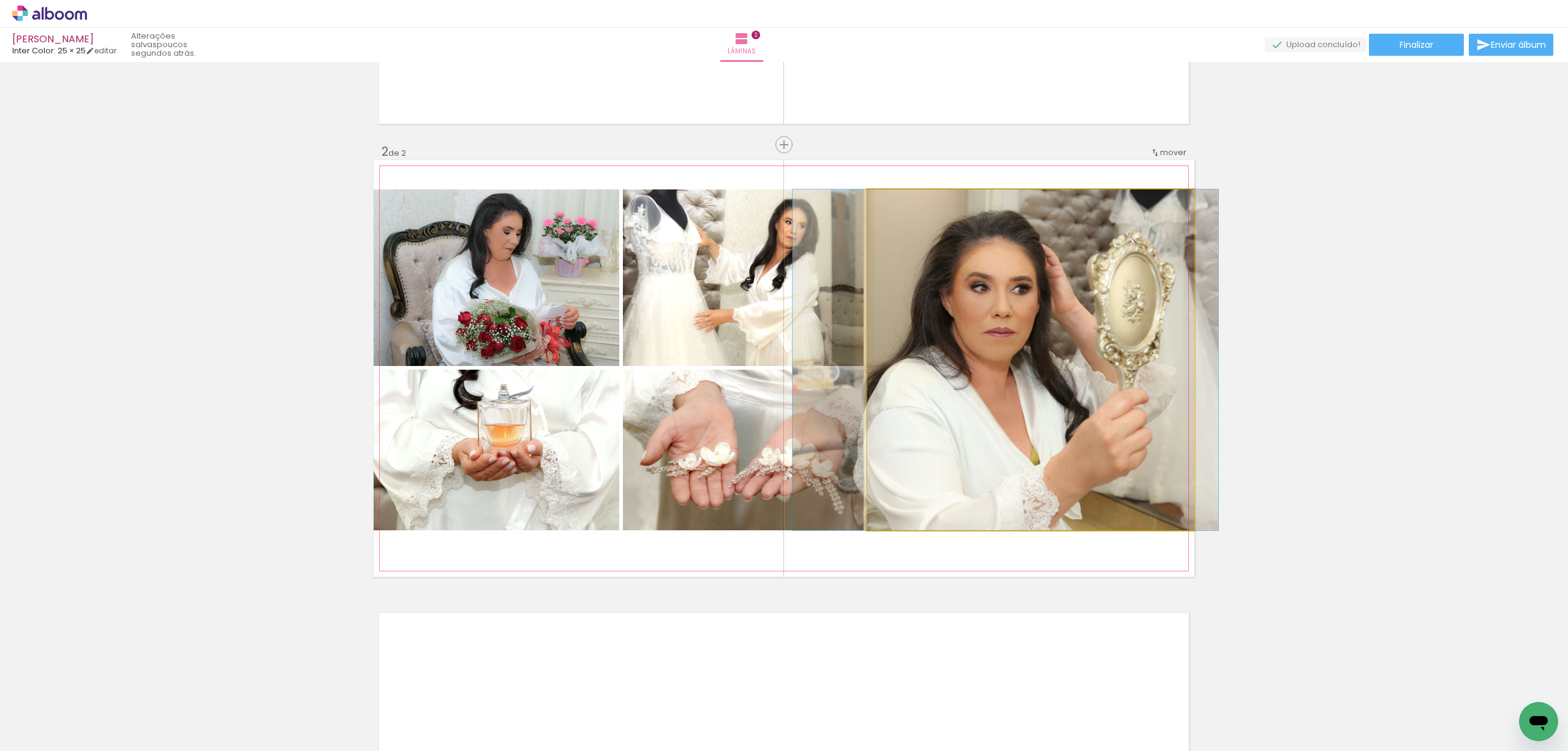
drag, startPoint x: 1043, startPoint y: 414, endPoint x: 1033, endPoint y: 414, distance: 10.0
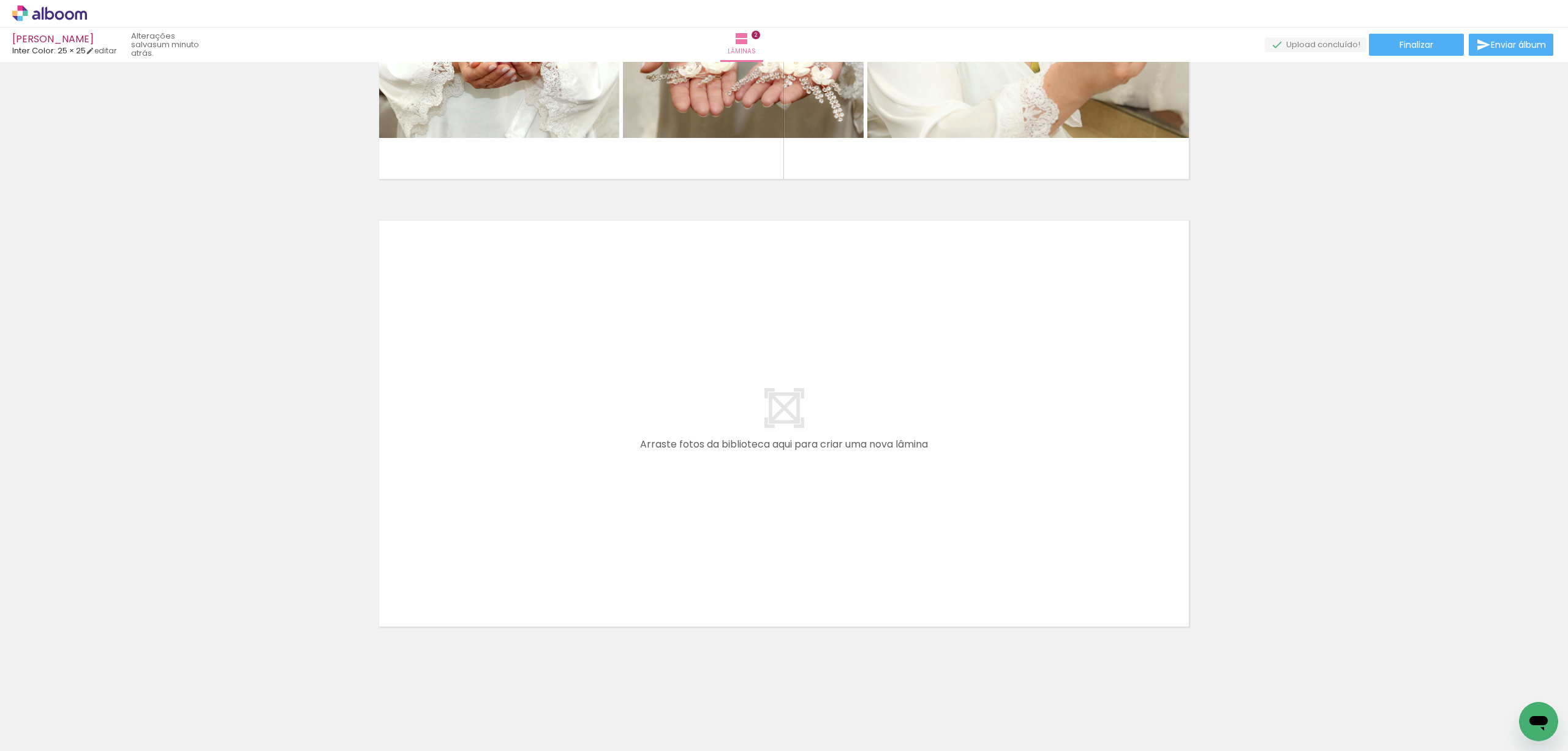
scroll to position [777, 0]
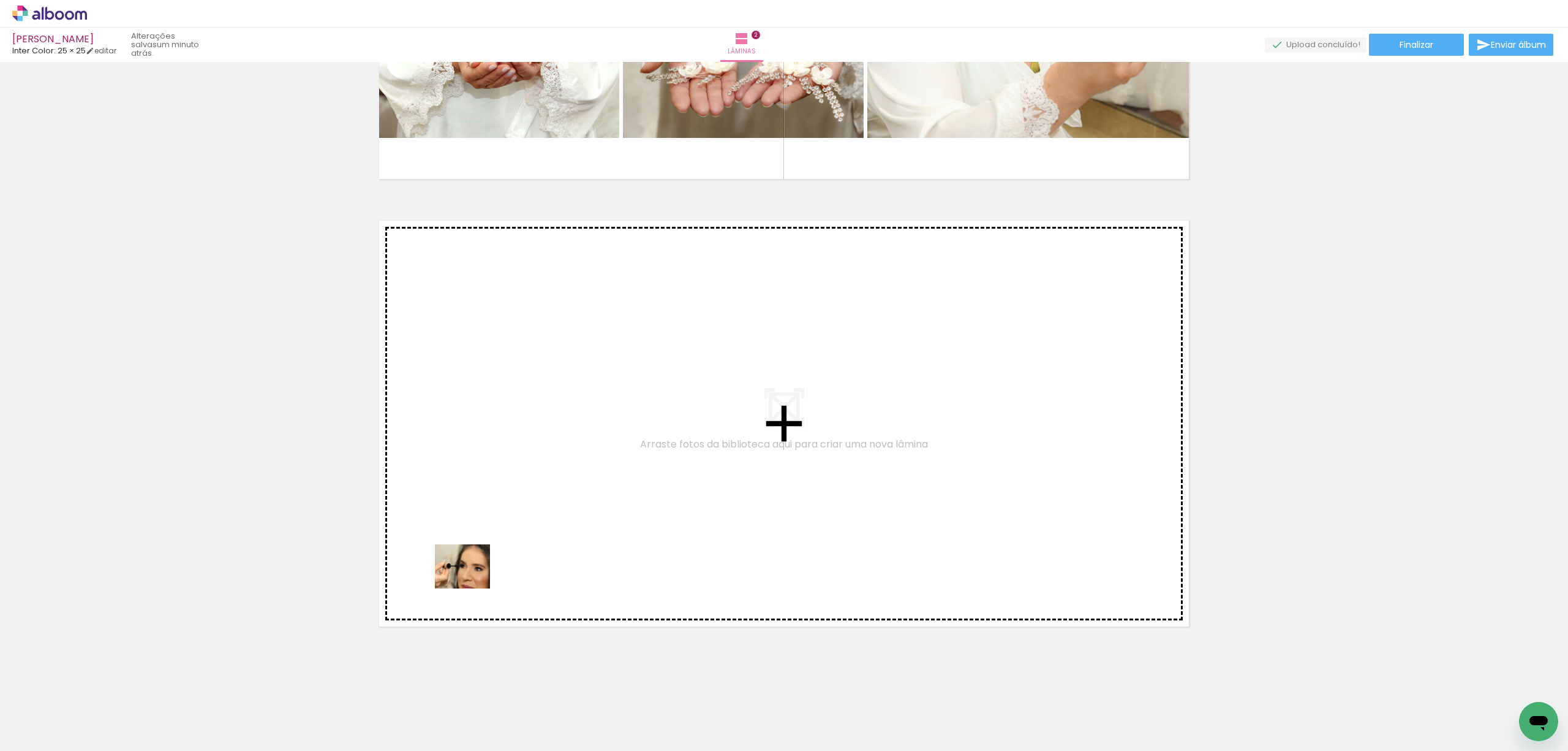
drag, startPoint x: 139, startPoint y: 719, endPoint x: 471, endPoint y: 581, distance: 359.5
click at [471, 581] on quentale-workspace at bounding box center [784, 375] width 1568 height 751
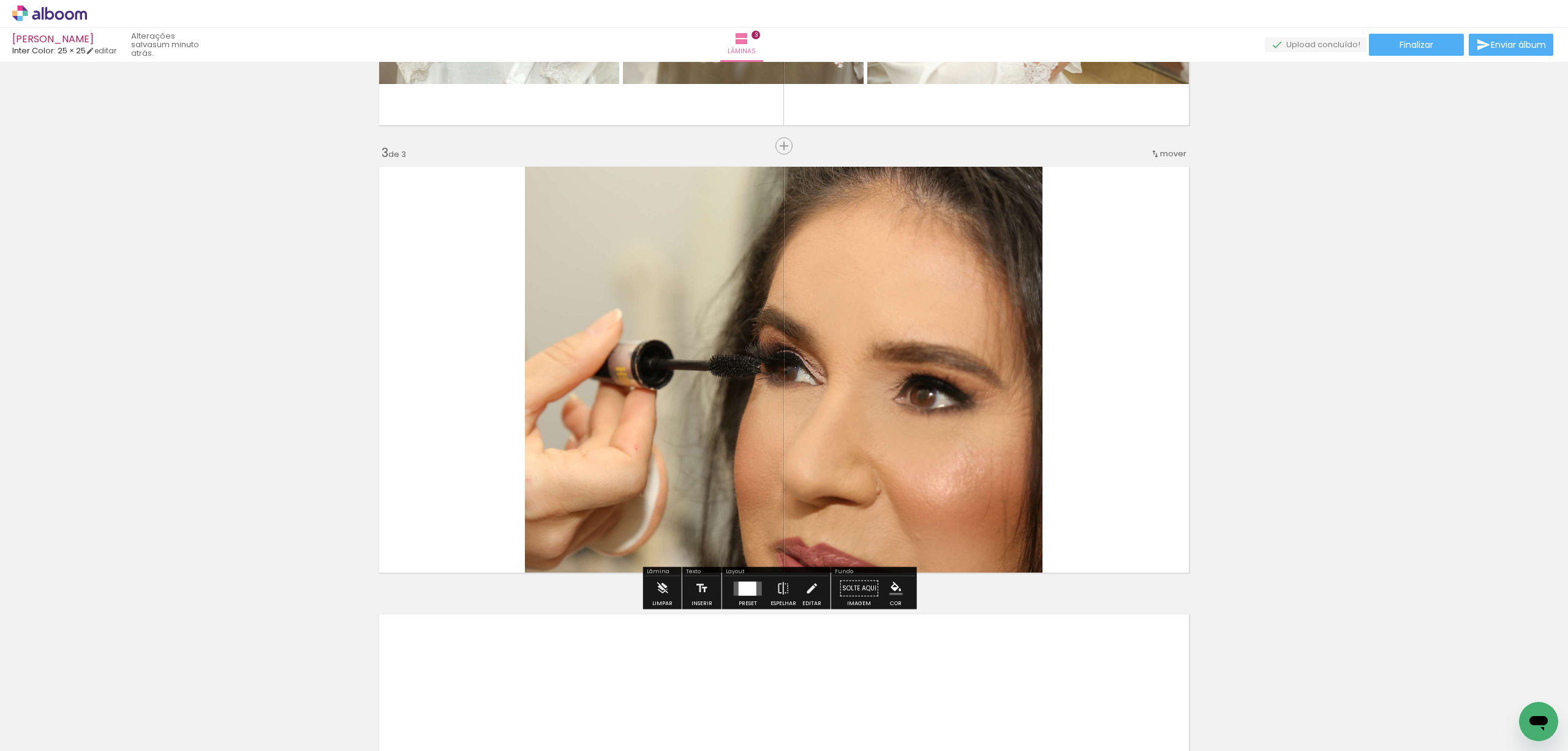
scroll to position [832, 0]
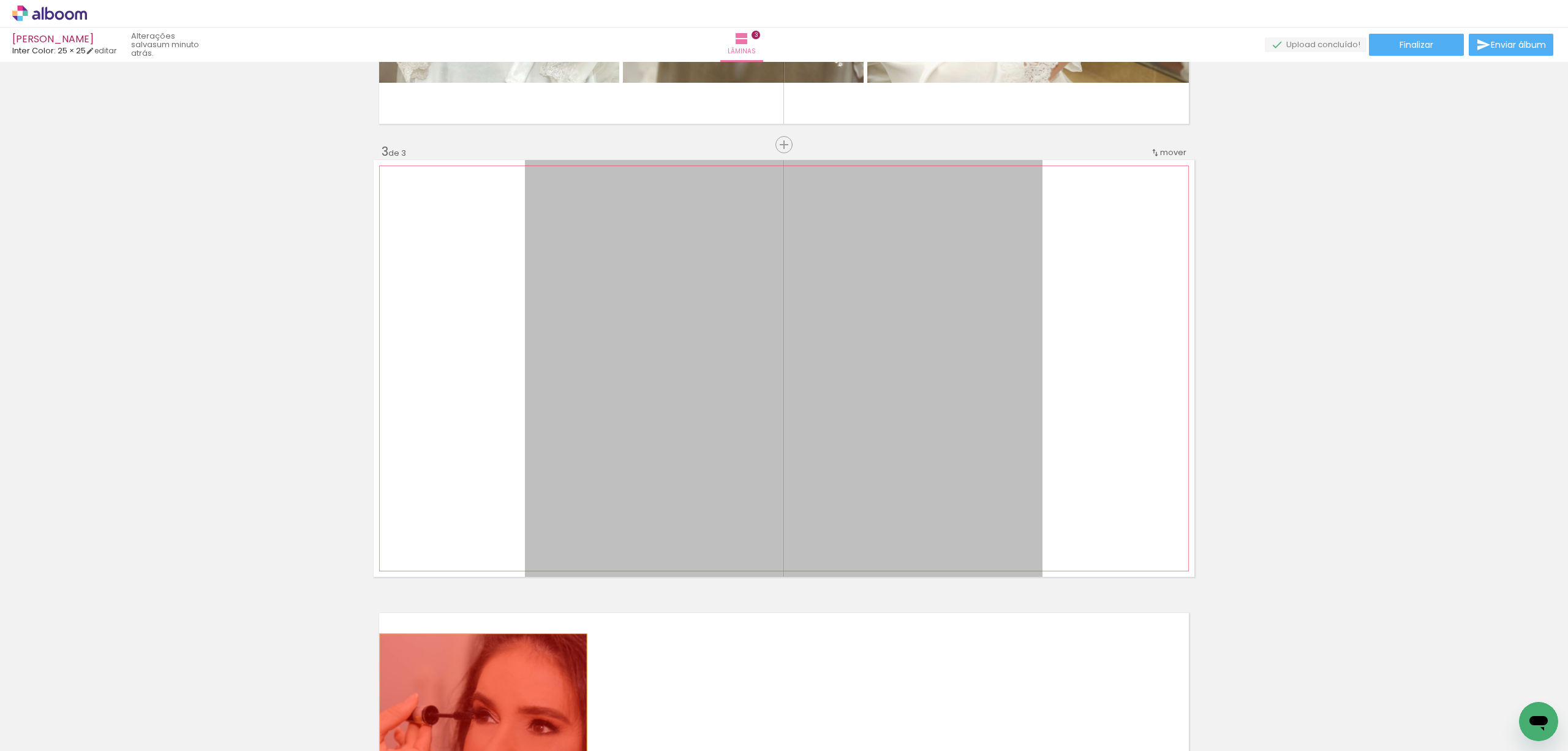
drag, startPoint x: 892, startPoint y: 443, endPoint x: 486, endPoint y: 705, distance: 483.2
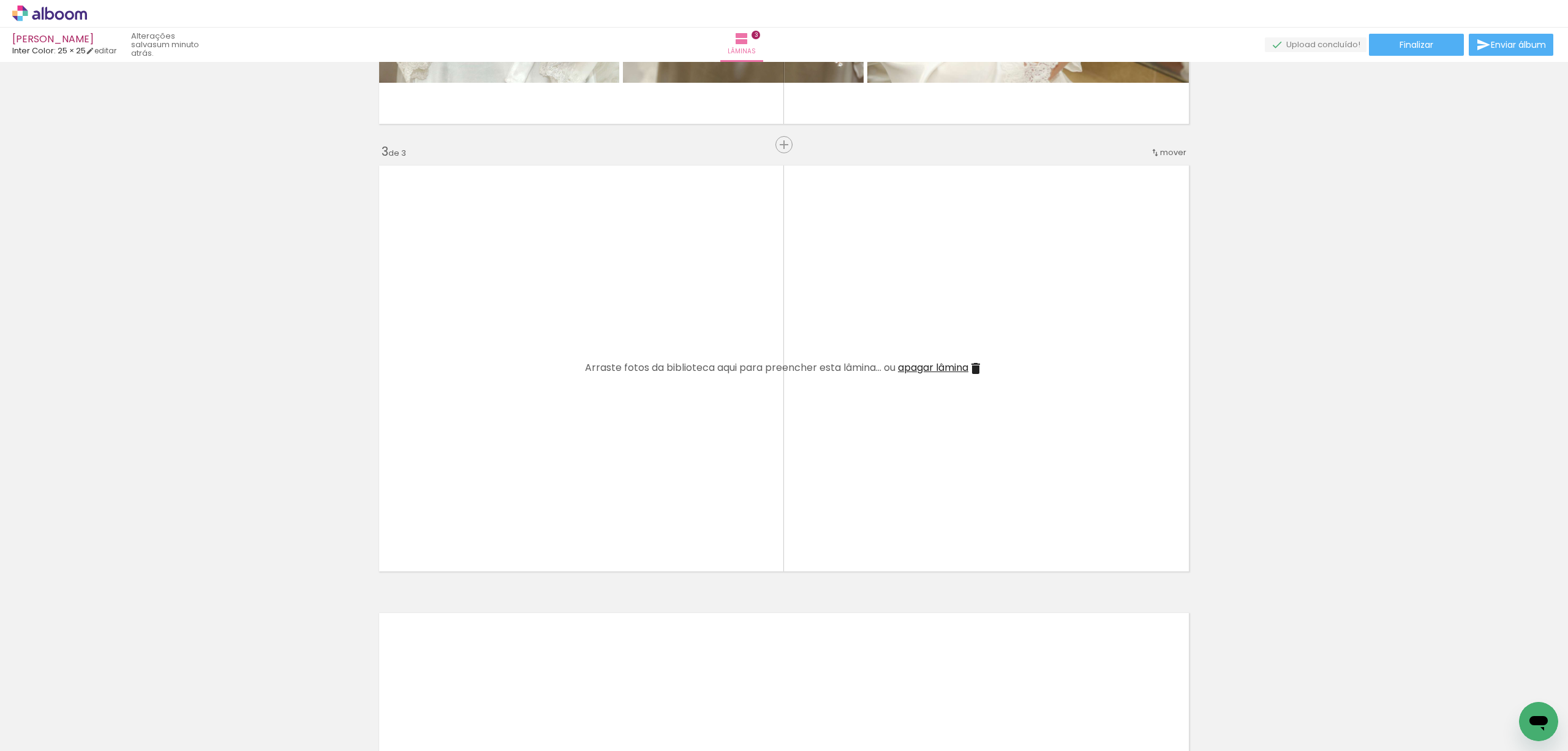
click at [101, 687] on iron-icon at bounding box center [95, 684] width 13 height 13
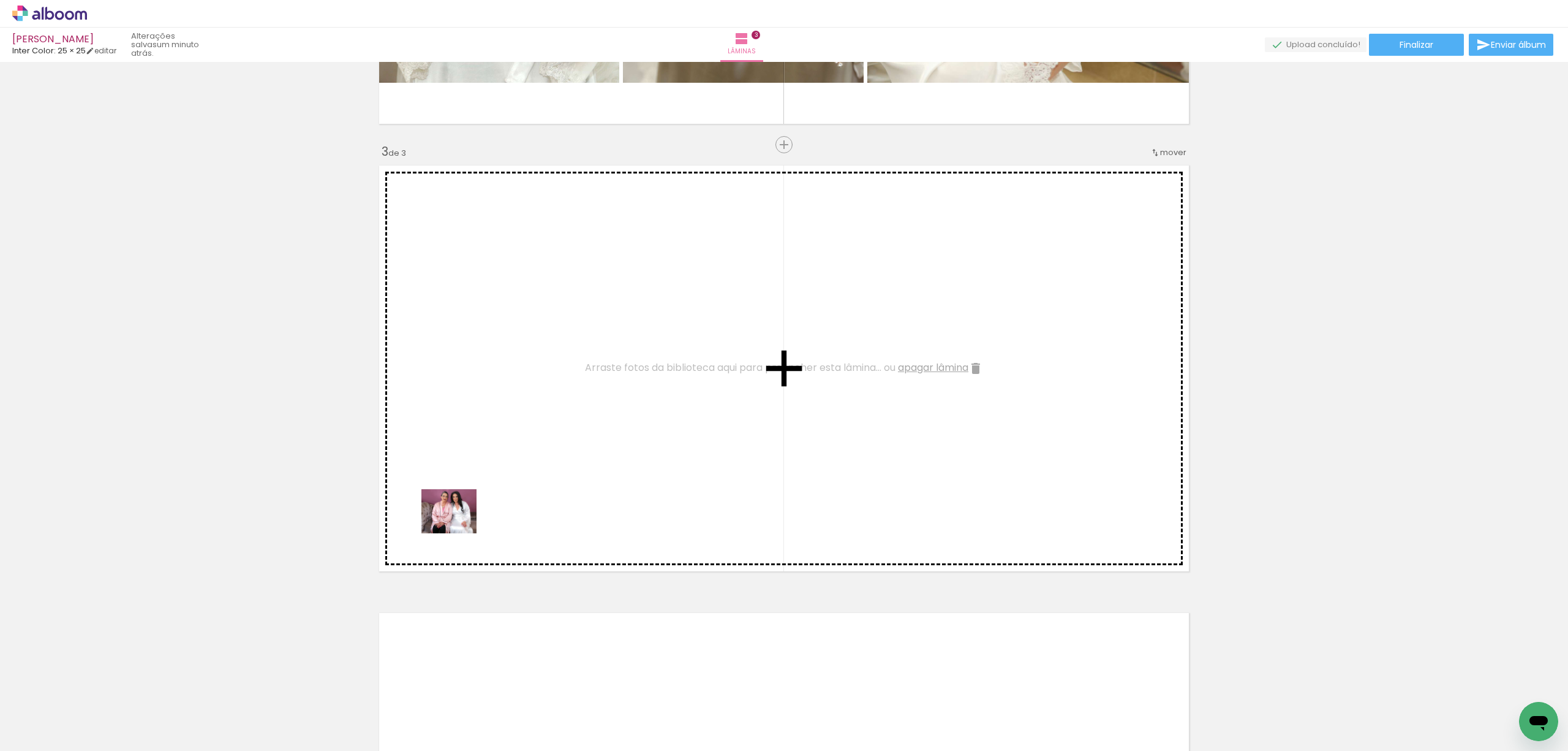
drag, startPoint x: 290, startPoint y: 615, endPoint x: 458, endPoint y: 526, distance: 190.1
click at [458, 526] on quentale-workspace at bounding box center [784, 375] width 1568 height 751
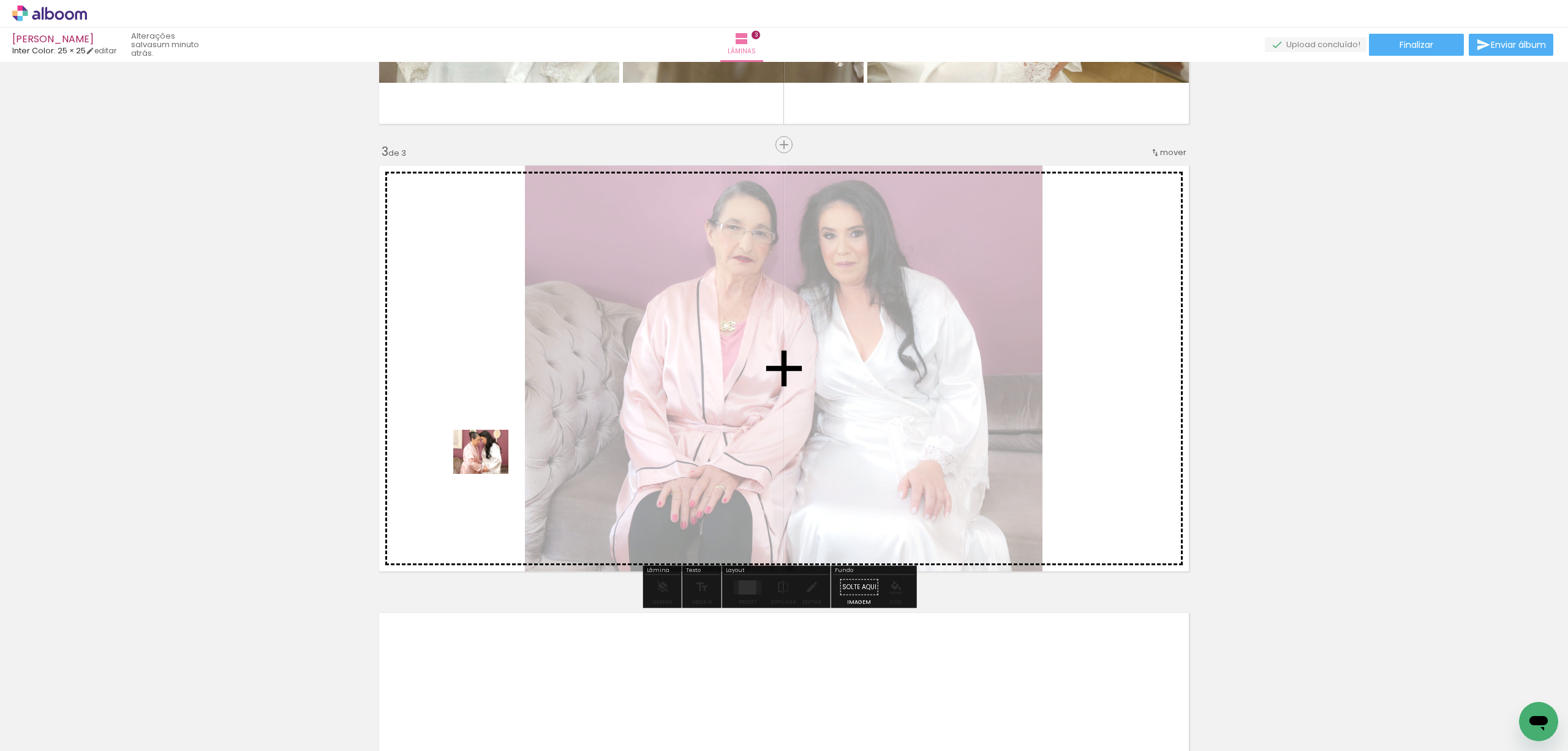
drag, startPoint x: 131, startPoint y: 717, endPoint x: 500, endPoint y: 464, distance: 447.4
click at [500, 464] on quentale-workspace at bounding box center [784, 375] width 1568 height 751
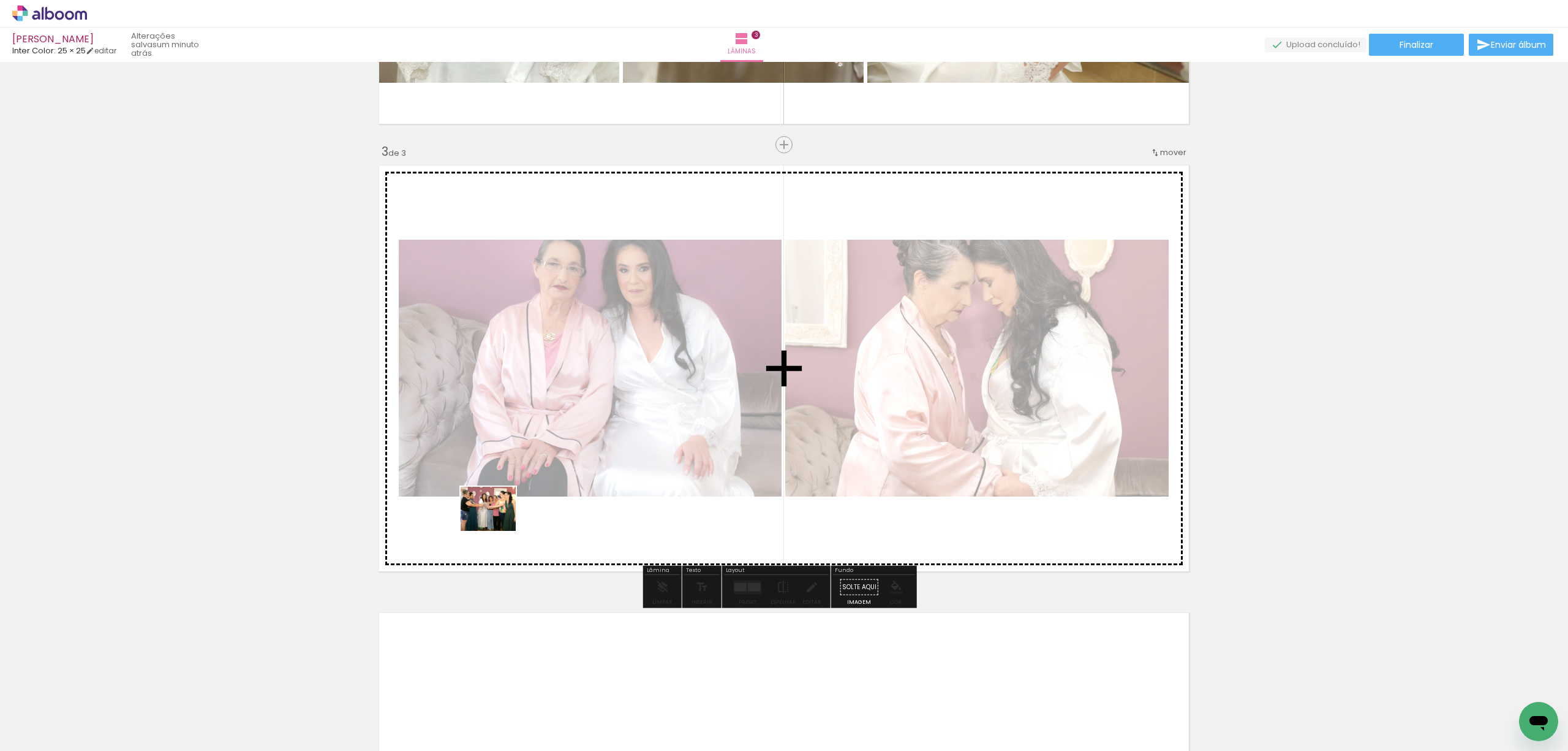
drag, startPoint x: 128, startPoint y: 718, endPoint x: 498, endPoint y: 523, distance: 418.2
click at [498, 523] on quentale-workspace at bounding box center [784, 375] width 1568 height 751
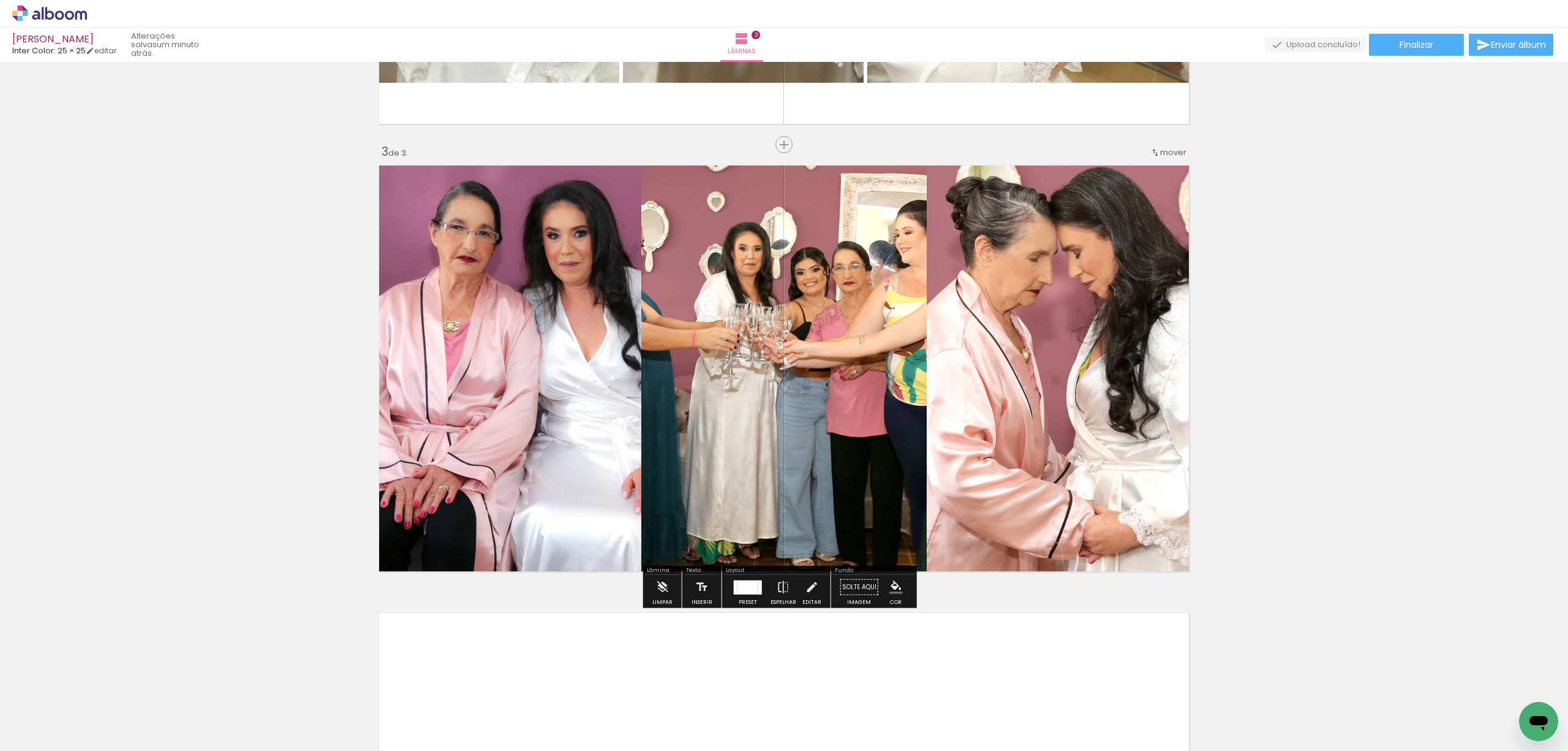
click at [749, 592] on div at bounding box center [748, 586] width 21 height 14
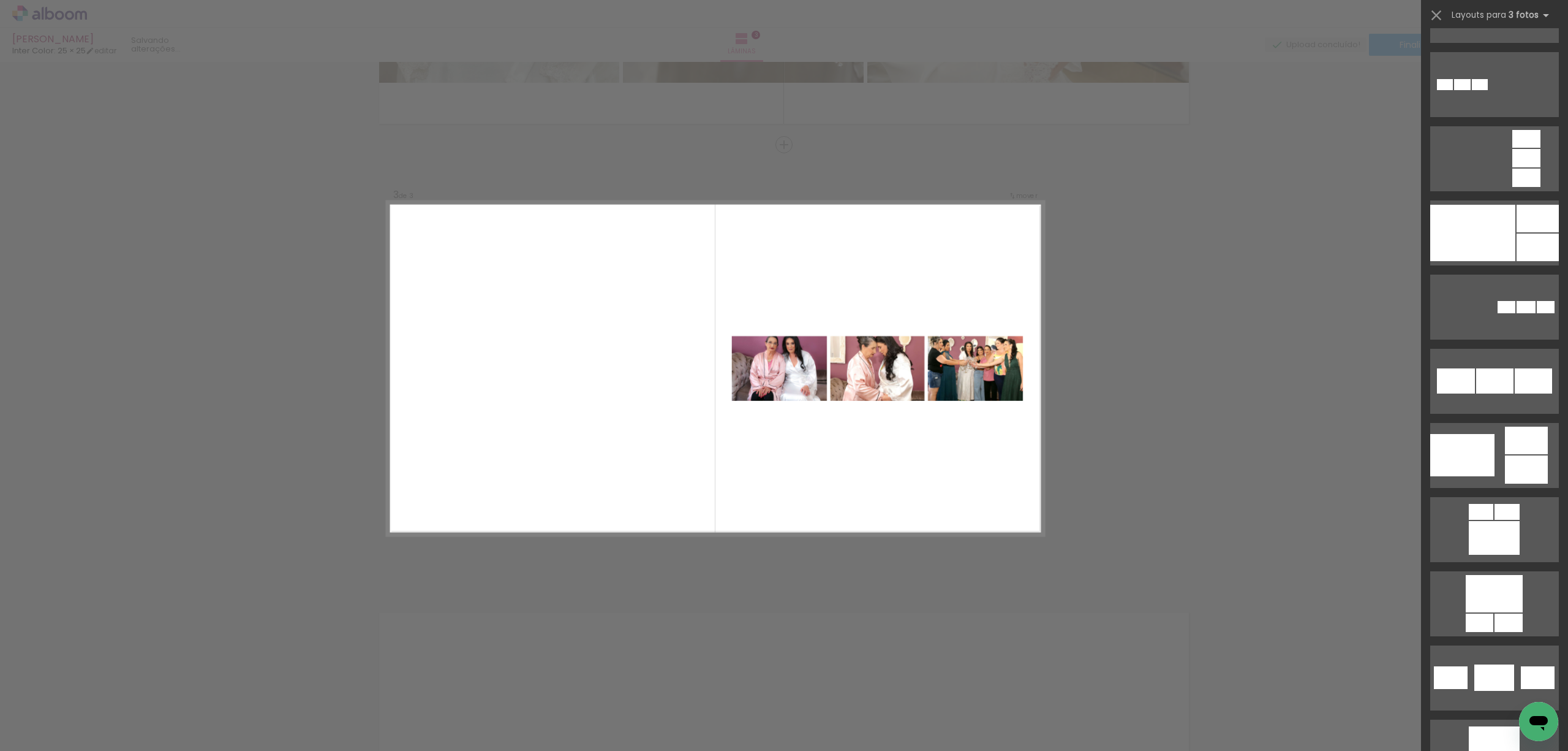
scroll to position [2778, 0]
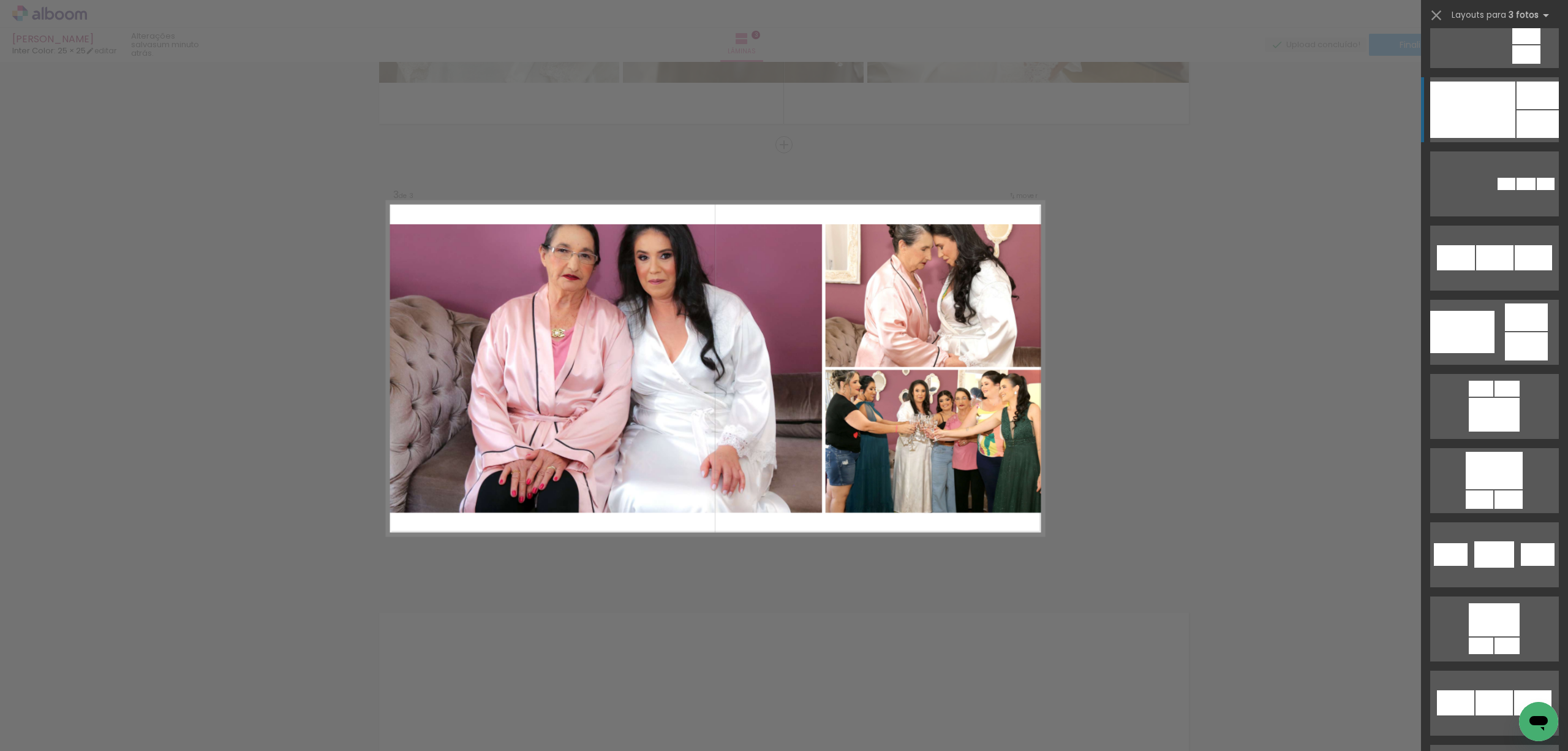
click at [1508, 110] on div at bounding box center [1473, 110] width 85 height 56
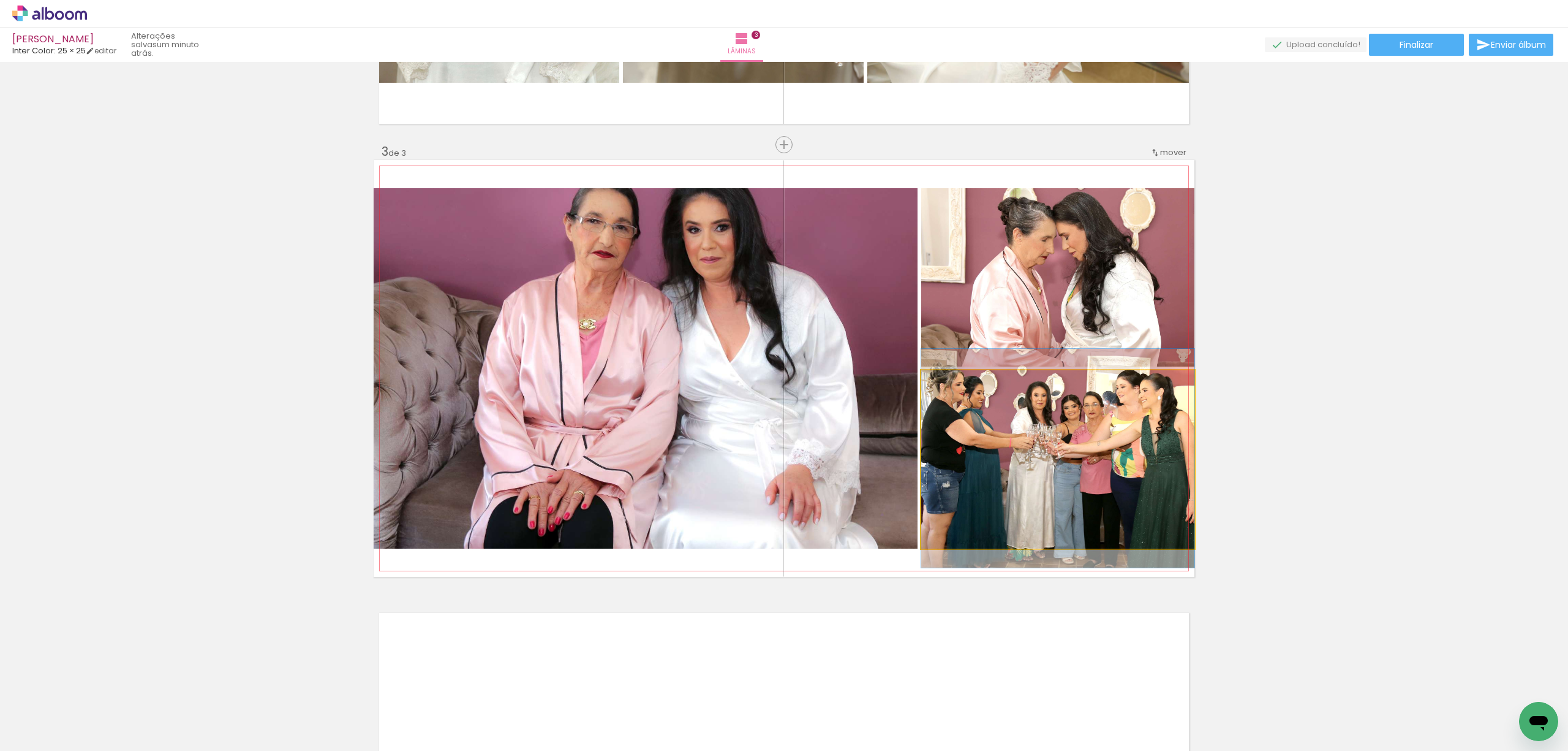
drag, startPoint x: 1099, startPoint y: 456, endPoint x: 728, endPoint y: 404, distance: 374.6
click at [0, 0] on slot at bounding box center [0, 0] width 0 height 0
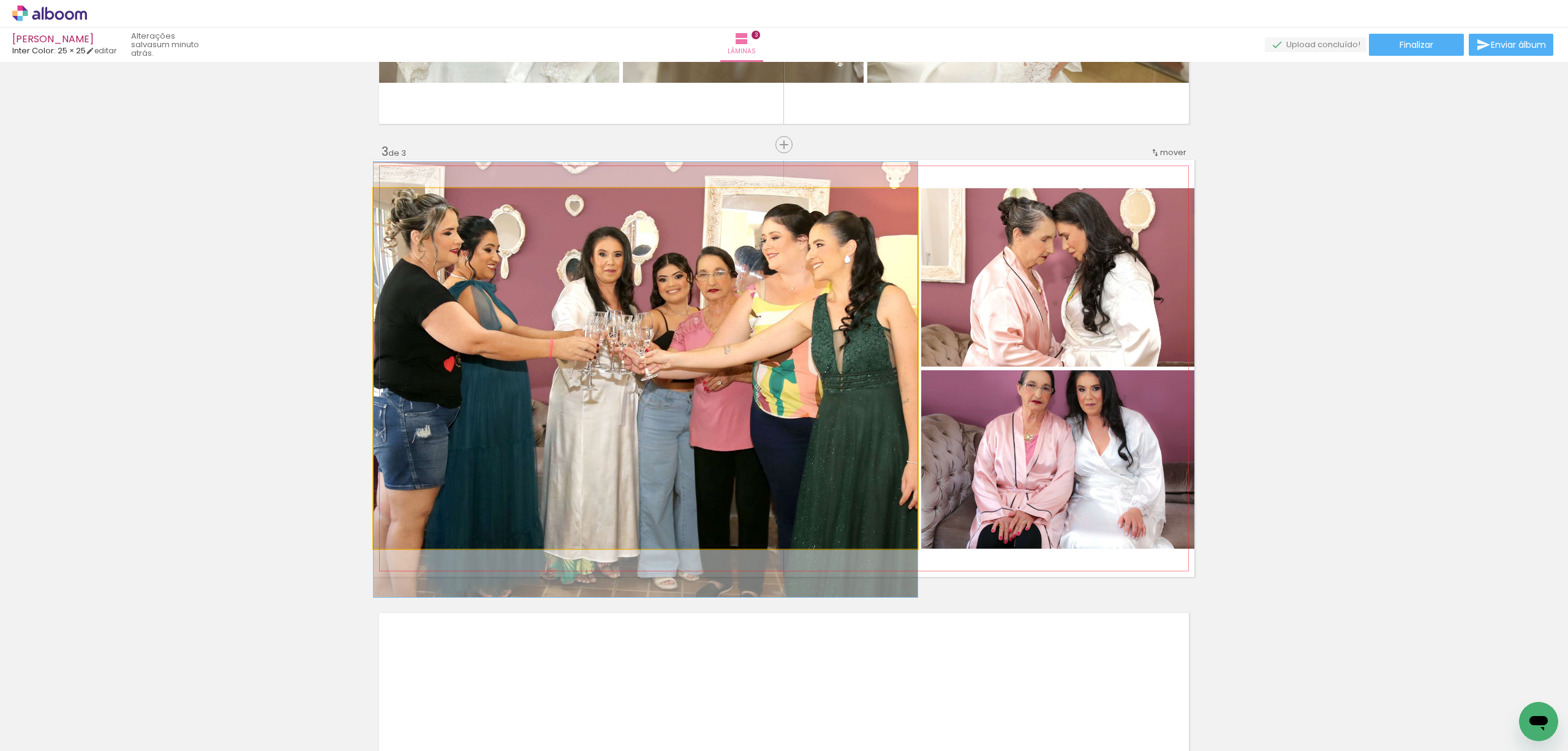
drag, startPoint x: 726, startPoint y: 369, endPoint x: 725, endPoint y: 380, distance: 11.0
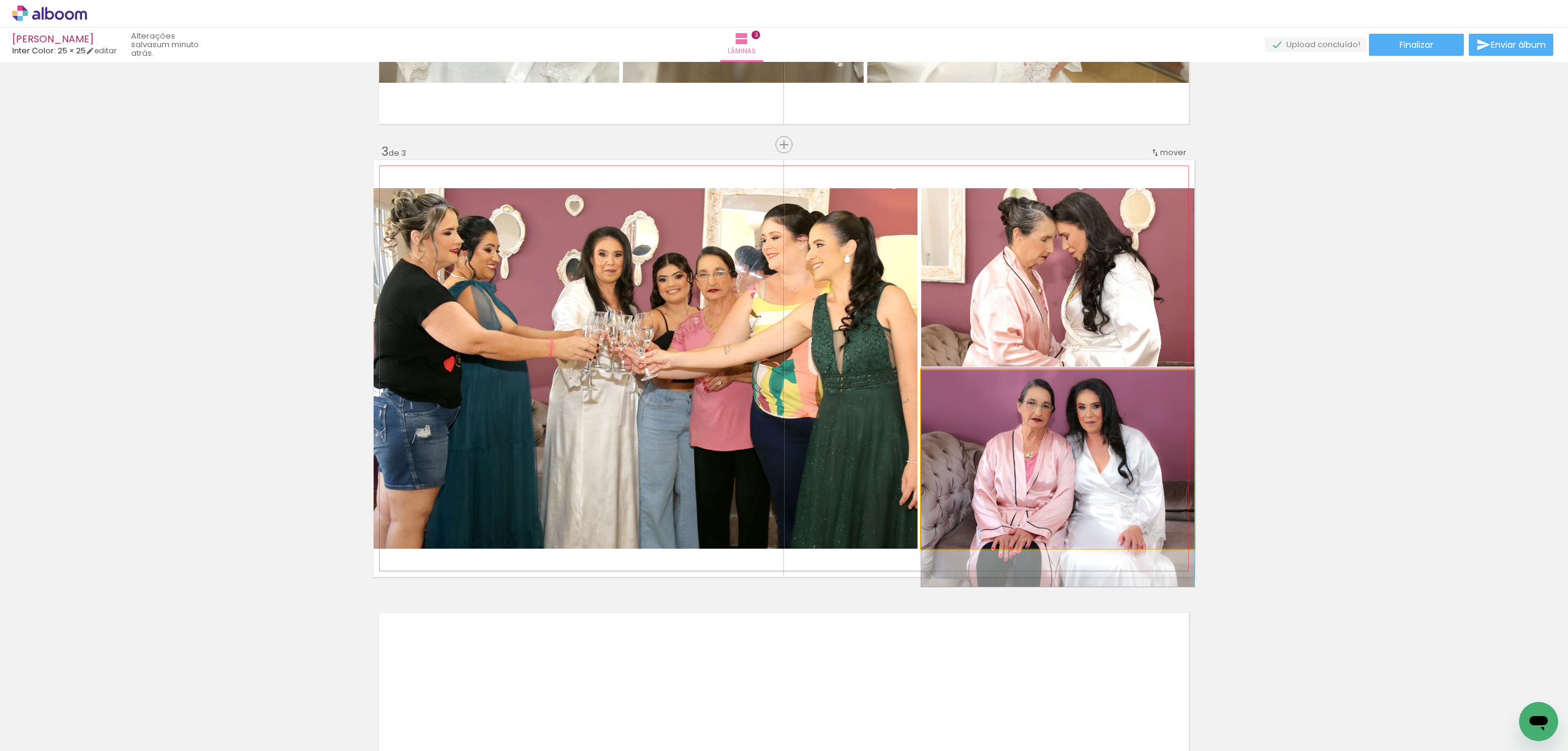
drag, startPoint x: 1103, startPoint y: 471, endPoint x: 1099, endPoint y: 490, distance: 19.4
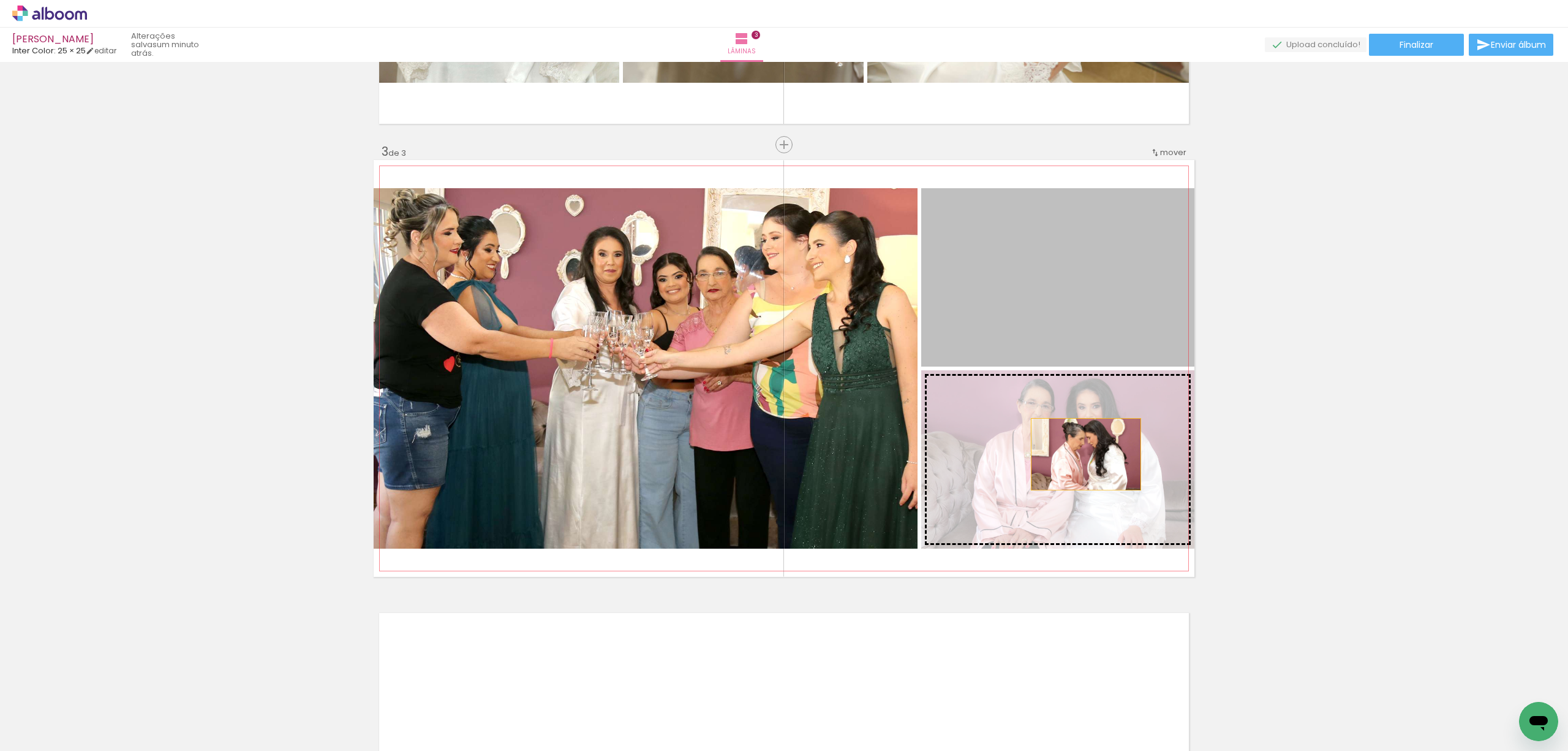
drag, startPoint x: 1080, startPoint y: 286, endPoint x: 1078, endPoint y: 467, distance: 181.0
click at [0, 0] on slot at bounding box center [0, 0] width 0 height 0
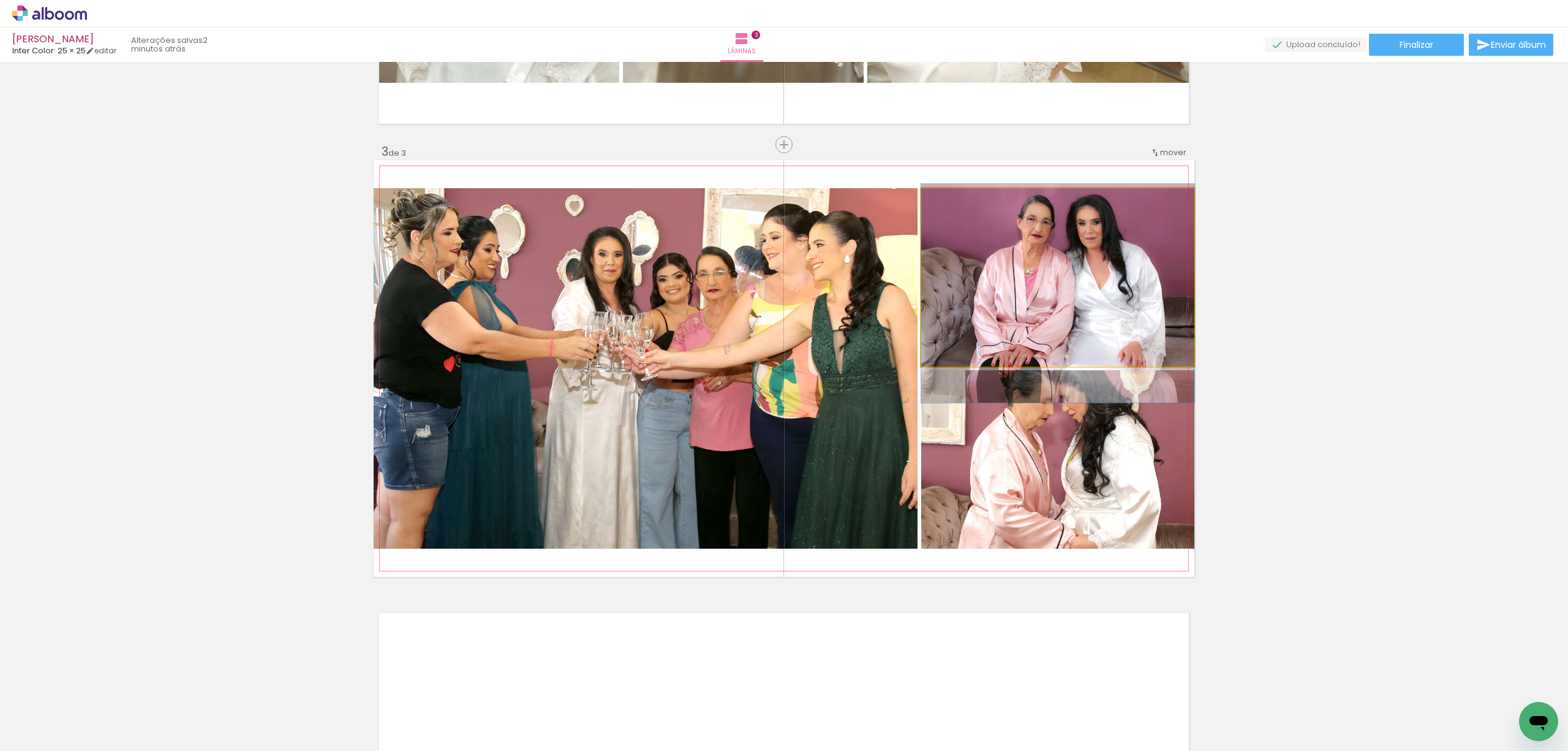
drag, startPoint x: 1068, startPoint y: 287, endPoint x: 1067, endPoint y: 301, distance: 14.0
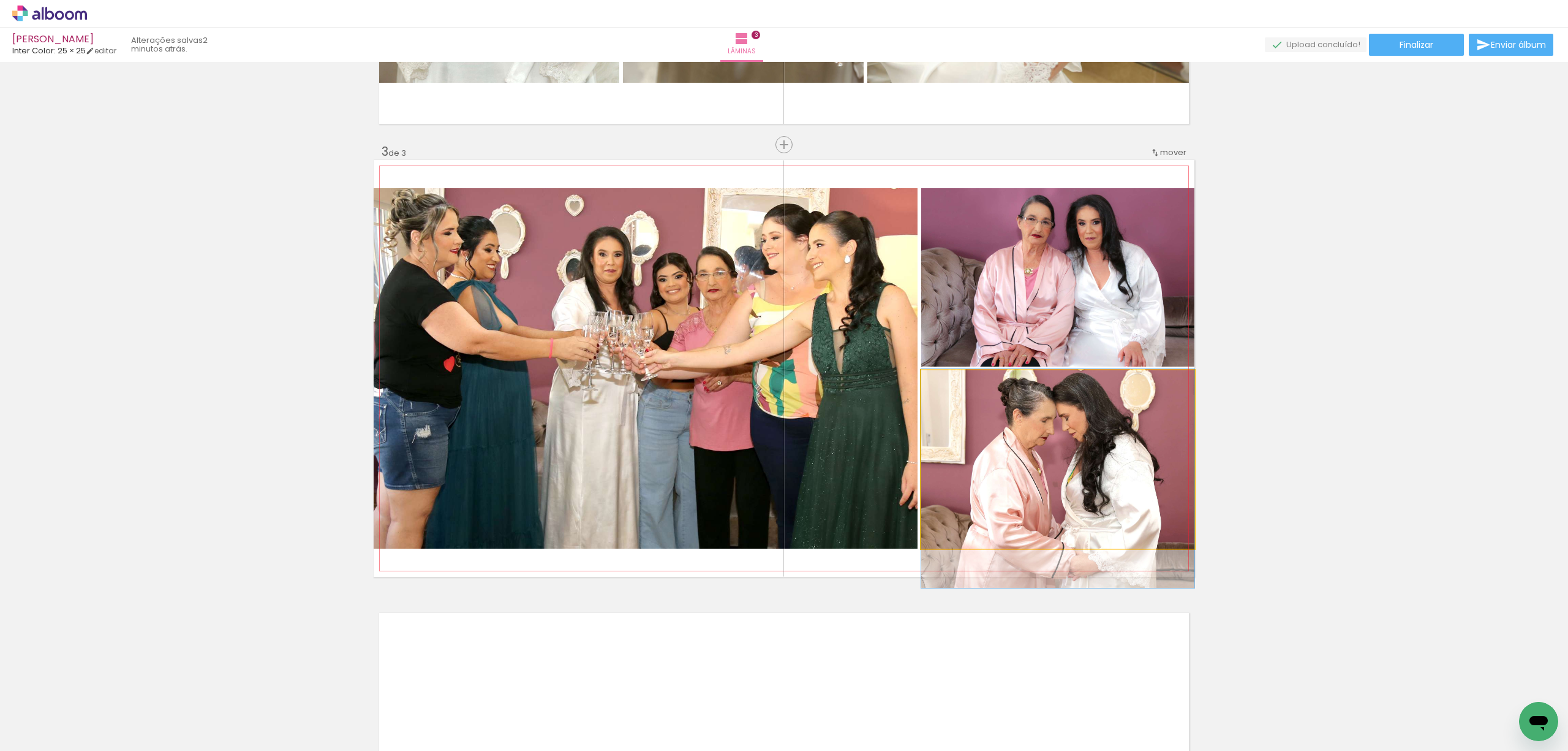
drag, startPoint x: 1093, startPoint y: 429, endPoint x: 1093, endPoint y: 445, distance: 16.0
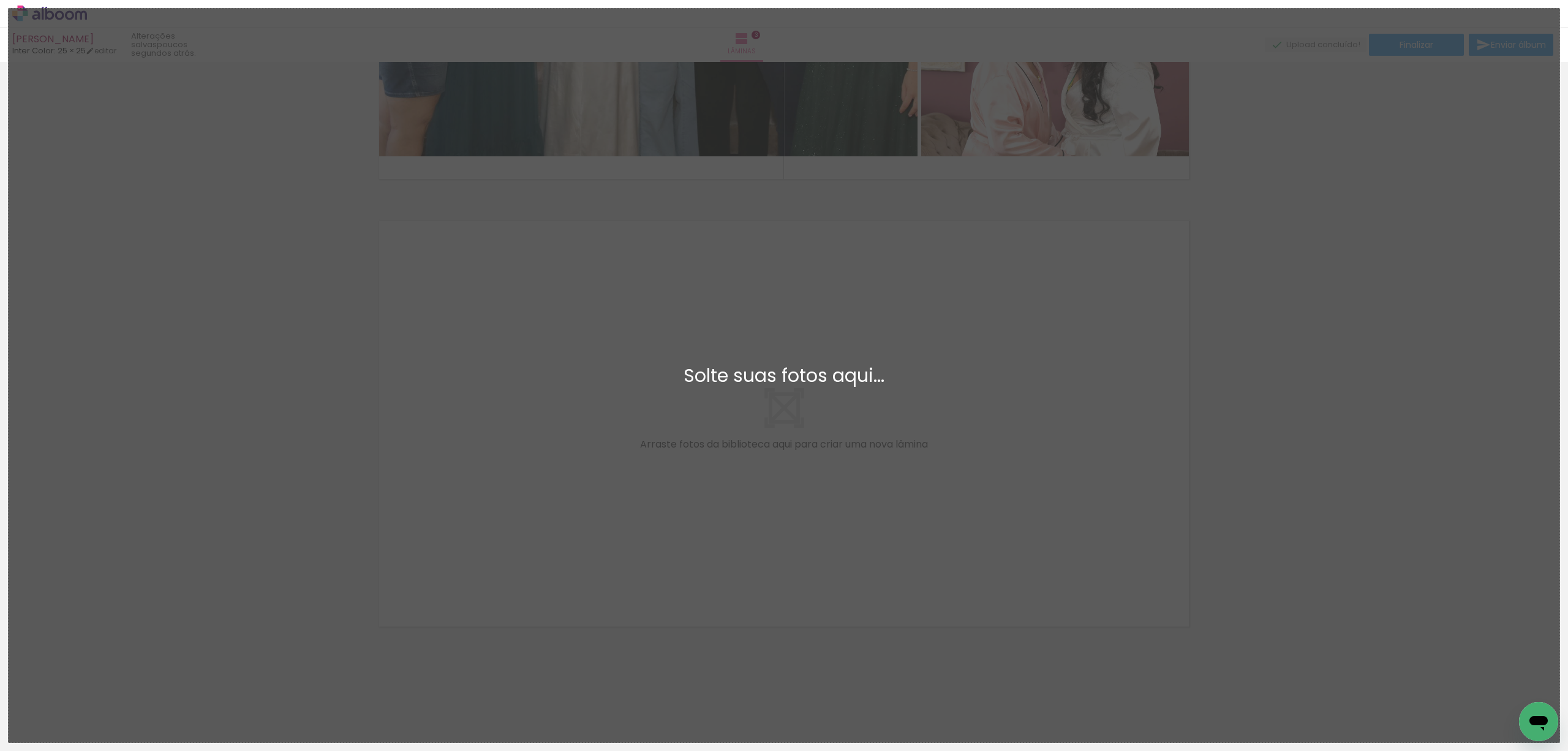
scroll to position [0, 0]
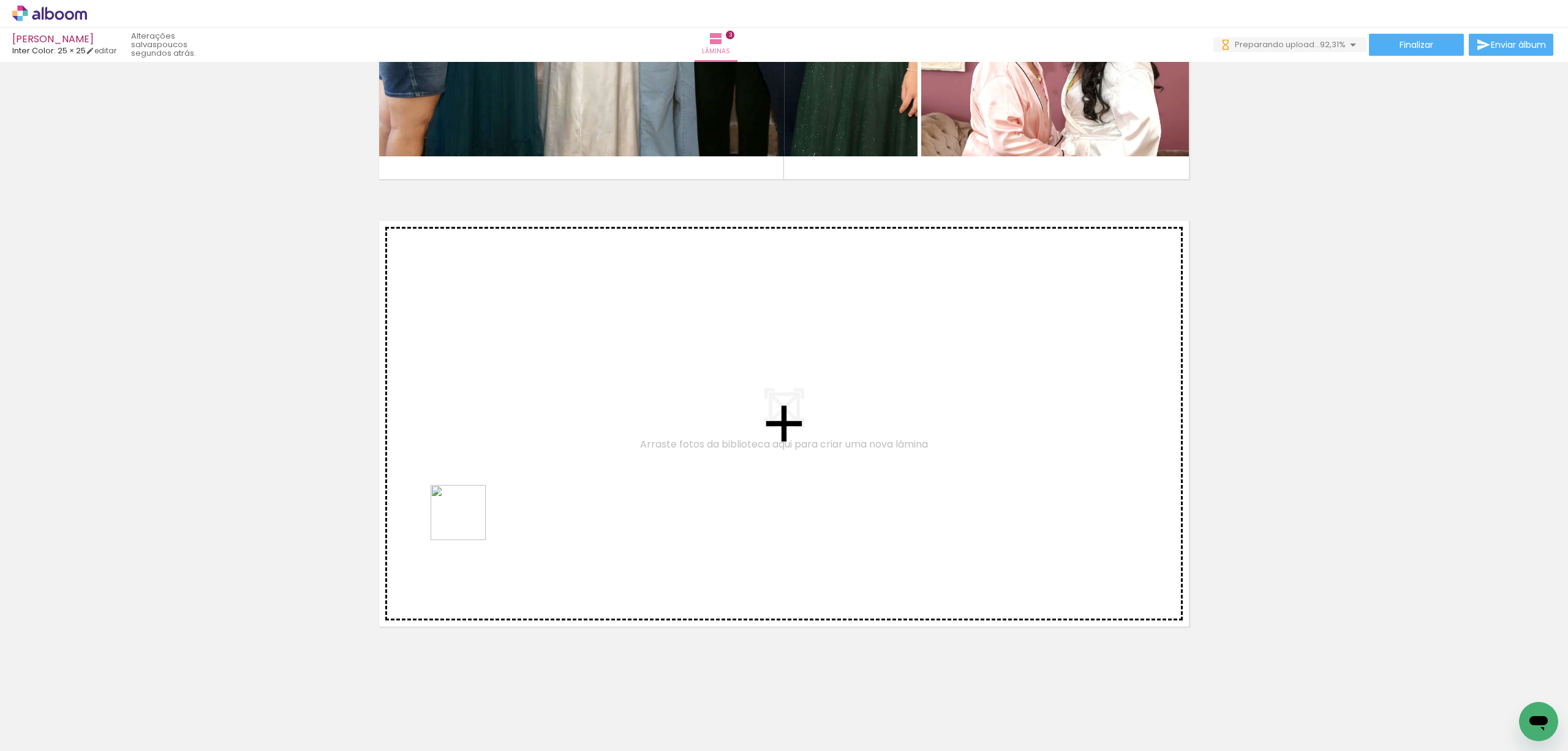
drag, startPoint x: 193, startPoint y: 705, endPoint x: 478, endPoint y: 517, distance: 341.4
click at [478, 517] on quentale-workspace at bounding box center [784, 375] width 1568 height 751
